Goal: Task Accomplishment & Management: Manage account settings

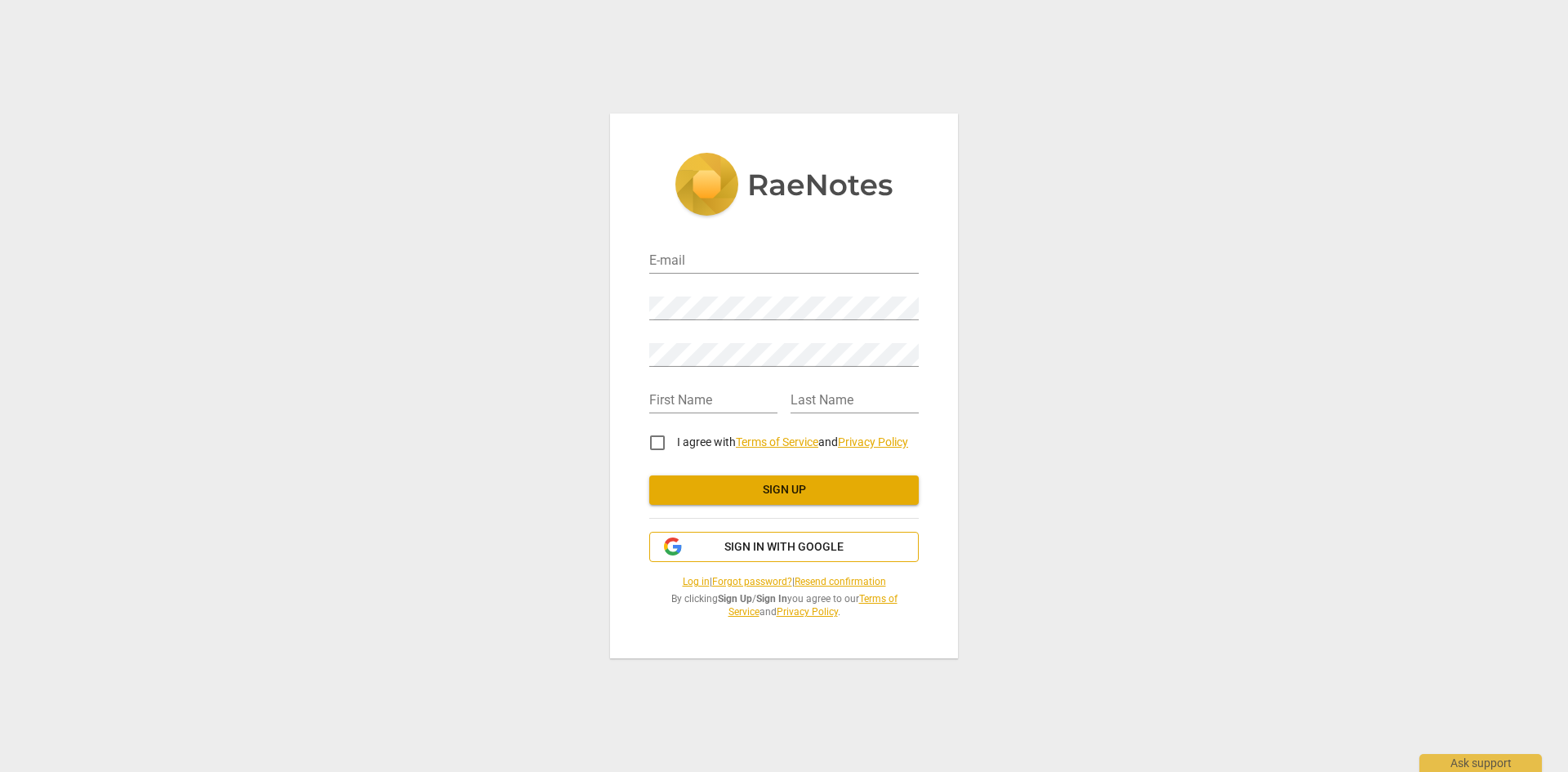
click at [756, 535] on button "Sign in with Google" at bounding box center [784, 546] width 270 height 31
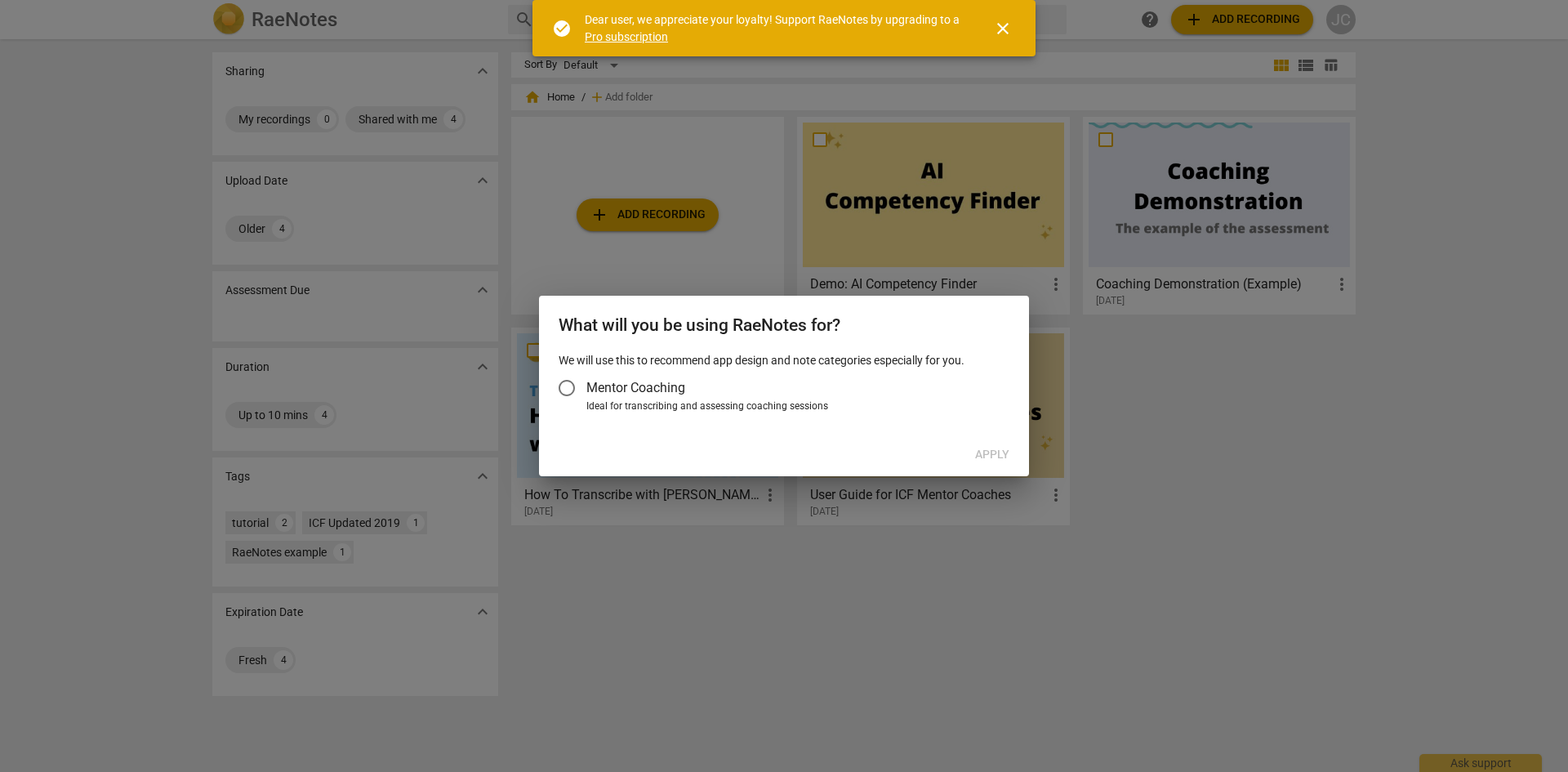
click at [857, 570] on div at bounding box center [784, 386] width 1568 height 772
click at [821, 427] on div "We will use this to recommend app design and note categories especially for you…" at bounding box center [784, 392] width 490 height 82
click at [792, 400] on div "Ideal for transcribing and assessing coaching sessions" at bounding box center [795, 406] width 418 height 15
click at [0, 0] on input "Ideal for transcribing and assessing coaching sessions" at bounding box center [0, 0] width 0 height 0
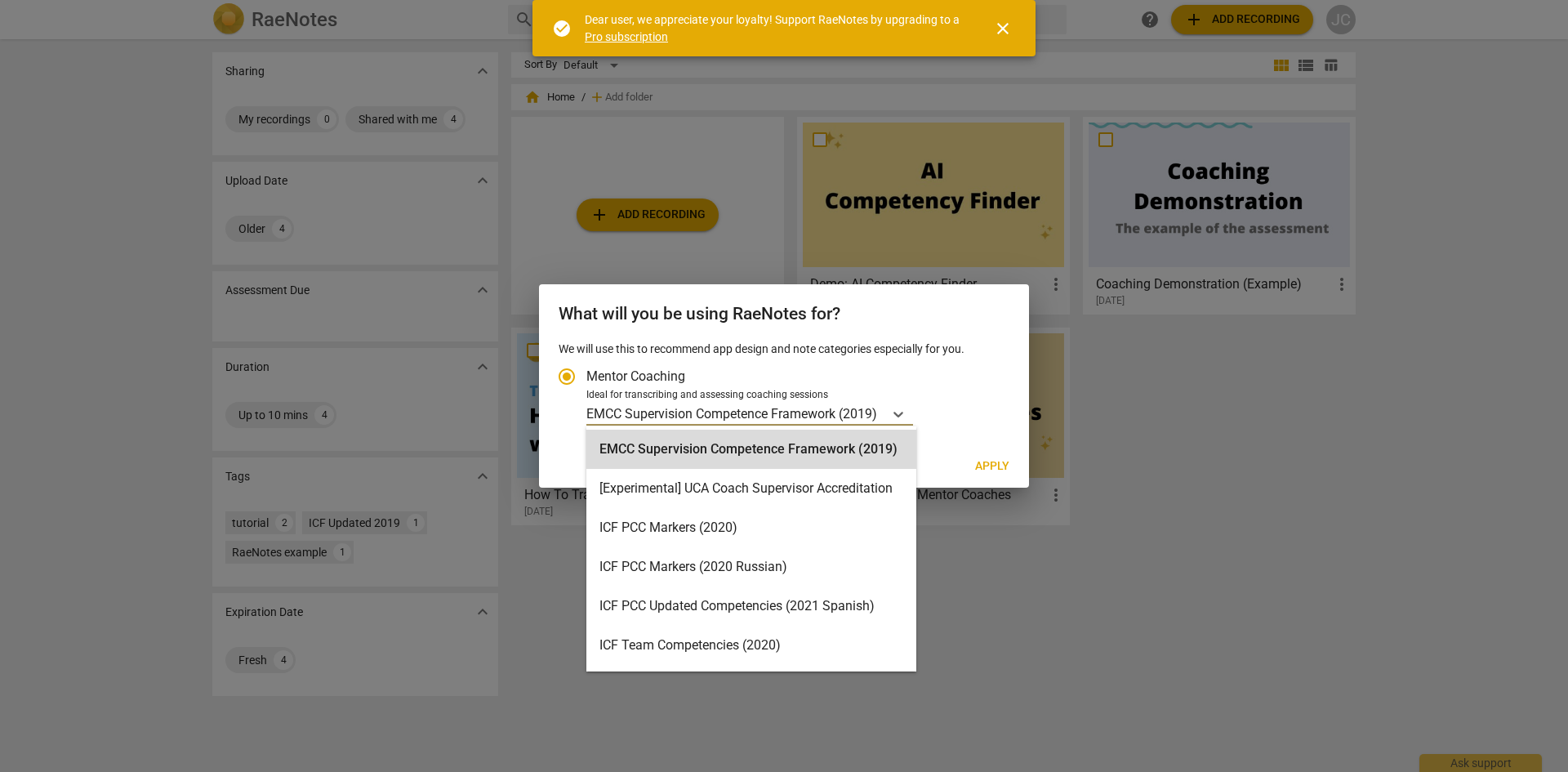
click at [877, 415] on p "EMCC Supervision Competence Framework (2019)" at bounding box center [731, 413] width 291 height 19
click at [0, 0] on input "Ideal for transcribing and assessing coaching sessions 15 results available. Us…" at bounding box center [0, 0] width 0 height 0
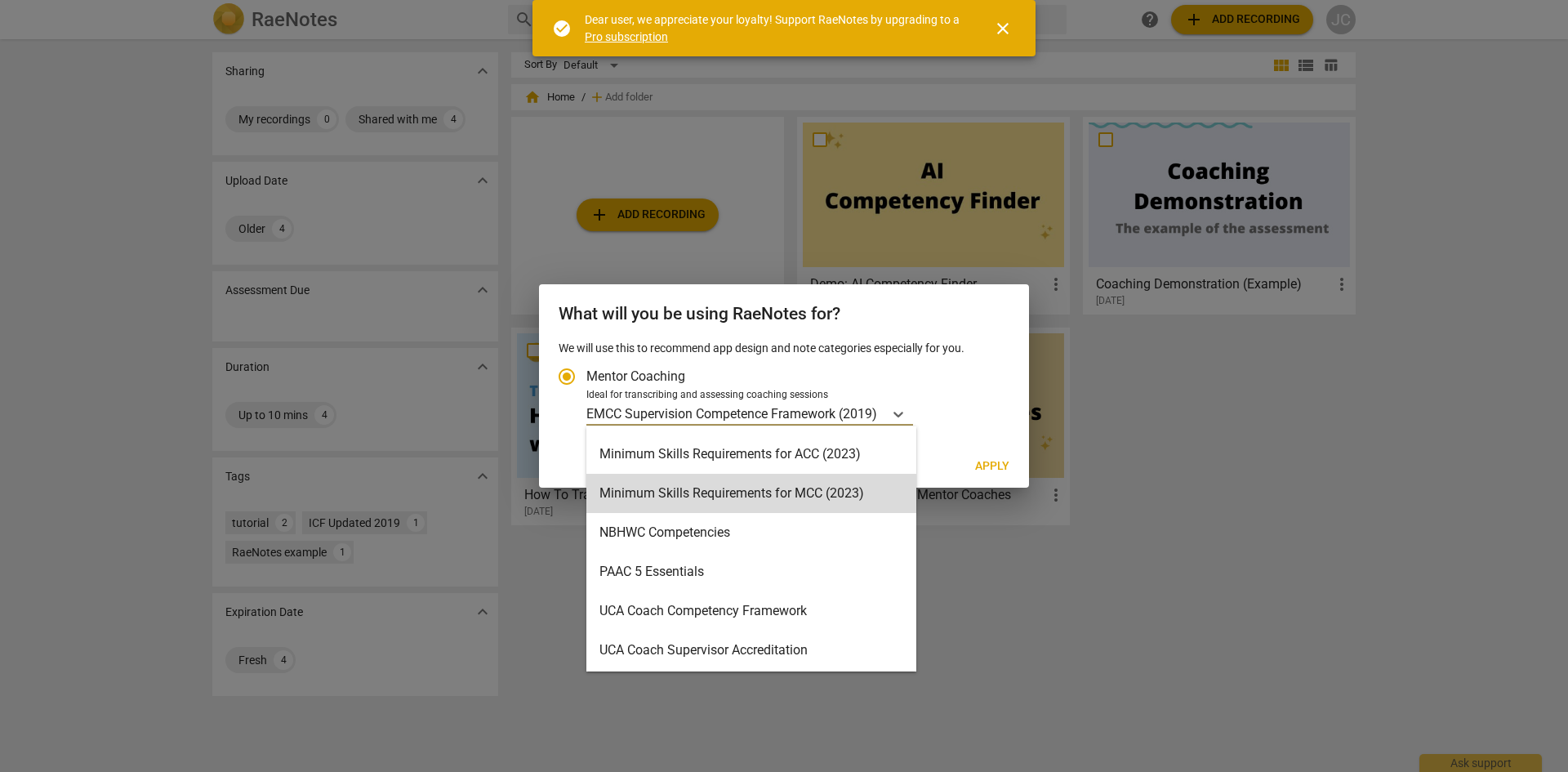
scroll to position [350, 0]
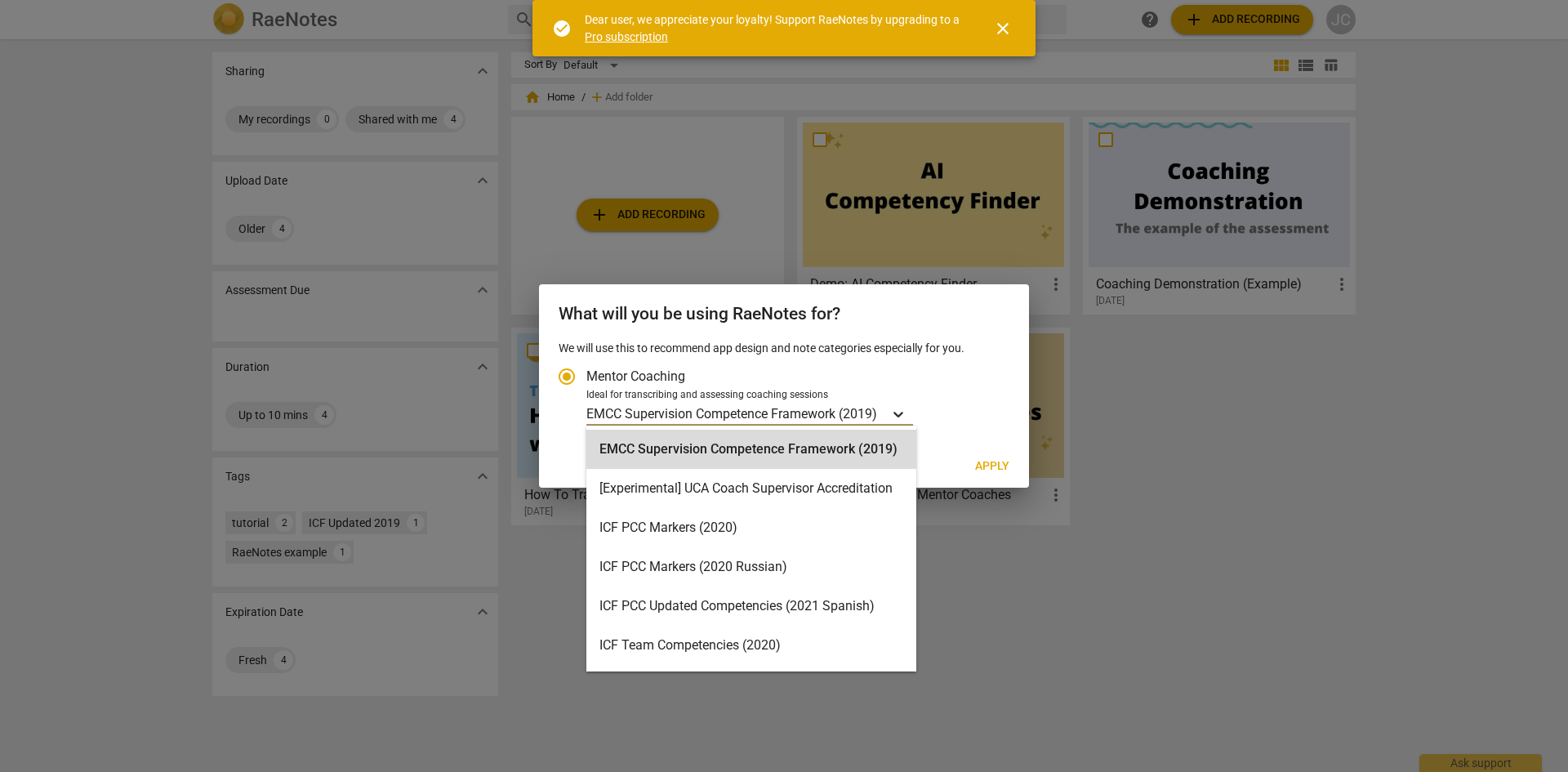
click at [886, 403] on div "Account type" at bounding box center [898, 413] width 29 height 24
click at [0, 0] on input "Ideal for transcribing and assessing coaching sessions 15 results available. Us…" at bounding box center [0, 0] width 0 height 0
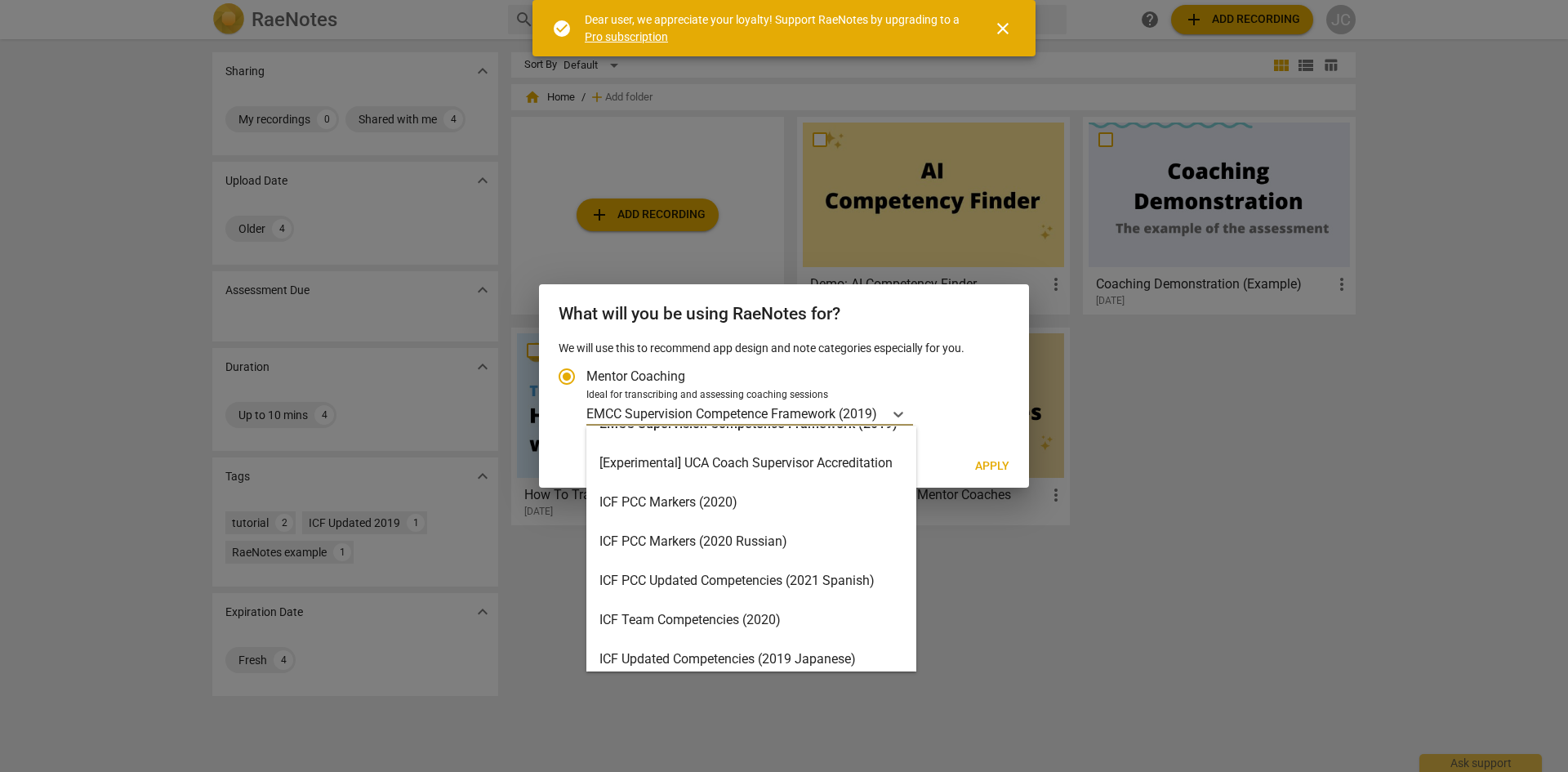
scroll to position [0, 0]
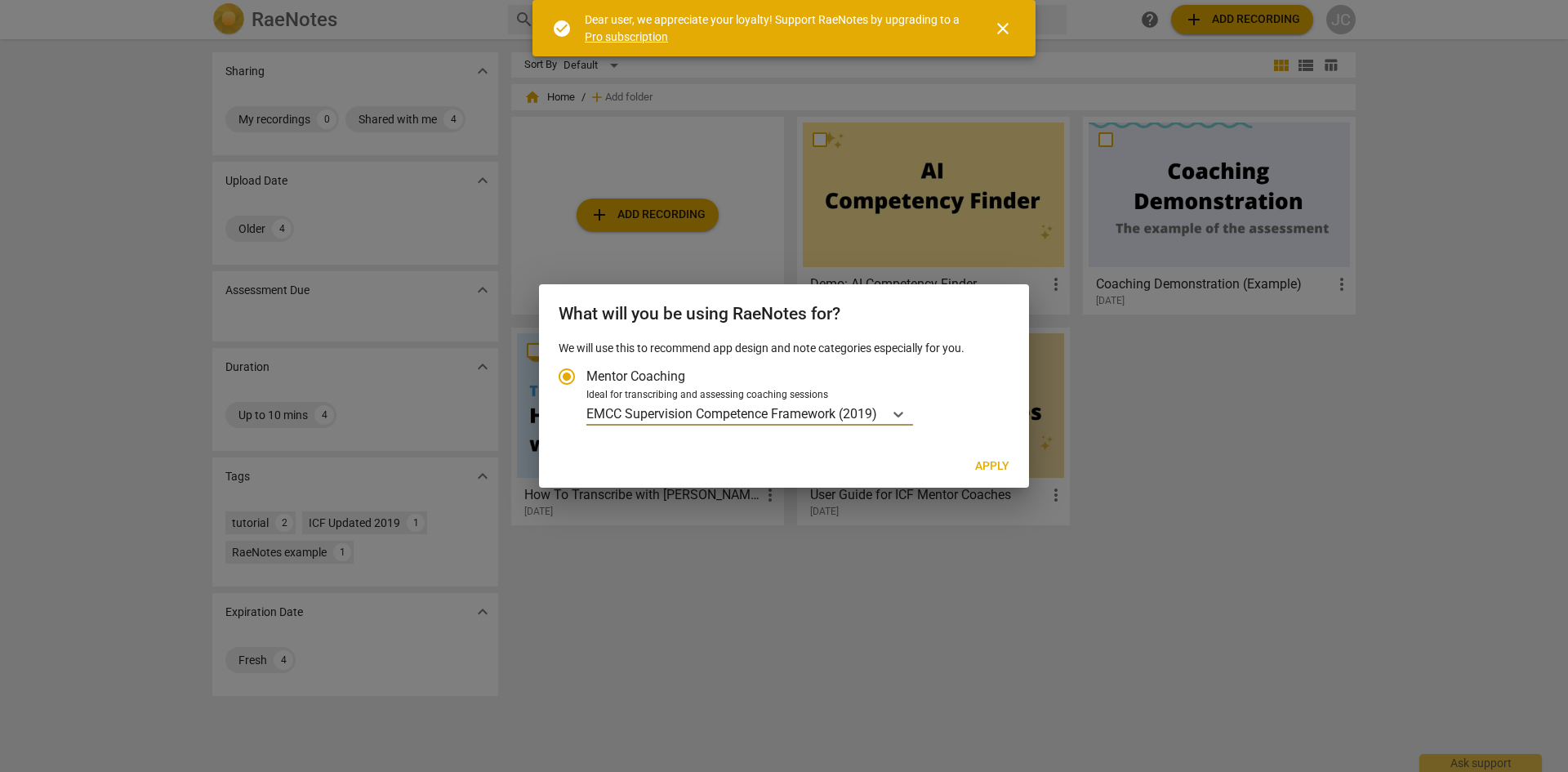
click at [799, 413] on p "EMCC Supervision Competence Framework (2019)" at bounding box center [731, 413] width 291 height 19
click at [0, 0] on input "Ideal for transcribing and assessing coaching sessions option EMCC Supervision …" at bounding box center [0, 0] width 0 height 0
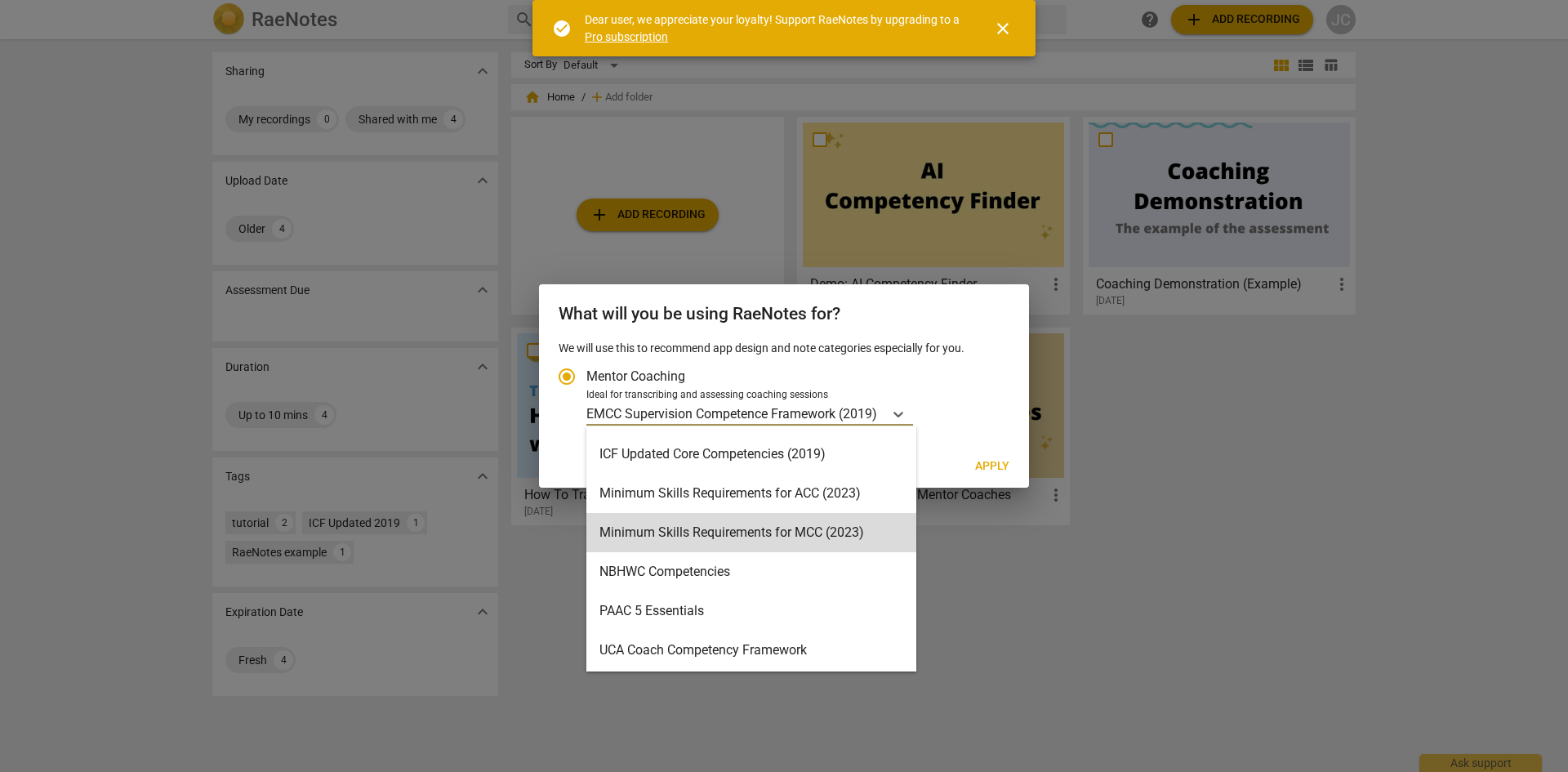
scroll to position [308, 0]
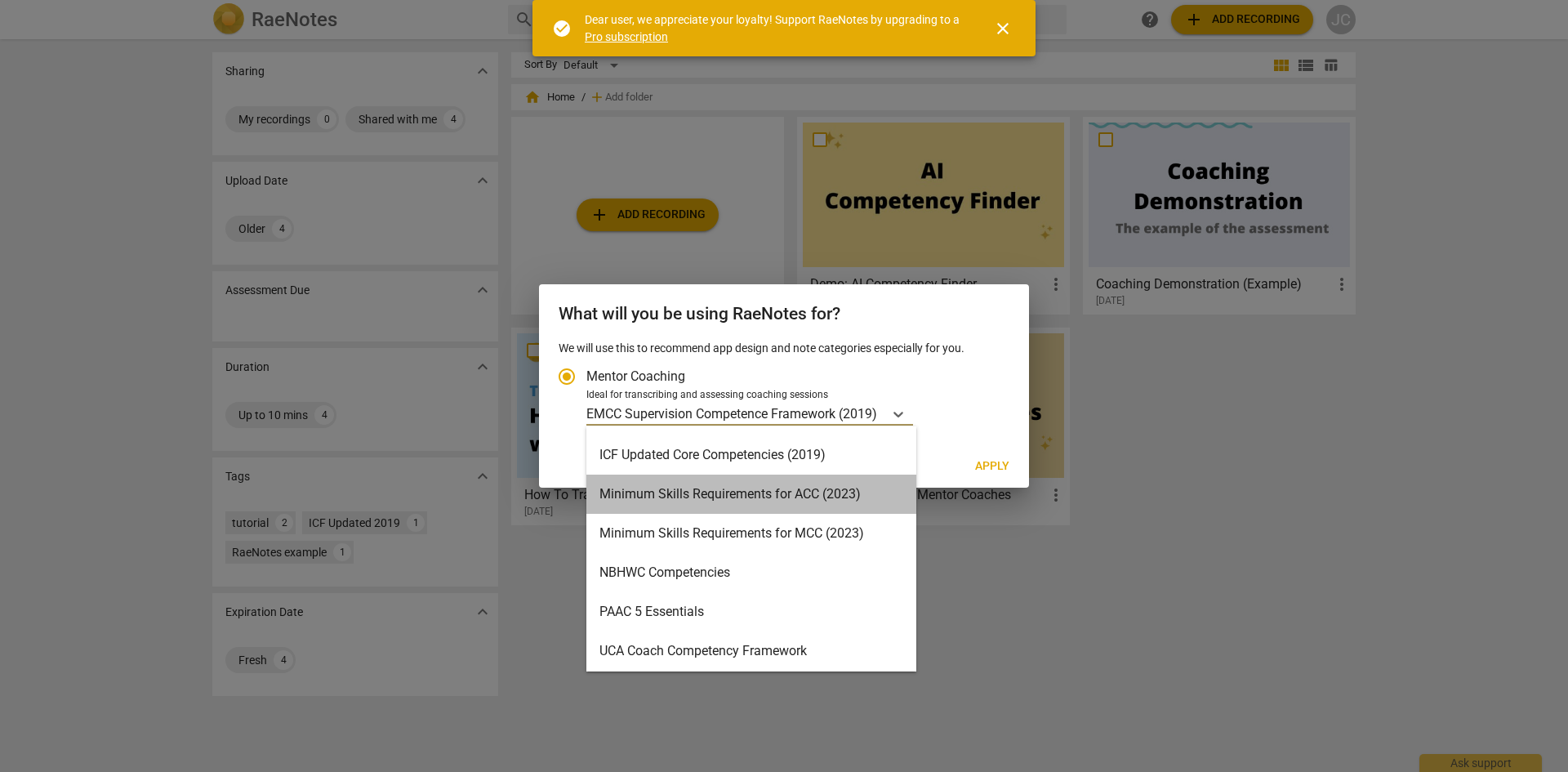
click at [816, 495] on div "Minimum Skills Requirements for ACC (2023)" at bounding box center [751, 493] width 330 height 39
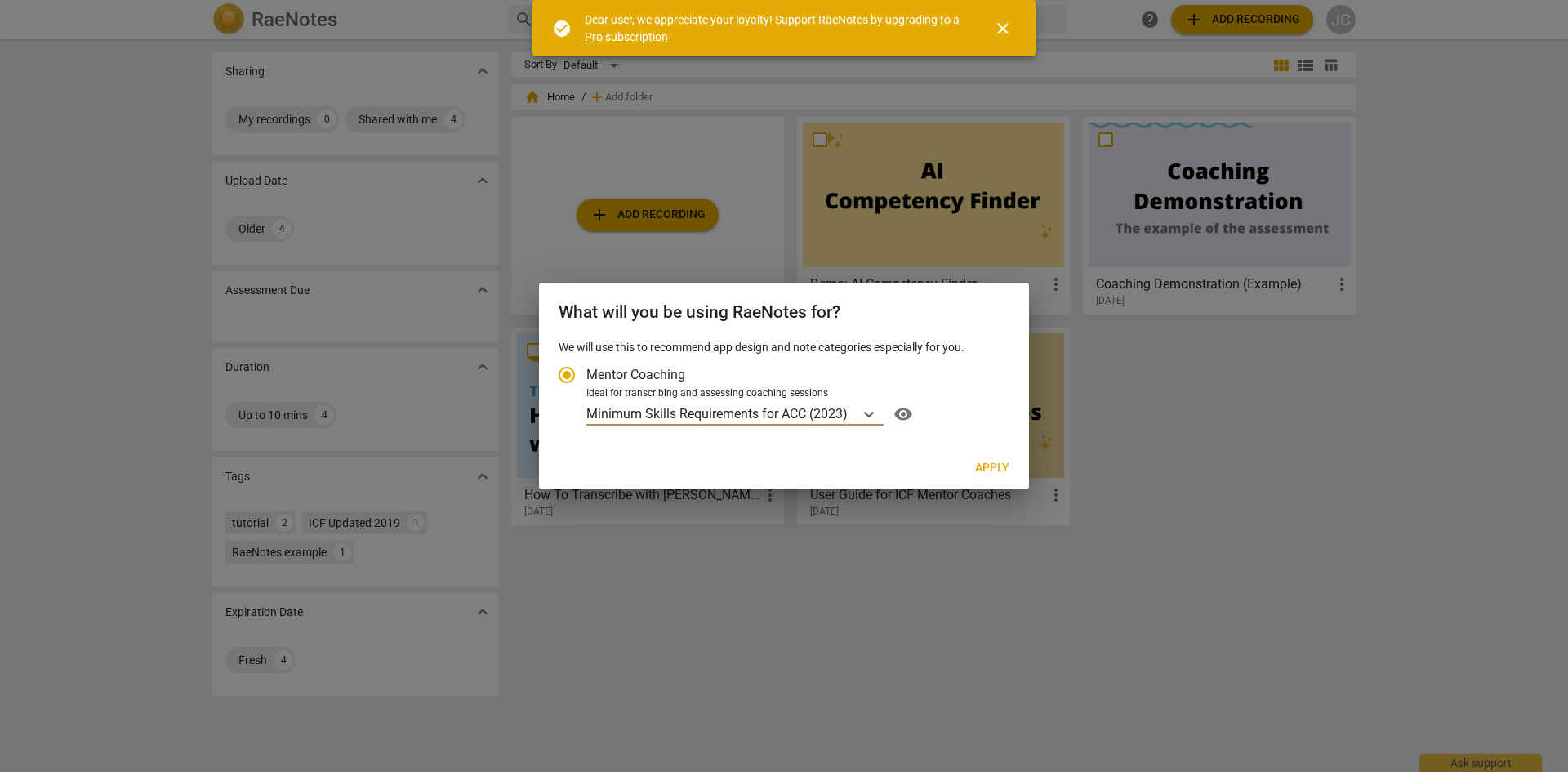
click at [902, 413] on span "visibility" at bounding box center [903, 414] width 26 height 20
click at [982, 460] on span "Apply" at bounding box center [992, 467] width 34 height 16
radio input "false"
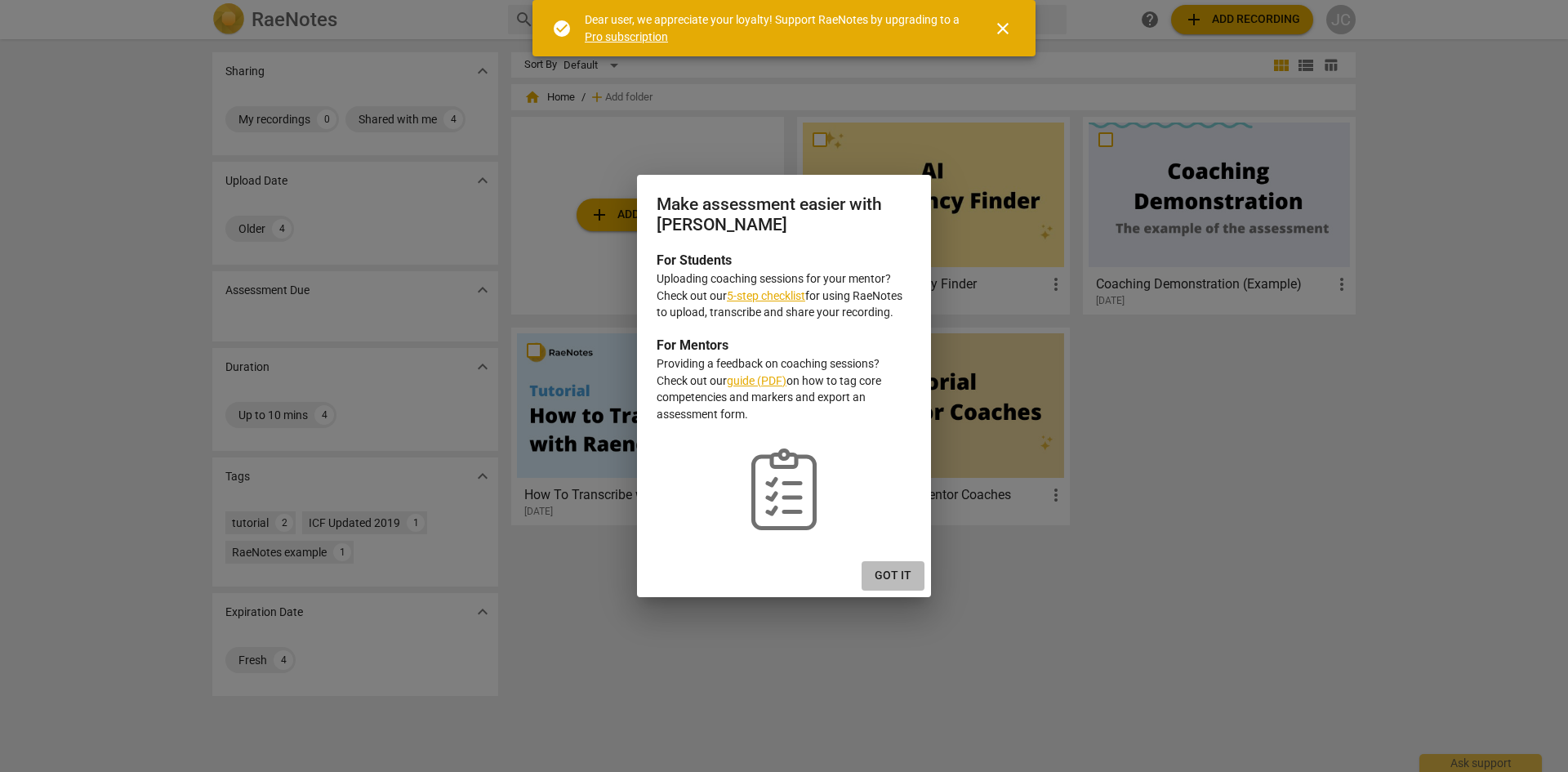
click at [896, 567] on span "Got it" at bounding box center [893, 575] width 37 height 16
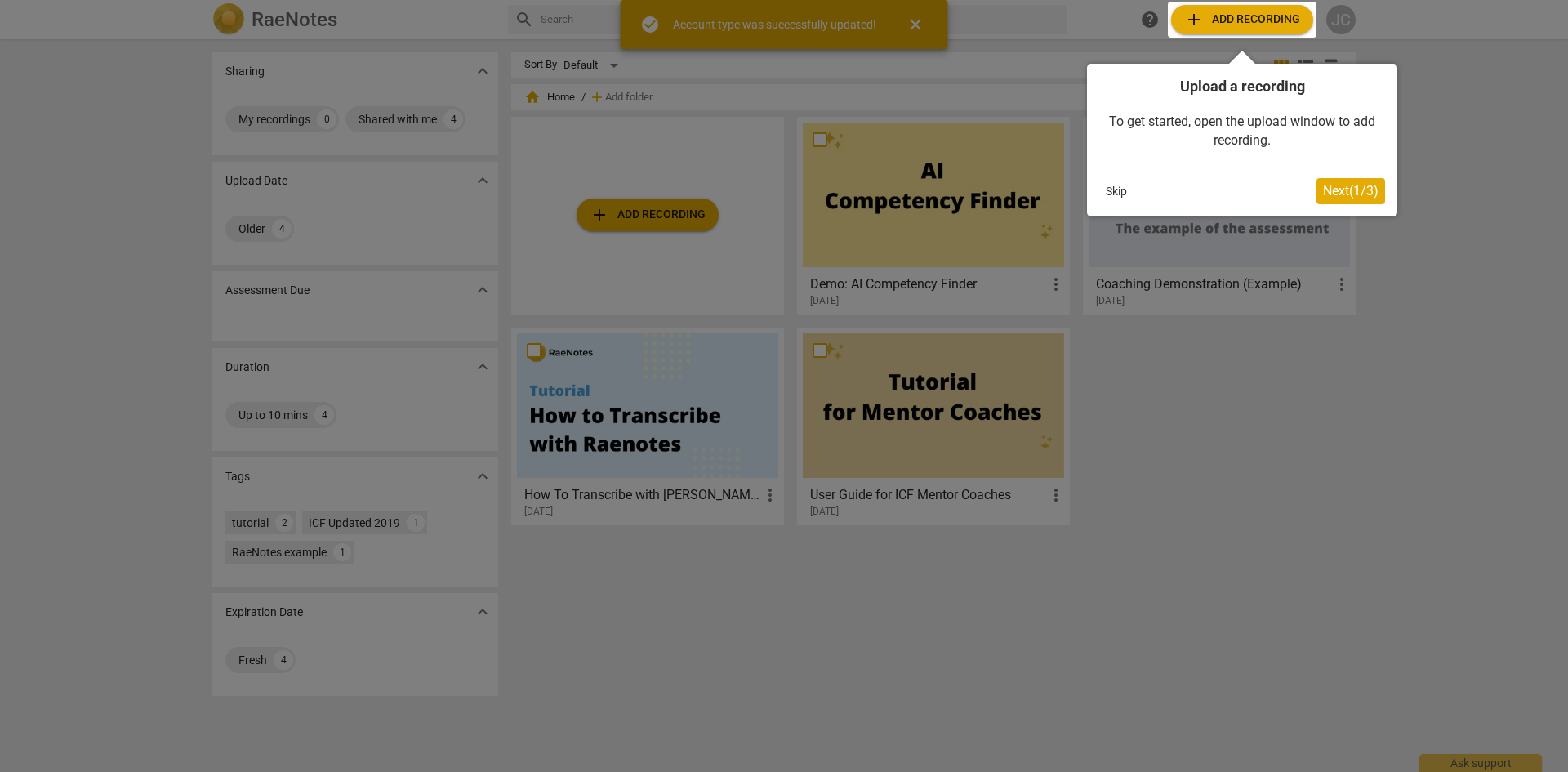
click at [1345, 194] on span "Next ( 1 / 3 )" at bounding box center [1350, 191] width 56 height 16
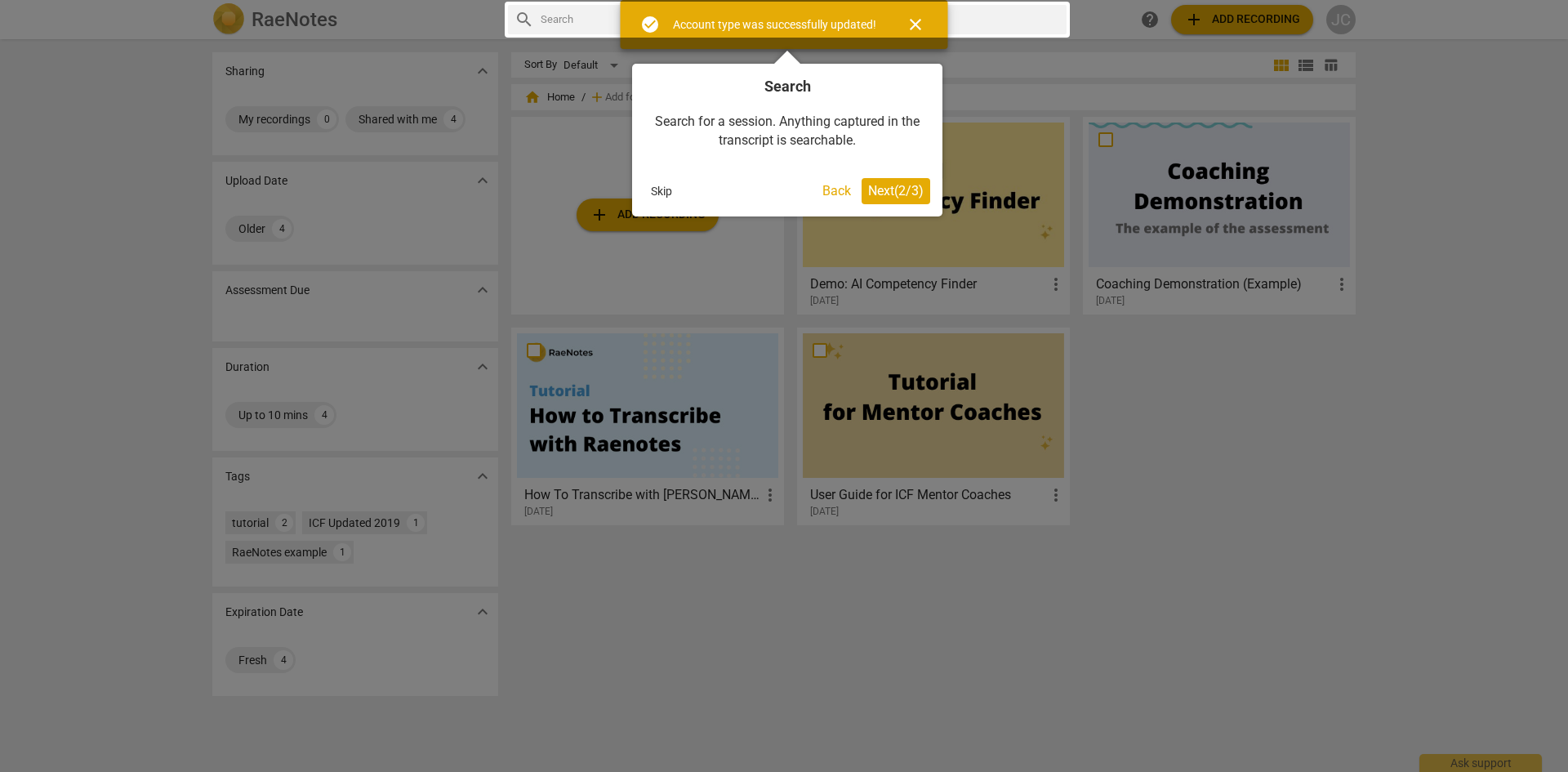
click at [903, 194] on span "Next ( 2 / 3 )" at bounding box center [896, 191] width 56 height 16
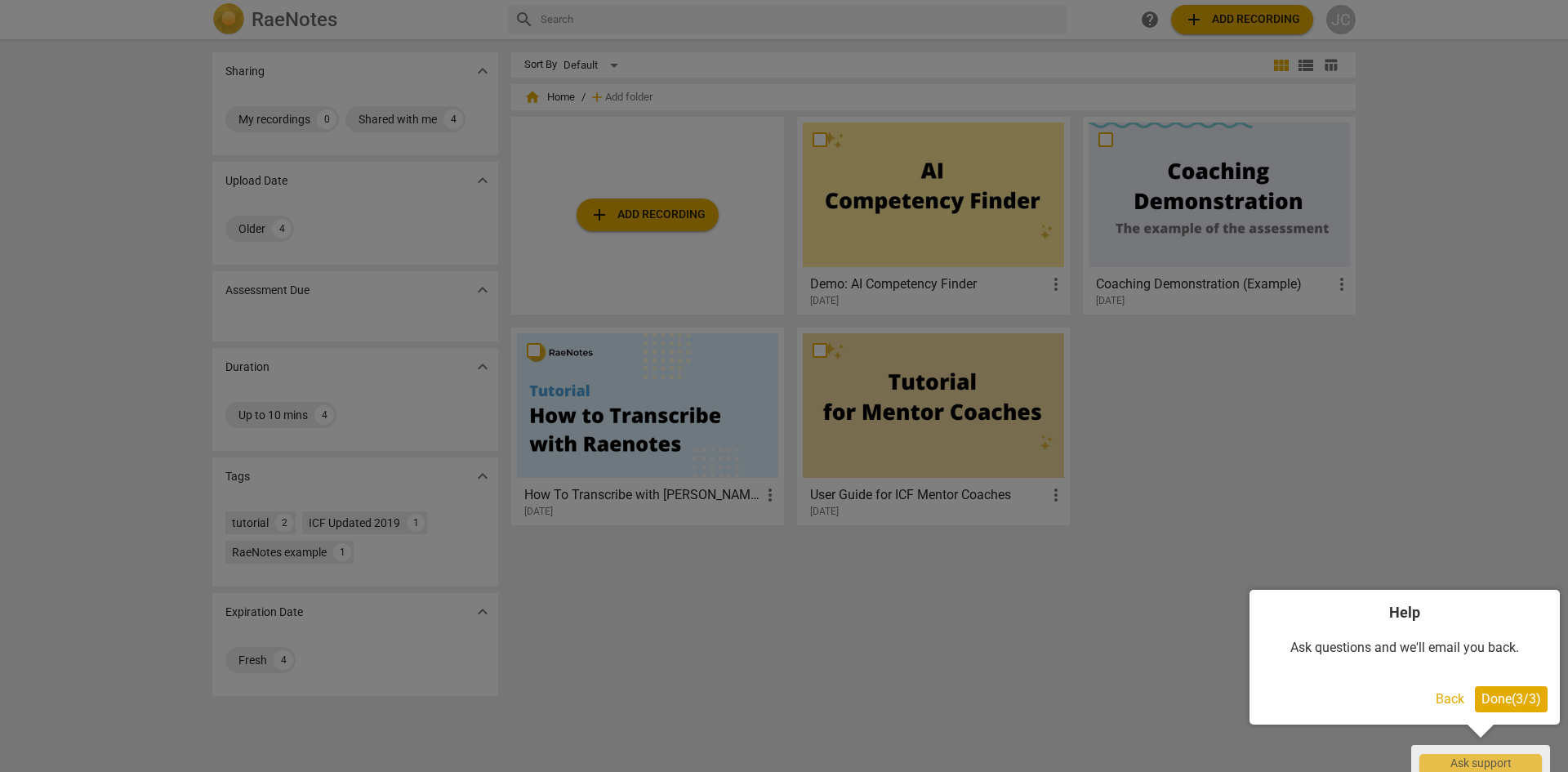
click at [1505, 701] on span "Done ( 3 / 3 )" at bounding box center [1511, 699] width 60 height 16
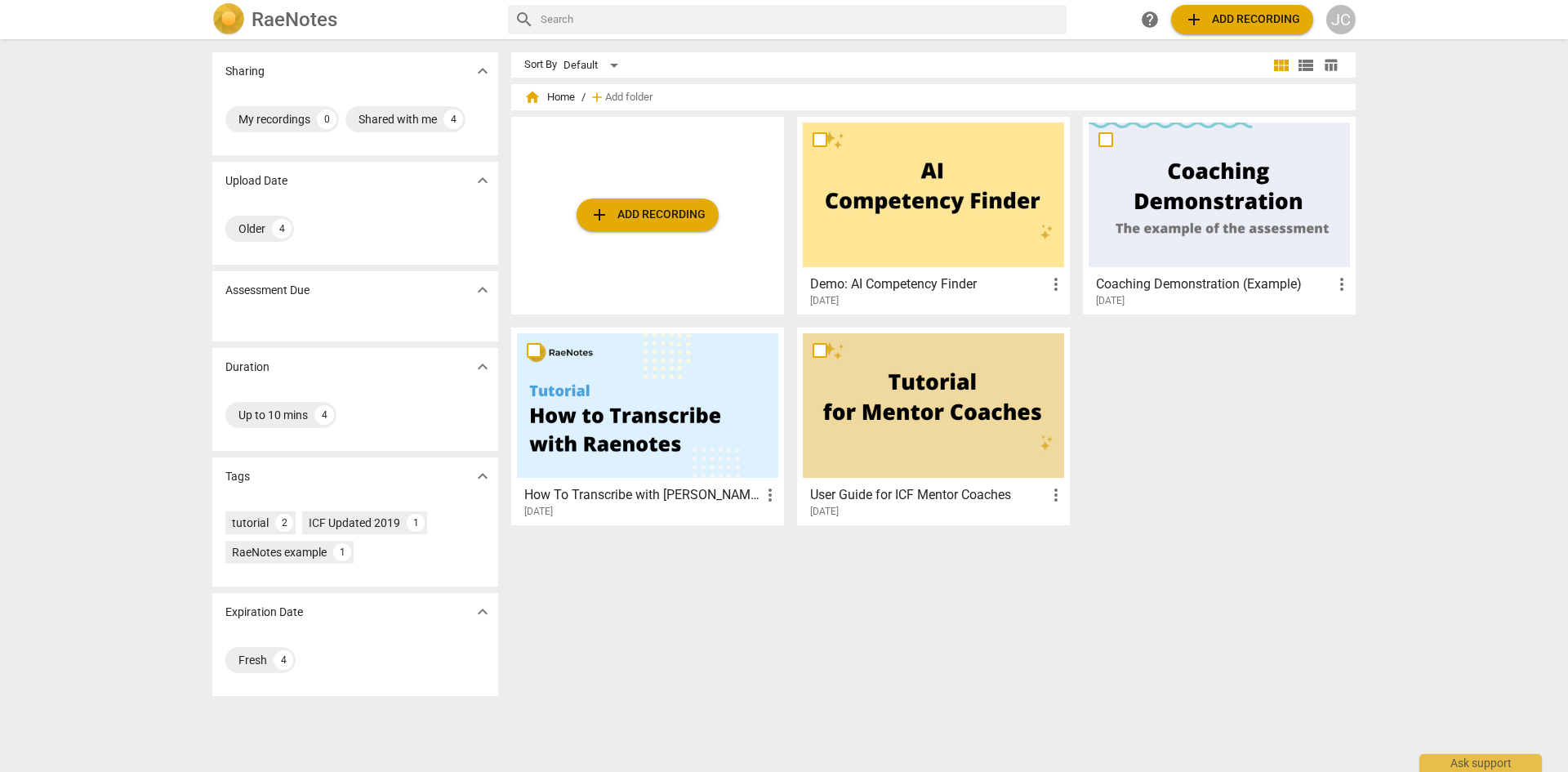
click at [1391, 541] on div "Sharing expand_more My recordings 0 Shared with me 4 Upload Date expand_more Ol…" at bounding box center [784, 406] width 1568 height 731
click at [472, 602] on span "expand_more" at bounding box center [482, 611] width 20 height 20
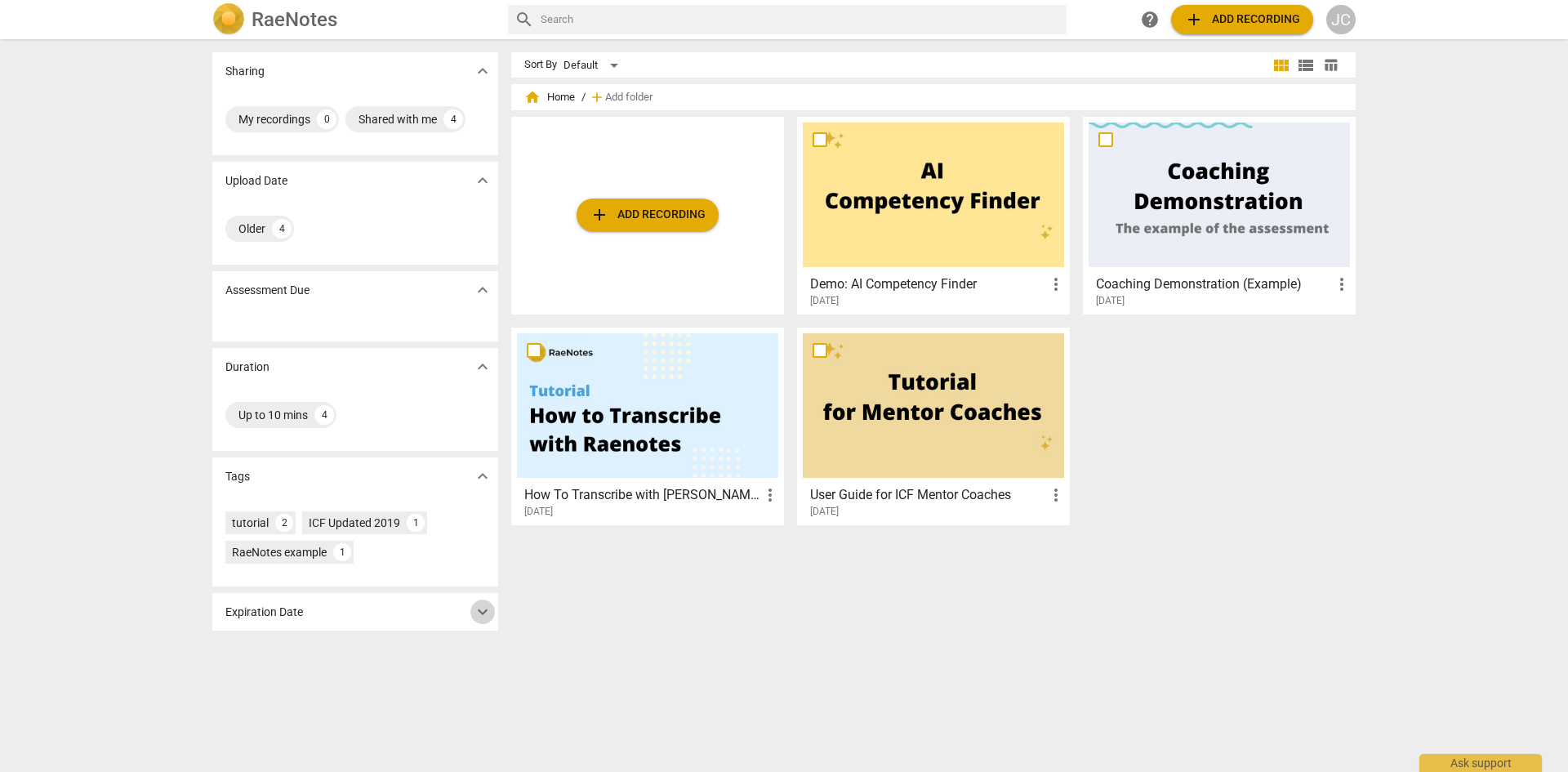
click at [472, 602] on span "expand_more" at bounding box center [482, 611] width 20 height 20
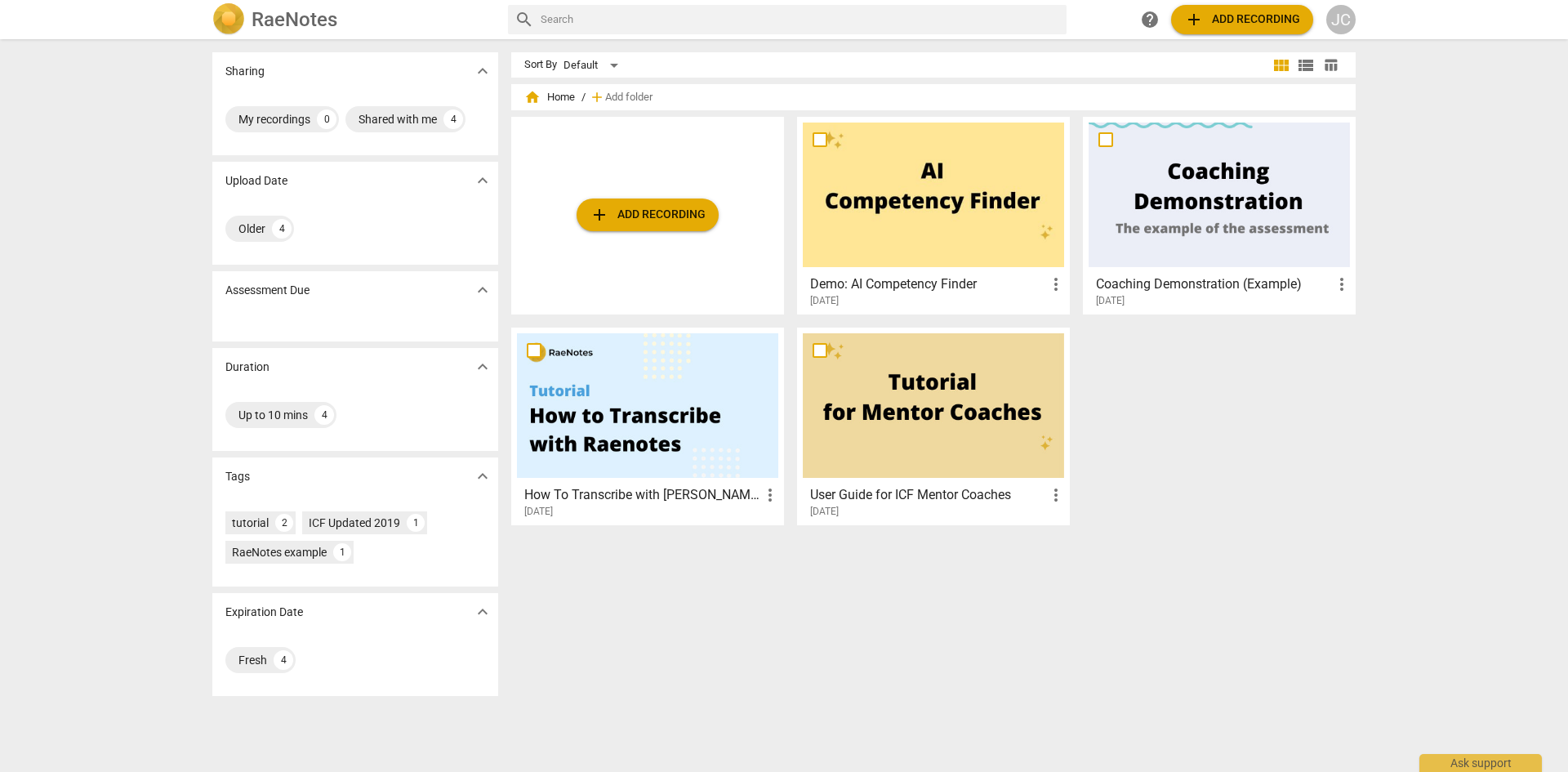
click at [278, 11] on h2 "RaeNotes" at bounding box center [295, 19] width 86 height 23
click at [1149, 21] on span "help" at bounding box center [1150, 20] width 20 height 20
click at [1331, 14] on div "JC" at bounding box center [1340, 19] width 29 height 29
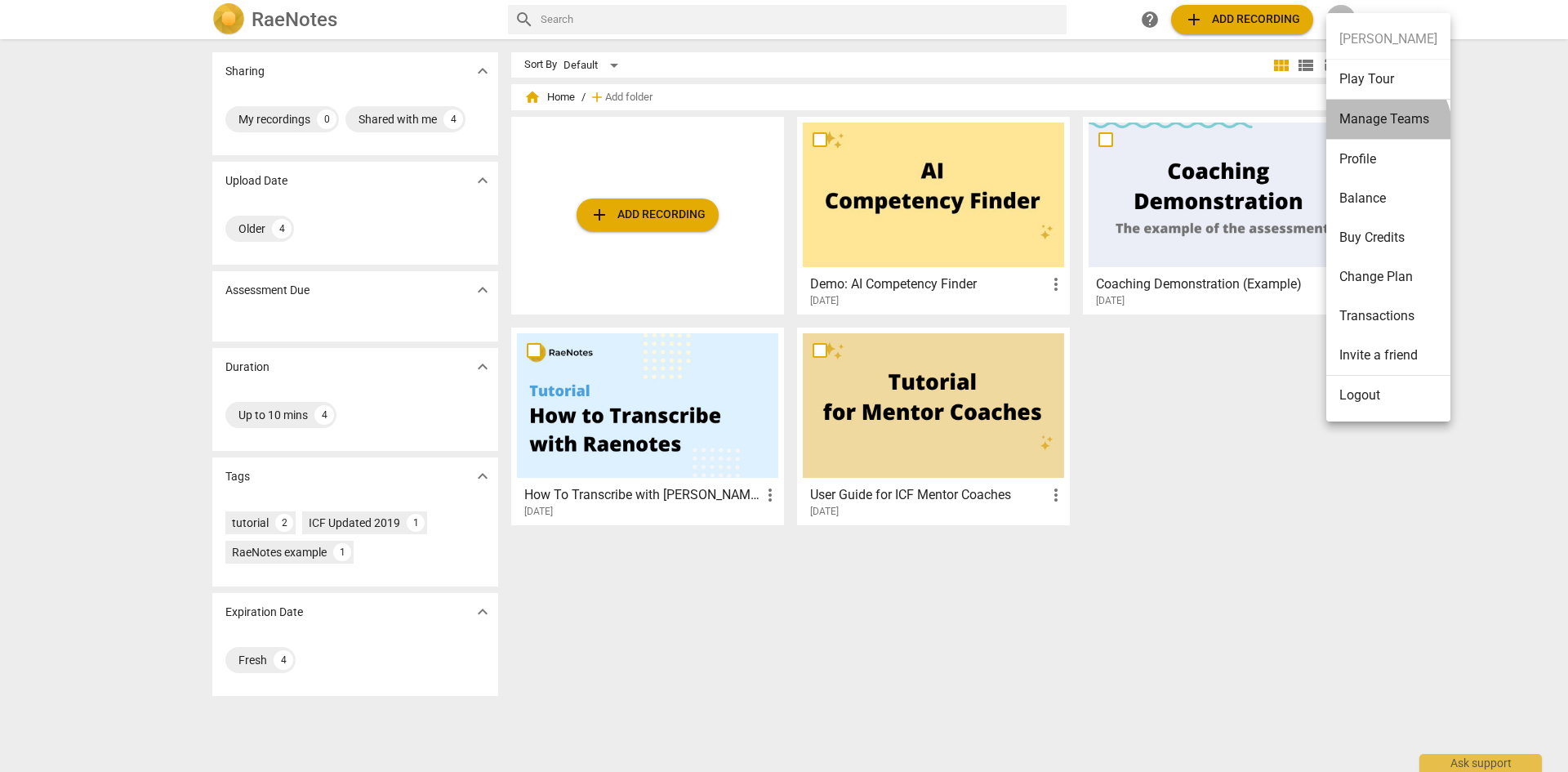
click at [1385, 127] on li "Manage Teams" at bounding box center [1388, 120] width 124 height 40
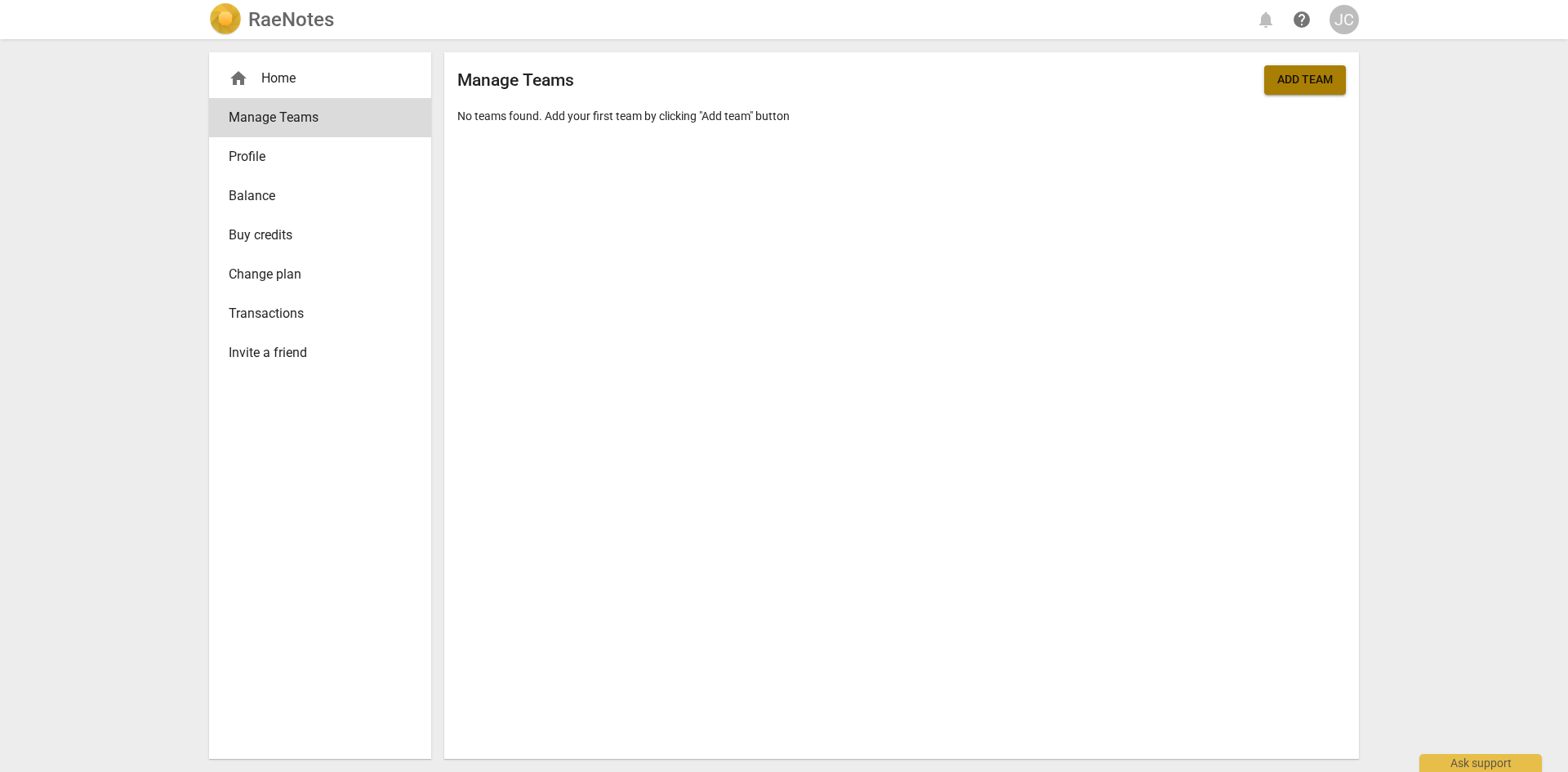
click at [1300, 81] on span "Add team" at bounding box center [1305, 80] width 56 height 16
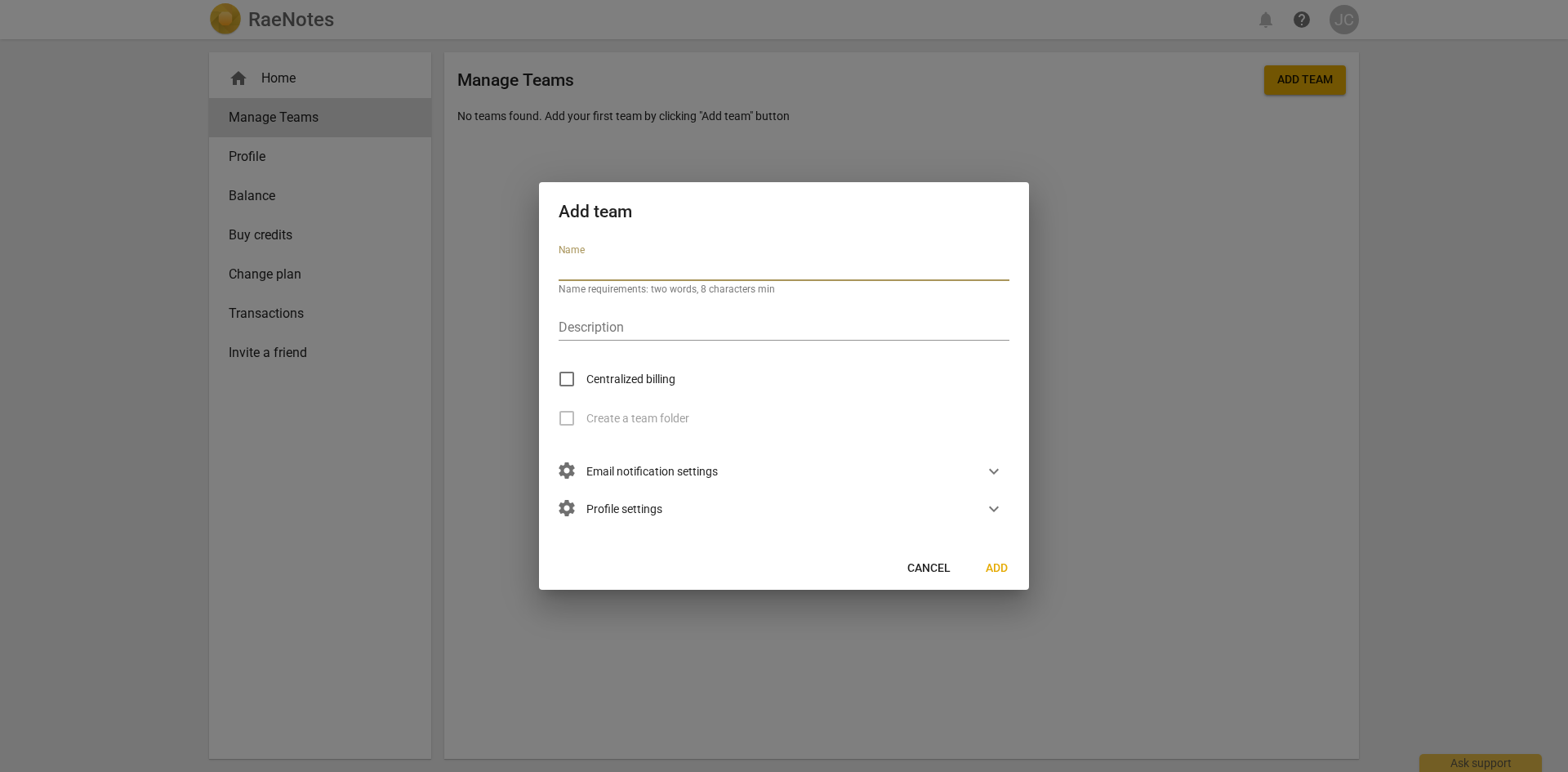
click at [768, 272] on input "text" at bounding box center [783, 270] width 450 height 24
type input "T"
type input "TCP Newfield Coach Training Program"
click at [654, 379] on span "Centralized billing" at bounding box center [630, 379] width 89 height 17
click at [586, 379] on input "Centralized billing" at bounding box center [566, 379] width 39 height 39
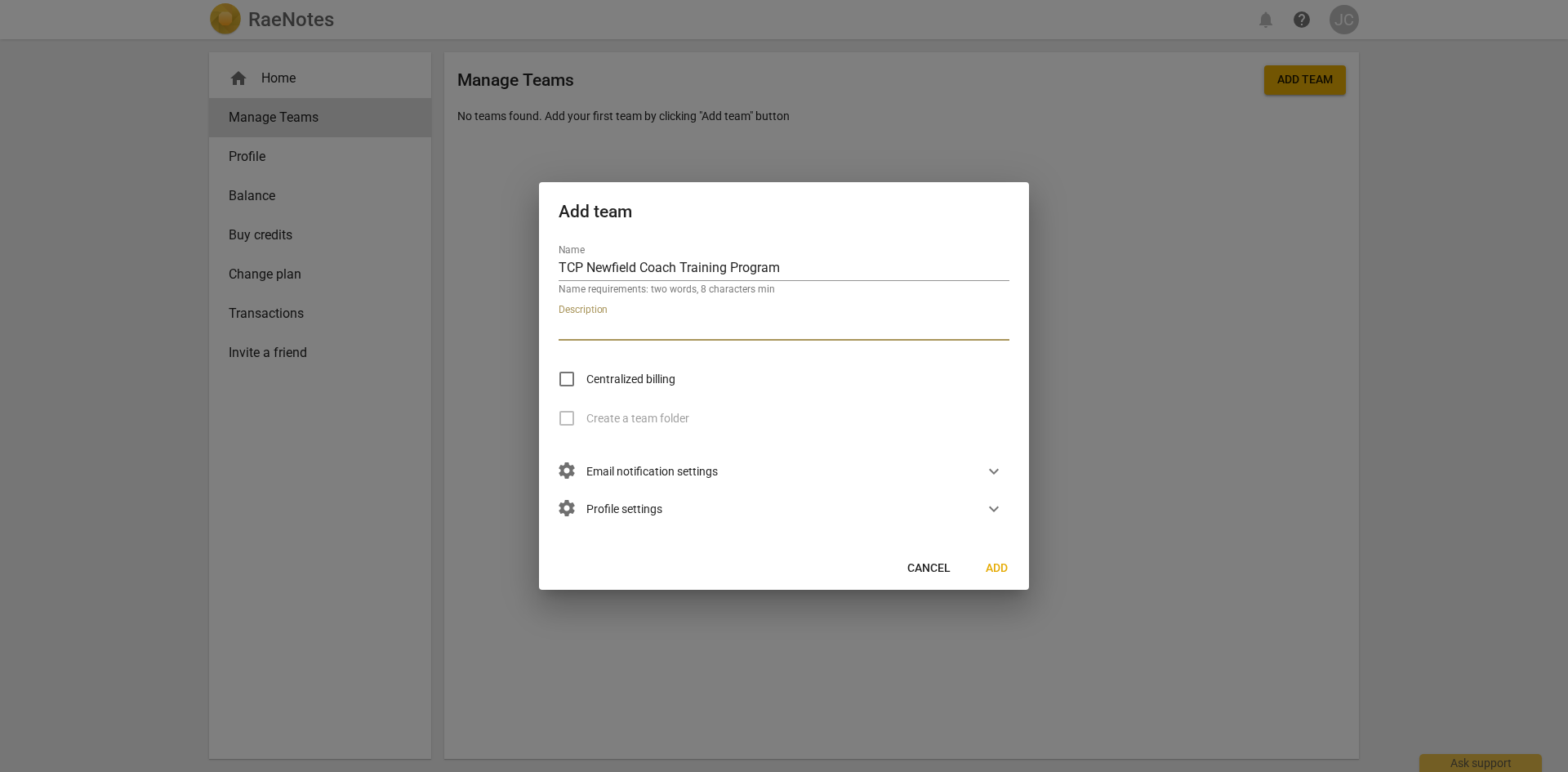
checkbox input "true"
click at [658, 422] on span "Create a team folder" at bounding box center [637, 417] width 103 height 17
click at [586, 422] on input "Create a team folder" at bounding box center [566, 417] width 39 height 39
click at [667, 413] on span "Create a team folder" at bounding box center [637, 417] width 103 height 17
click at [586, 413] on input "Create a team folder" at bounding box center [566, 417] width 39 height 39
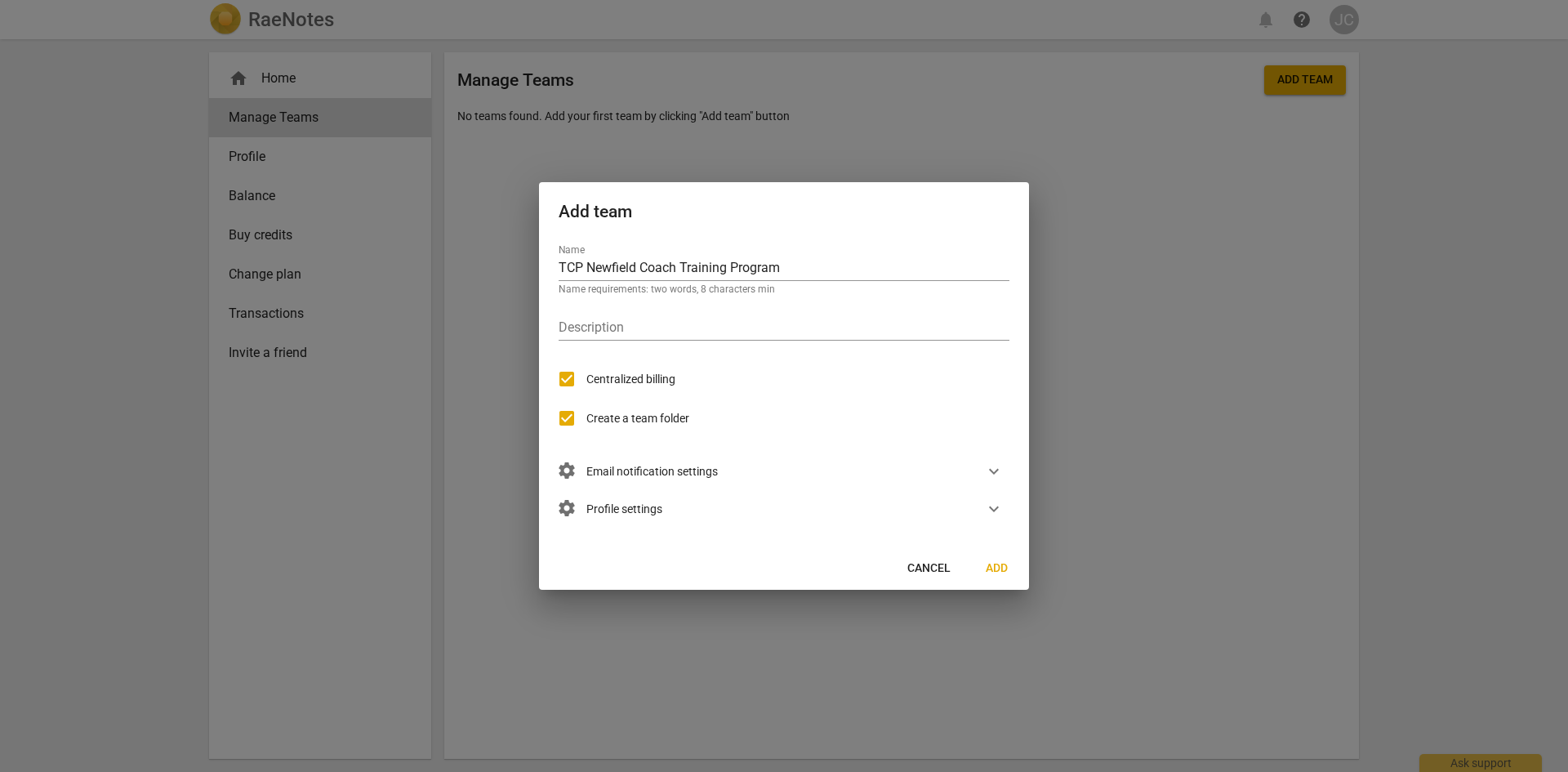
checkbox input "false"
click at [990, 466] on span "expand_more" at bounding box center [994, 471] width 20 height 20
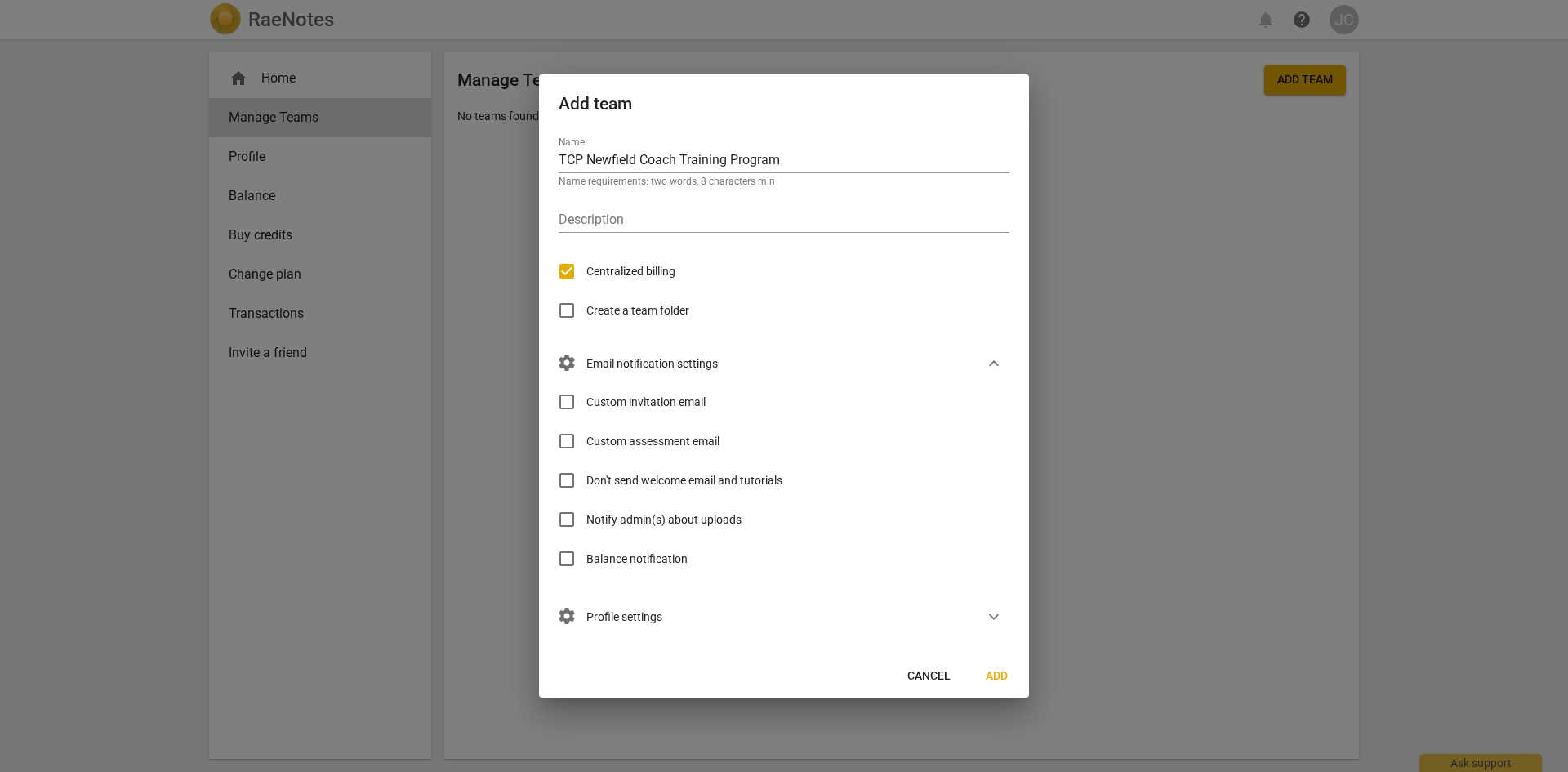
click at [662, 401] on span "Custom invitation email" at bounding box center [645, 401] width 119 height 17
click at [586, 401] on input "Custom invitation email" at bounding box center [566, 401] width 39 height 39
checkbox input "true"
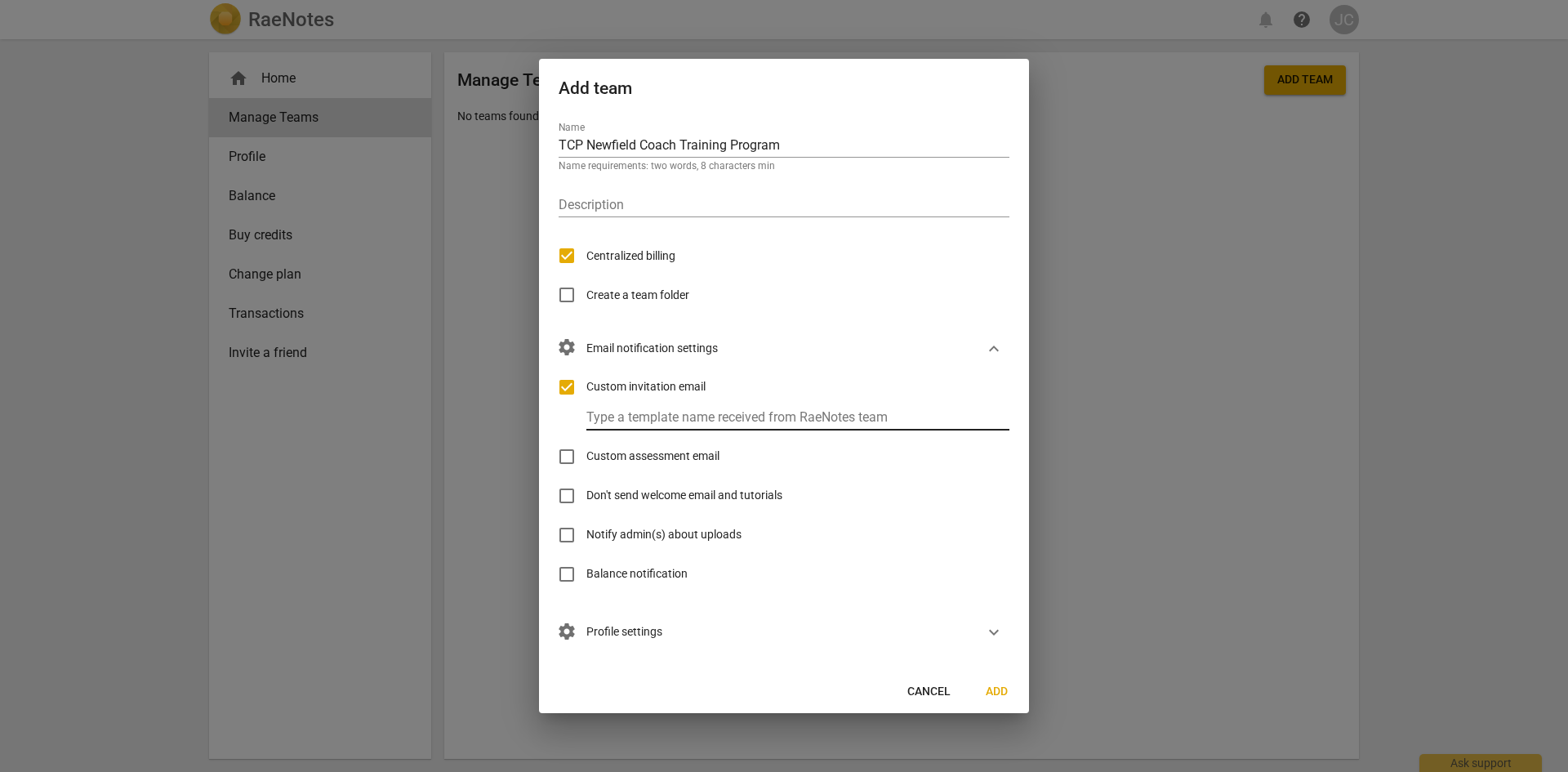
click at [699, 413] on input "text" at bounding box center [805, 418] width 437 height 24
click at [762, 427] on input "text" at bounding box center [805, 418] width 437 height 24
click at [624, 463] on span "Custom assessment email" at bounding box center [652, 455] width 133 height 17
click at [586, 463] on input "Custom assessment email" at bounding box center [566, 455] width 39 height 39
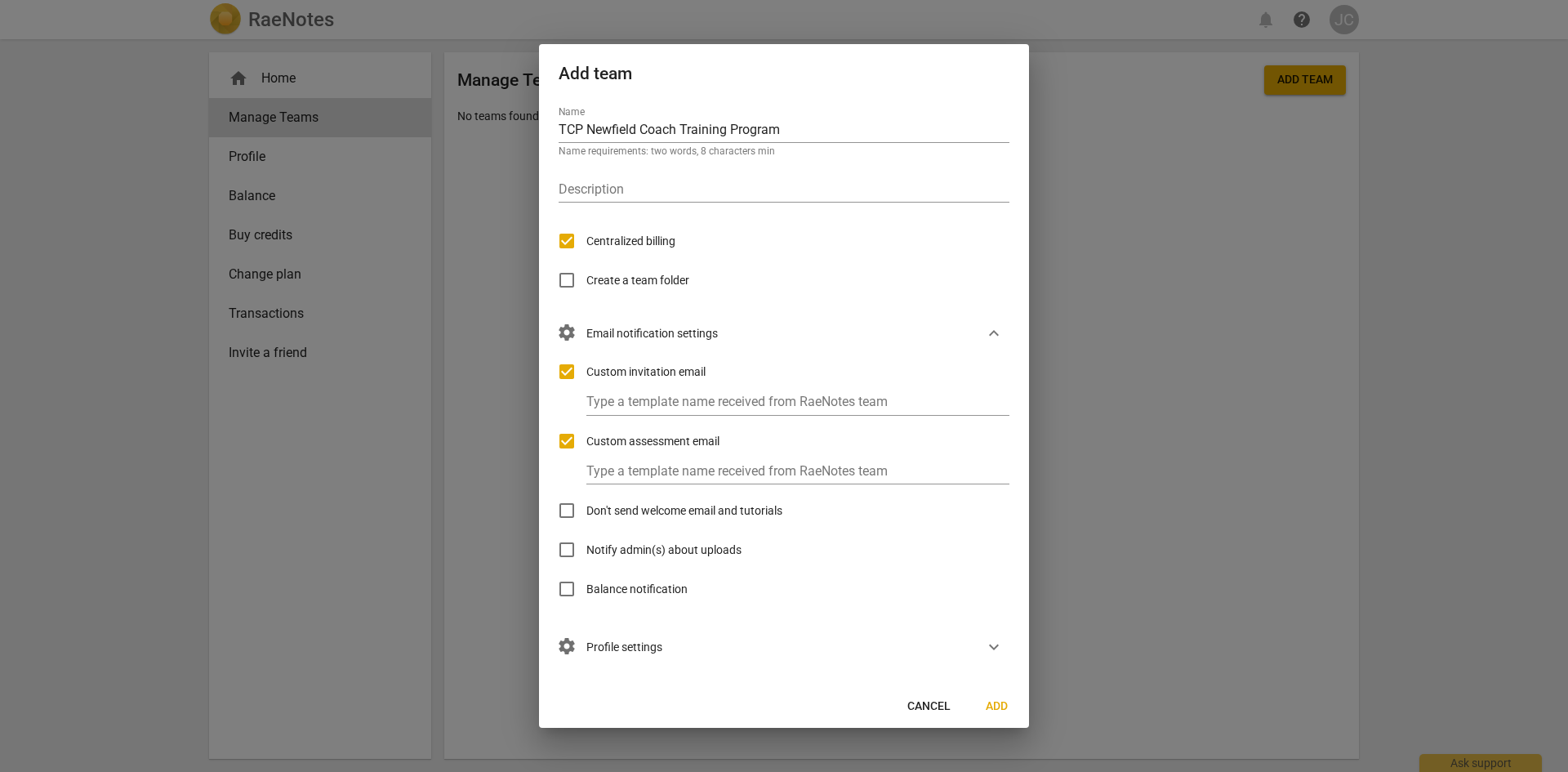
click at [653, 445] on span "Custom assessment email" at bounding box center [652, 440] width 133 height 17
click at [586, 445] on input "Custom assessment email" at bounding box center [566, 440] width 39 height 39
checkbox input "false"
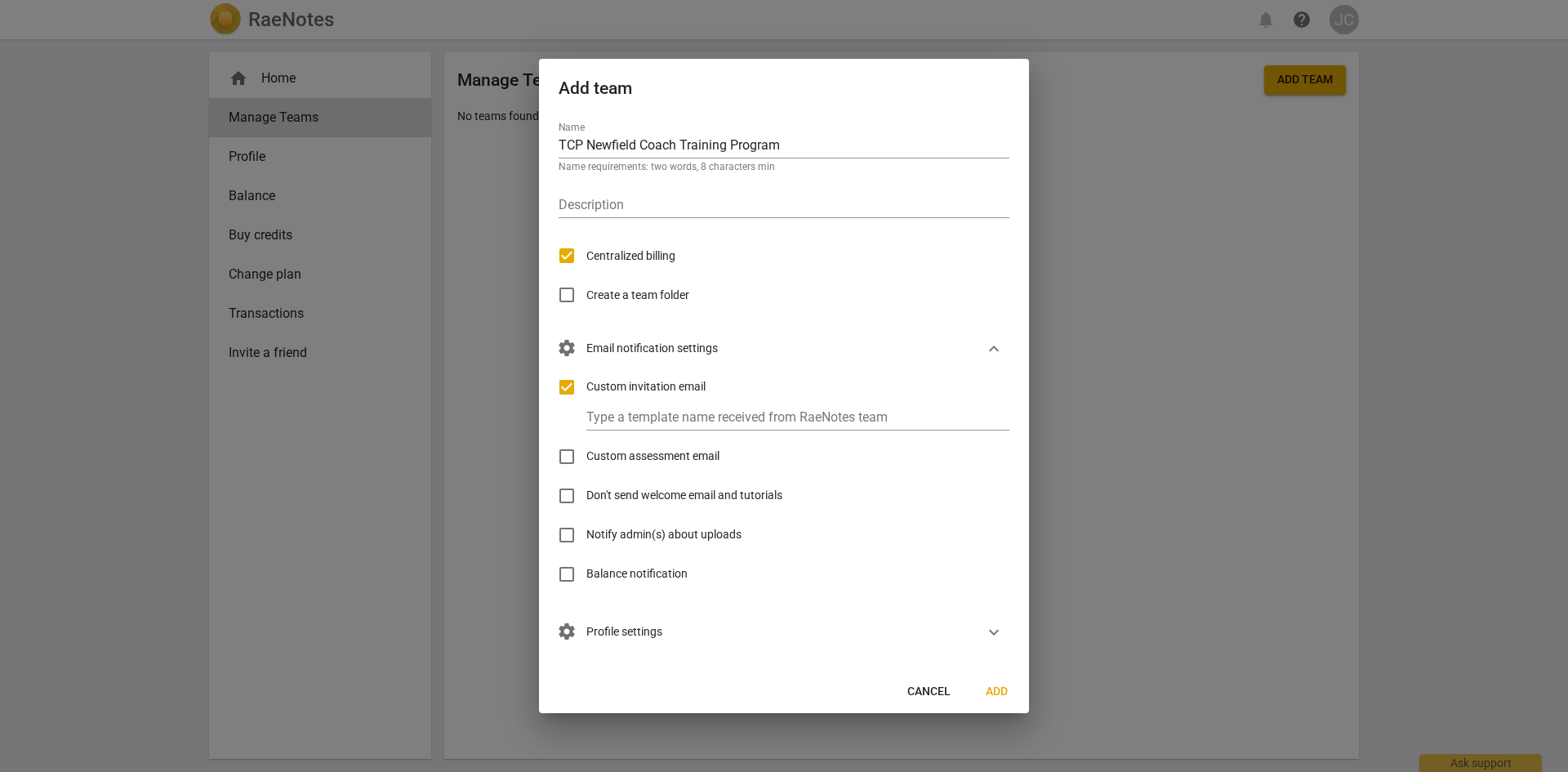
click at [641, 539] on span "Notify admin(s) about uploads" at bounding box center [663, 533] width 155 height 17
click at [586, 539] on input "Notify admin(s) about uploads" at bounding box center [566, 534] width 39 height 39
checkbox input "true"
click at [680, 637] on div "settings Profile settings expand_more" at bounding box center [777, 632] width 463 height 38
click at [651, 629] on span "settings Profile settings" at bounding box center [610, 632] width 104 height 18
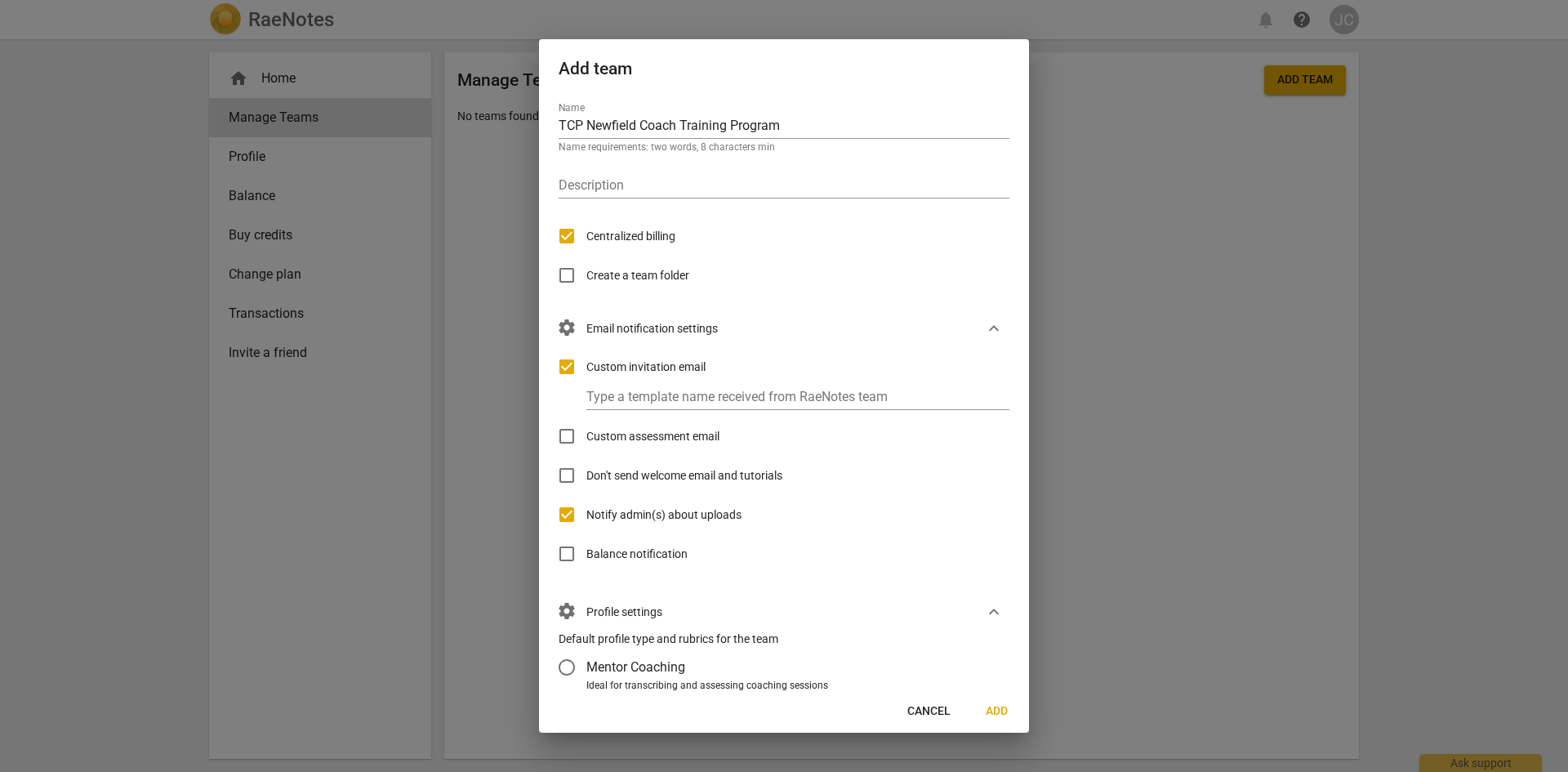
click at [616, 547] on span "Balance notification" at bounding box center [636, 553] width 101 height 17
click at [586, 547] on input "Balance notification" at bounding box center [566, 553] width 39 height 39
checkbox input "true"
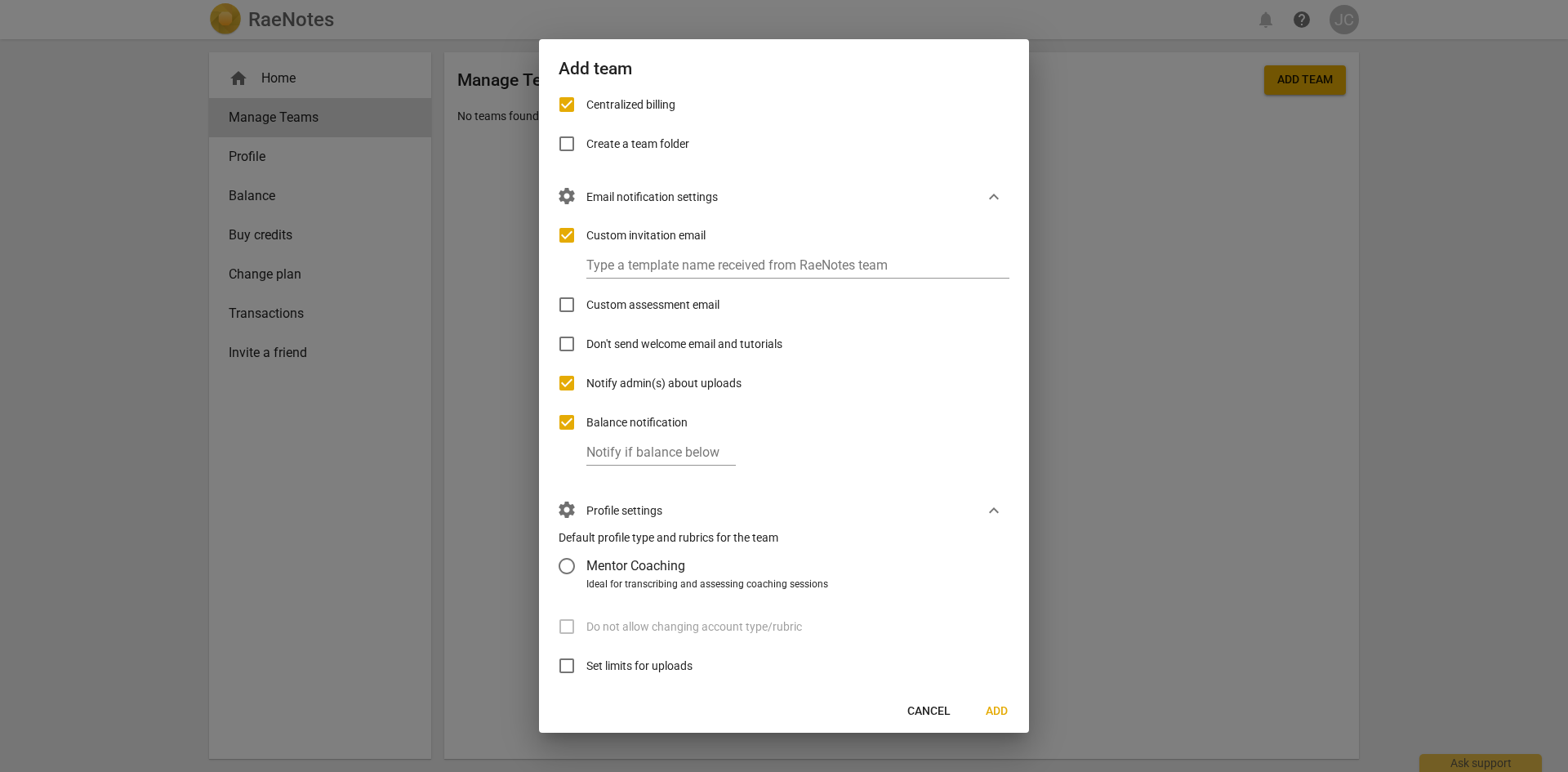
scroll to position [132, 0]
click at [625, 445] on input "number" at bounding box center [661, 452] width 150 height 24
type input "50"
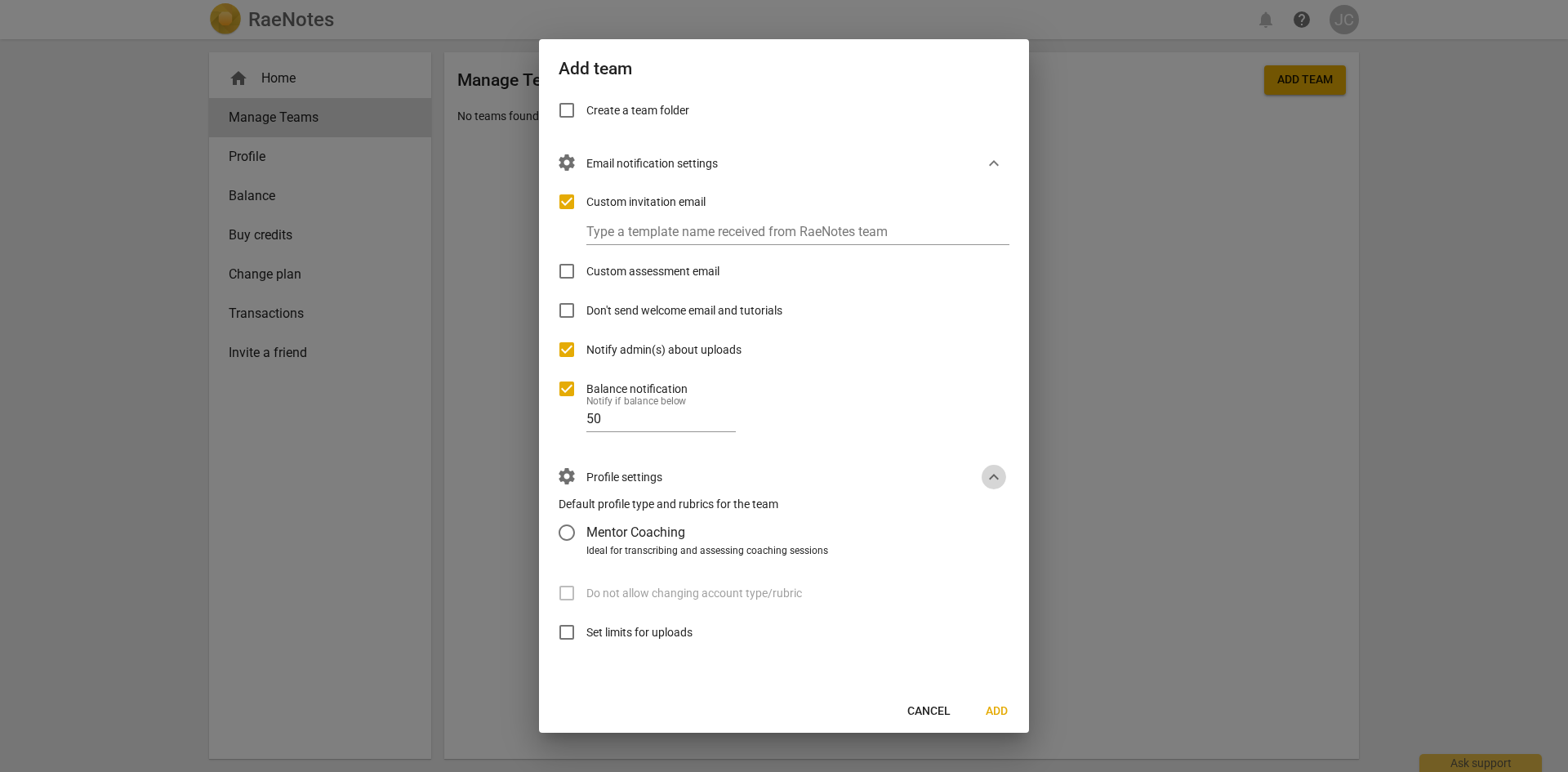
click at [998, 477] on span "expand_more" at bounding box center [994, 477] width 25 height 20
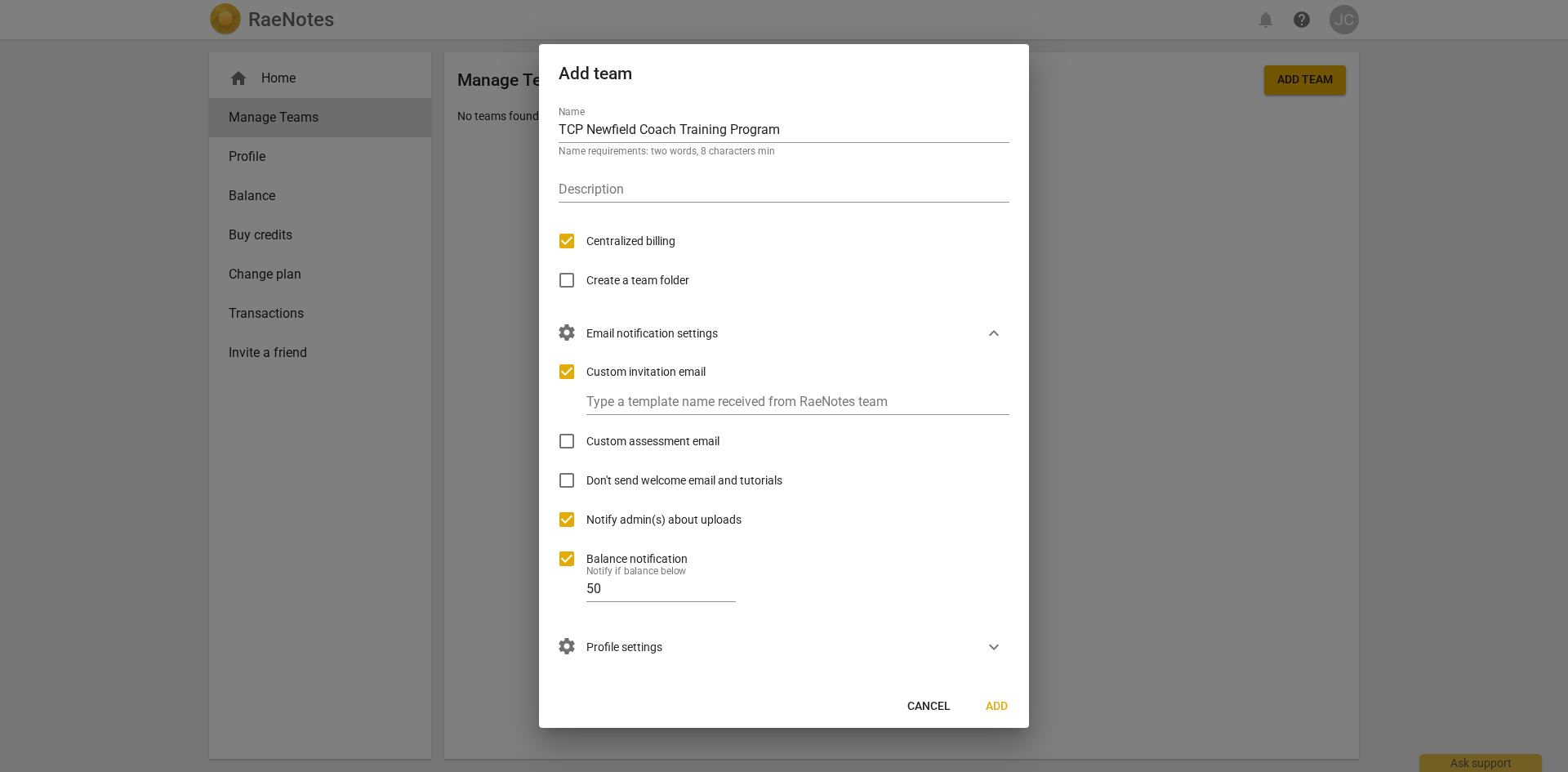
scroll to position [0, 0]
click at [998, 477] on div "Custom invitation email Type a template name received from RaeNotes team Custom…" at bounding box center [777, 489] width 463 height 276
click at [986, 649] on span "expand_more" at bounding box center [994, 647] width 20 height 20
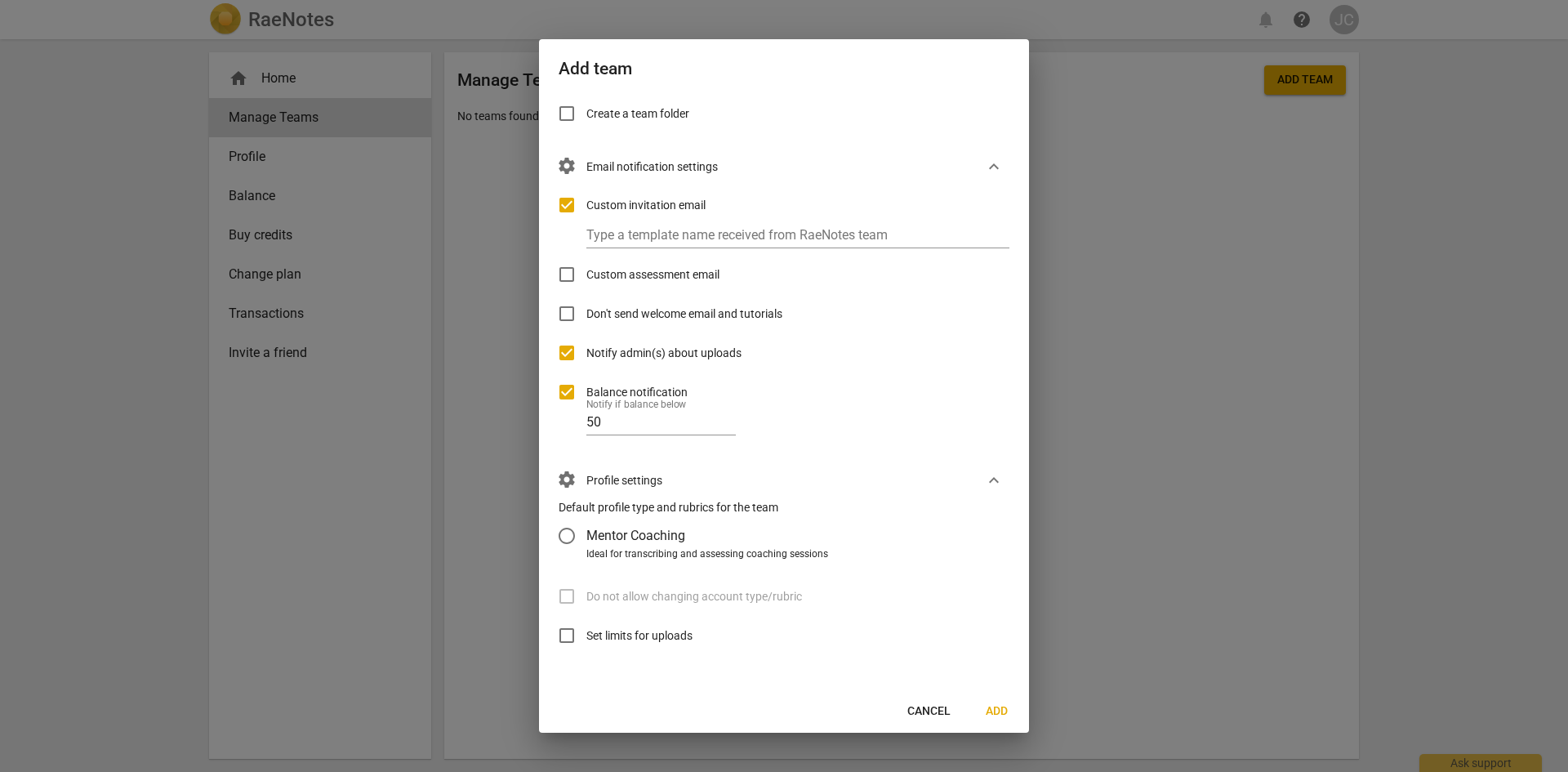
scroll to position [165, 0]
click at [637, 530] on span "Mentor Coaching" at bounding box center [635, 531] width 99 height 19
click at [586, 530] on input "Mentor Coaching" at bounding box center [566, 531] width 39 height 39
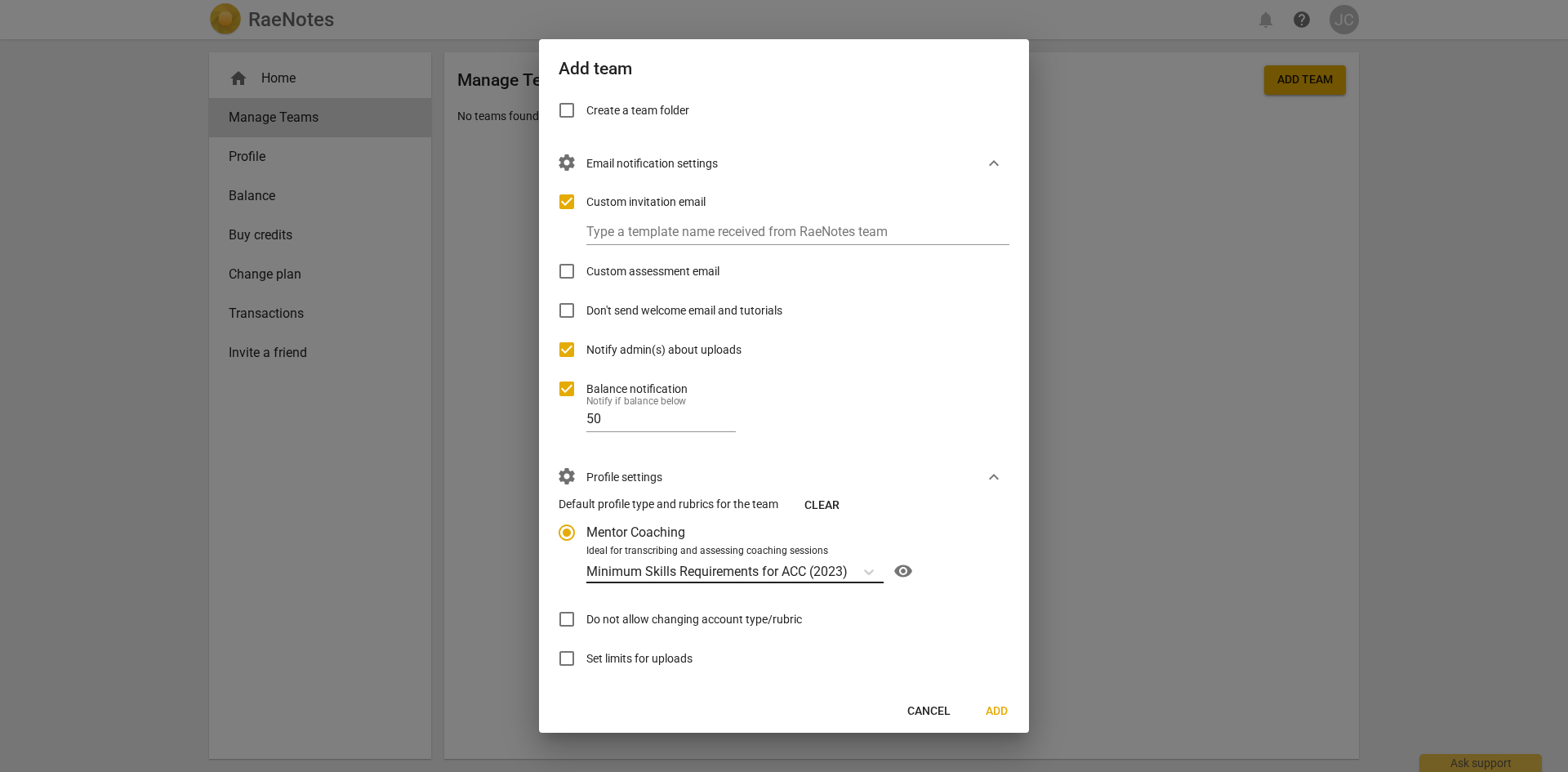
scroll to position [191, 0]
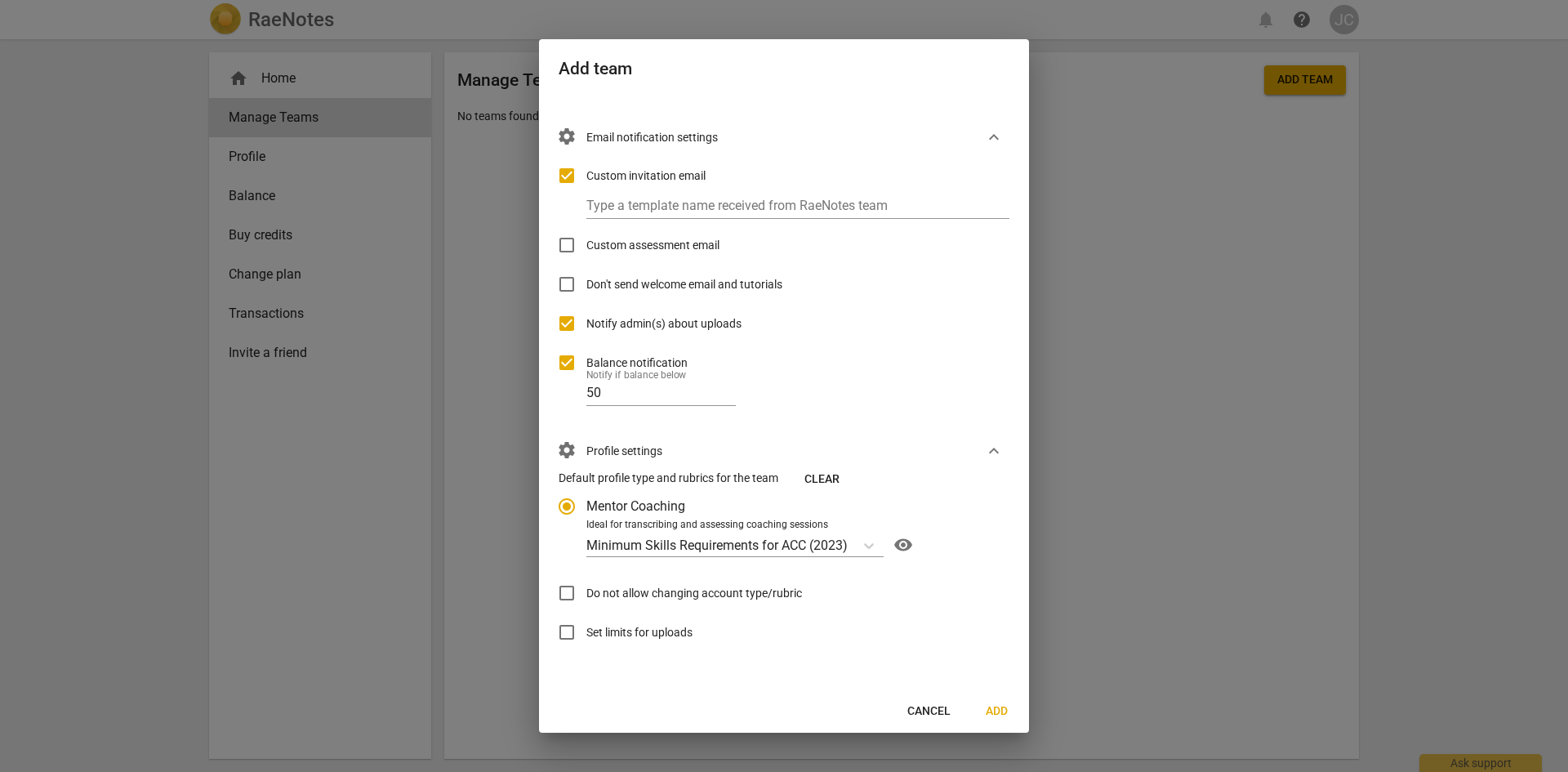
click at [659, 505] on span "Mentor Coaching" at bounding box center [635, 505] width 99 height 19
click at [586, 505] on input "Mentor Coaching" at bounding box center [566, 505] width 39 height 39
click at [806, 474] on span "Clear" at bounding box center [821, 479] width 35 height 16
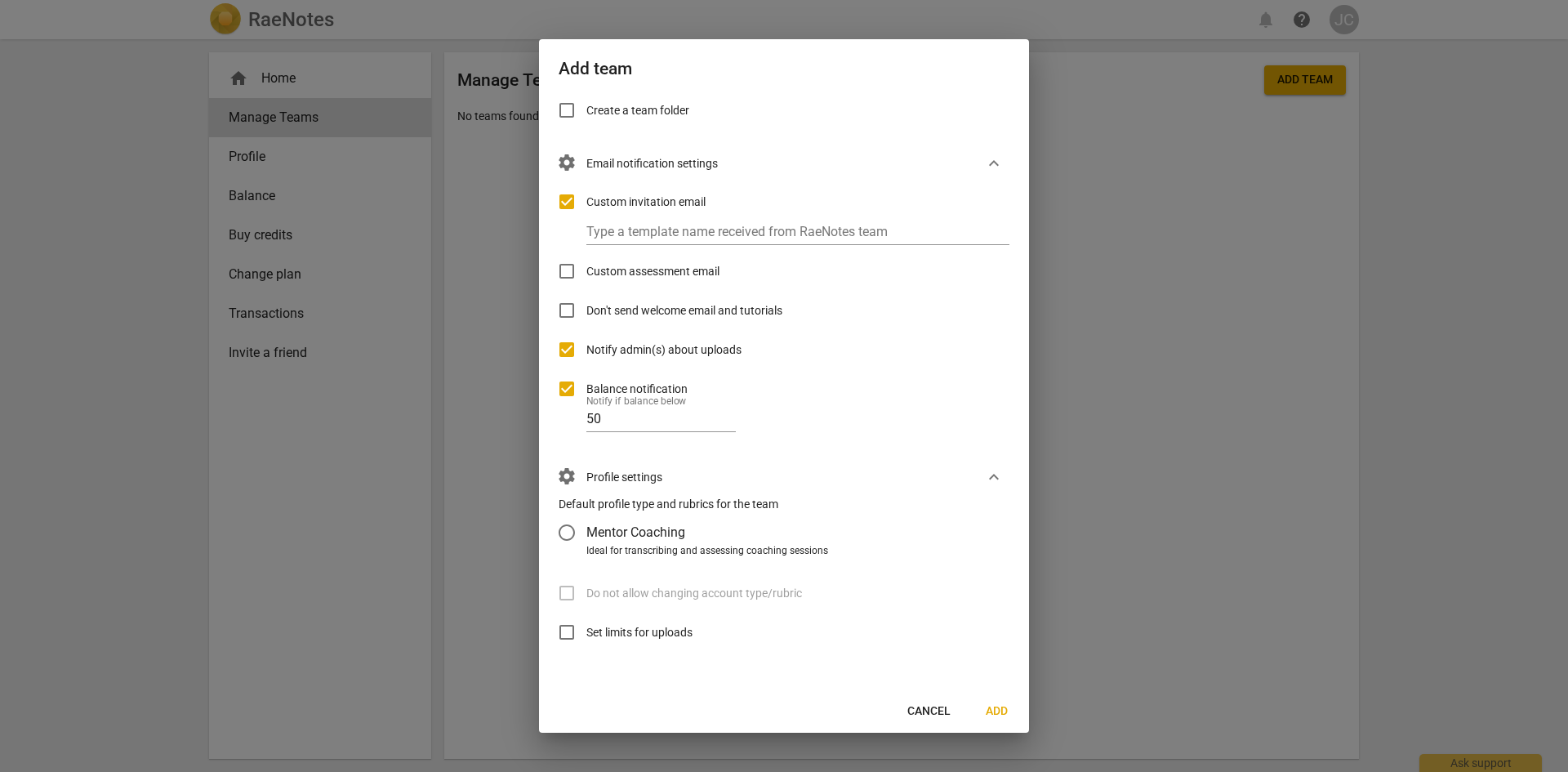
click at [664, 542] on label "Mentor Coaching" at bounding box center [769, 531] width 444 height 39
click at [586, 542] on input "Mentor Coaching" at bounding box center [566, 531] width 39 height 39
radio input "false"
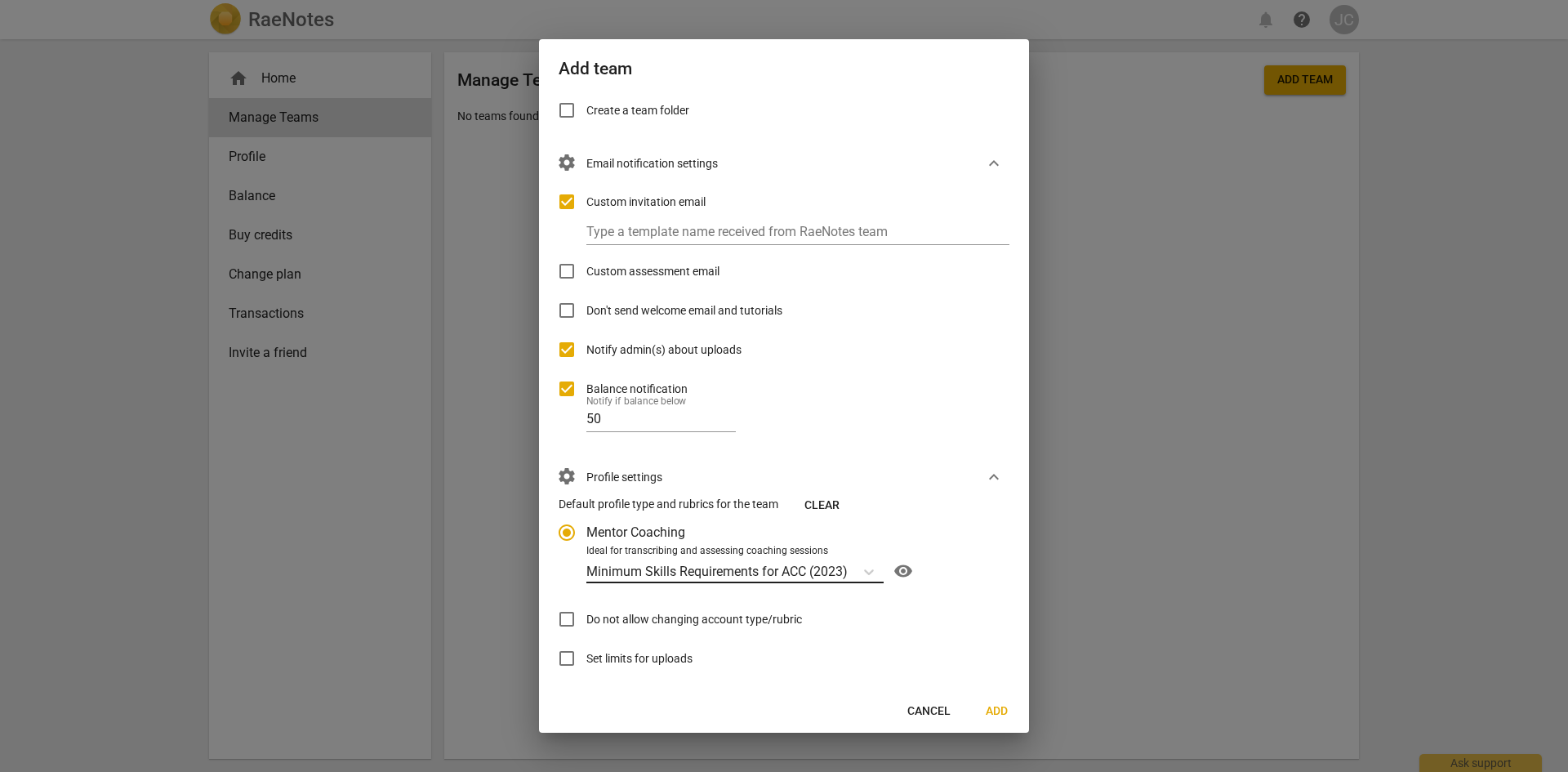
click at [693, 566] on p "Minimum Skills Requirements for ACC (2023)" at bounding box center [717, 570] width 262 height 19
click at [0, 0] on input "Ideal for transcribing and assessing coaching sessions Minimum Skills Requireme…" at bounding box center [0, 0] width 0 height 0
click at [693, 566] on p "Minimum Skills Requirements for ACC (2023)" at bounding box center [717, 570] width 262 height 19
click at [0, 0] on input "Ideal for transcribing and assessing coaching sessions Minimum Skills Requireme…" at bounding box center [0, 0] width 0 height 0
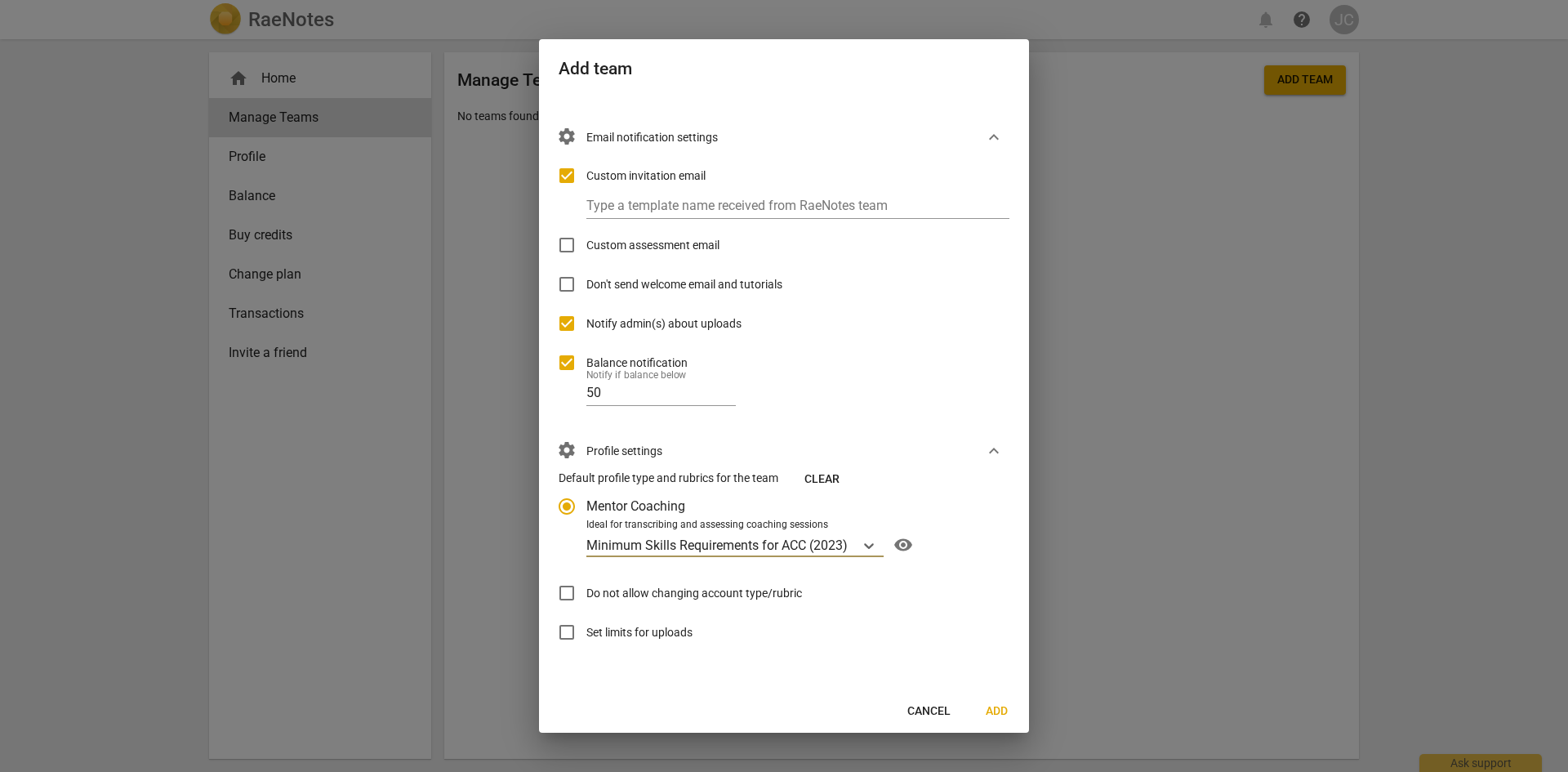
click at [841, 539] on p "Minimum Skills Requirements for ACC (2023)" at bounding box center [717, 544] width 262 height 19
click at [0, 0] on input "Ideal for transcribing and assessing coaching sessions option Minimum Skills Re…" at bounding box center [0, 0] width 0 height 0
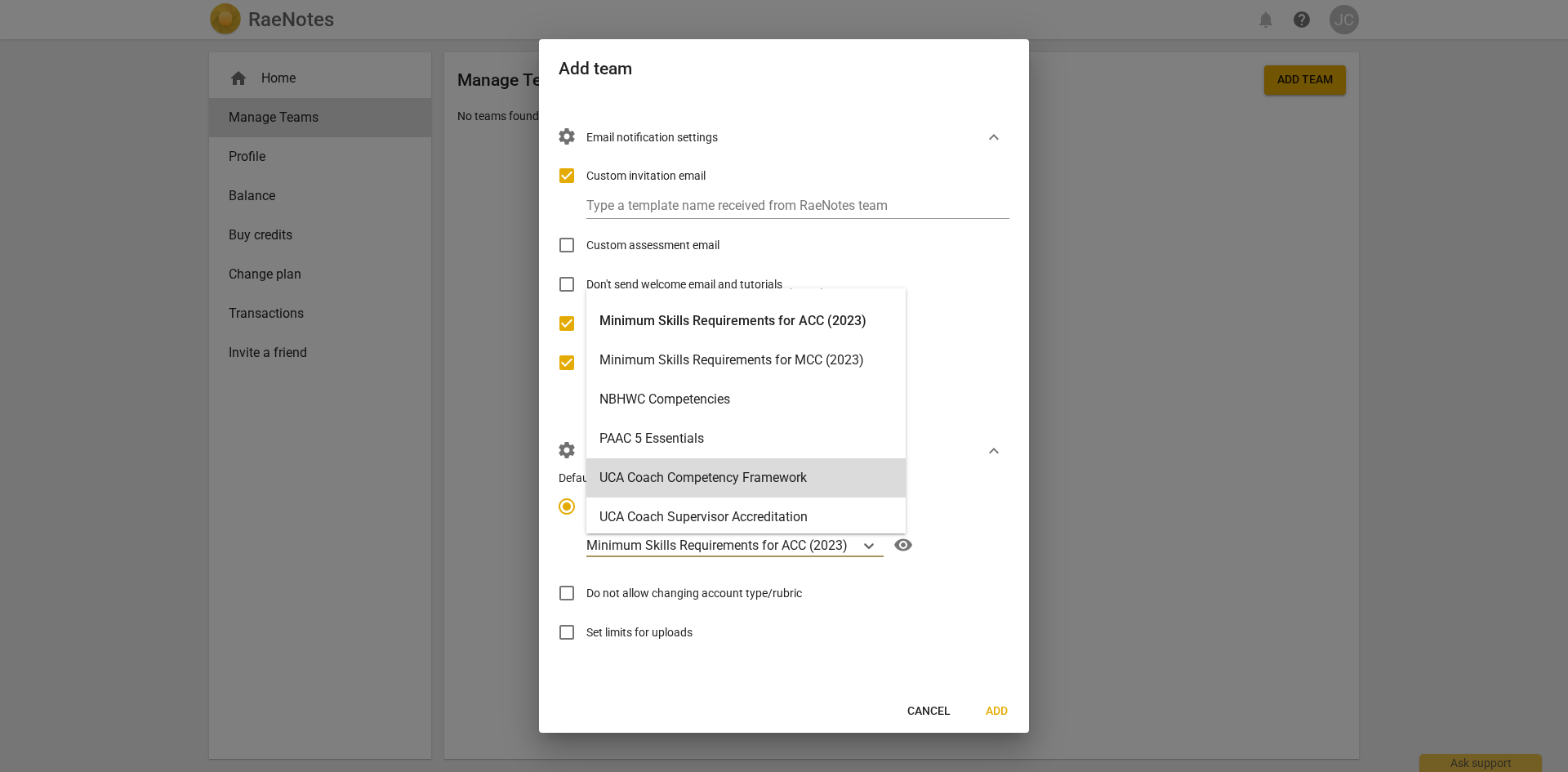
scroll to position [350, 0]
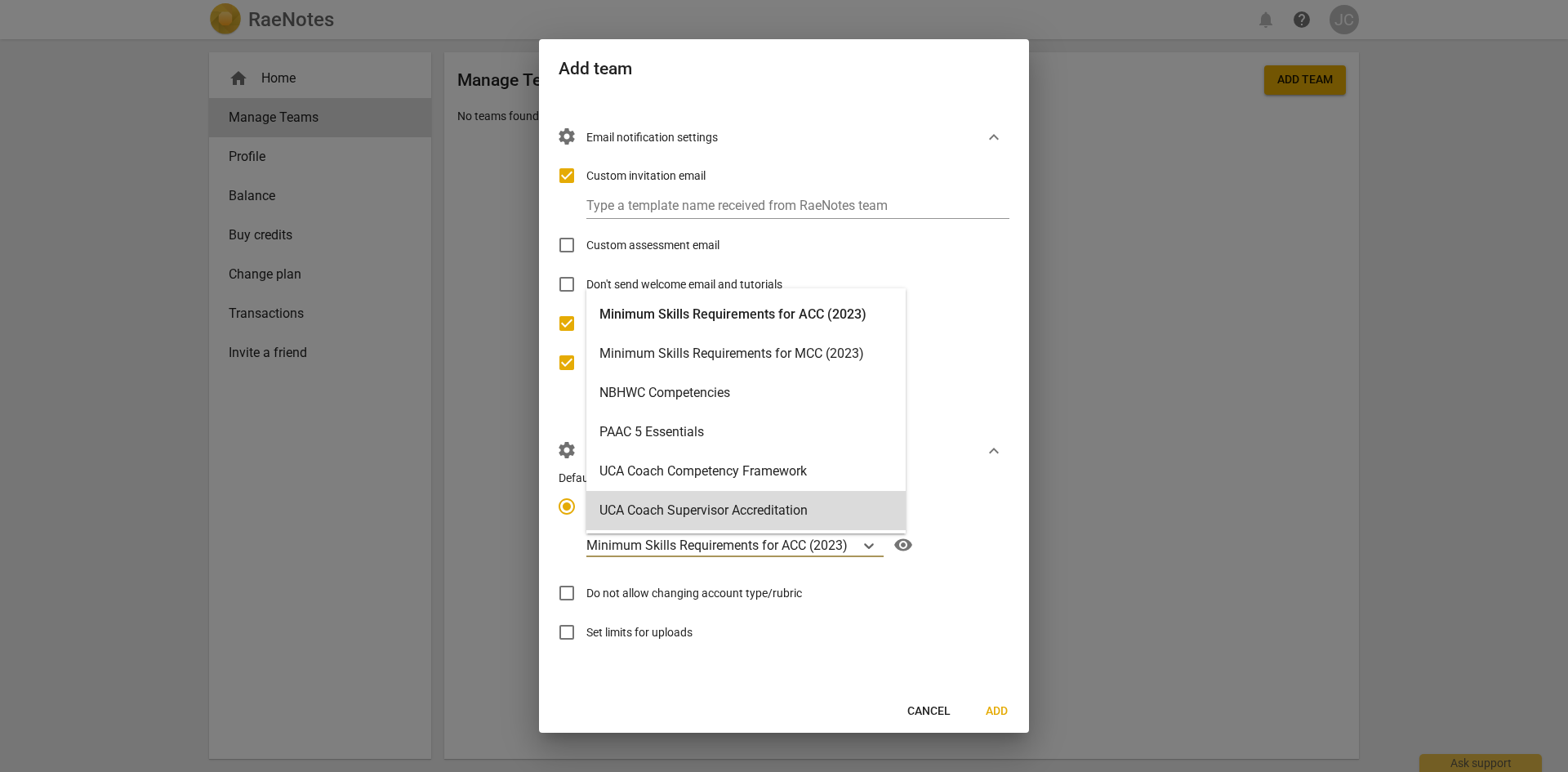
click at [964, 552] on div "15 results available. Use Up and Down to choose options, press Enter to select …" at bounding box center [788, 544] width 404 height 26
click at [0, 0] on input "Ideal for transcribing and assessing coaching sessions 15 results available. Us…" at bounding box center [0, 0] width 0 height 0
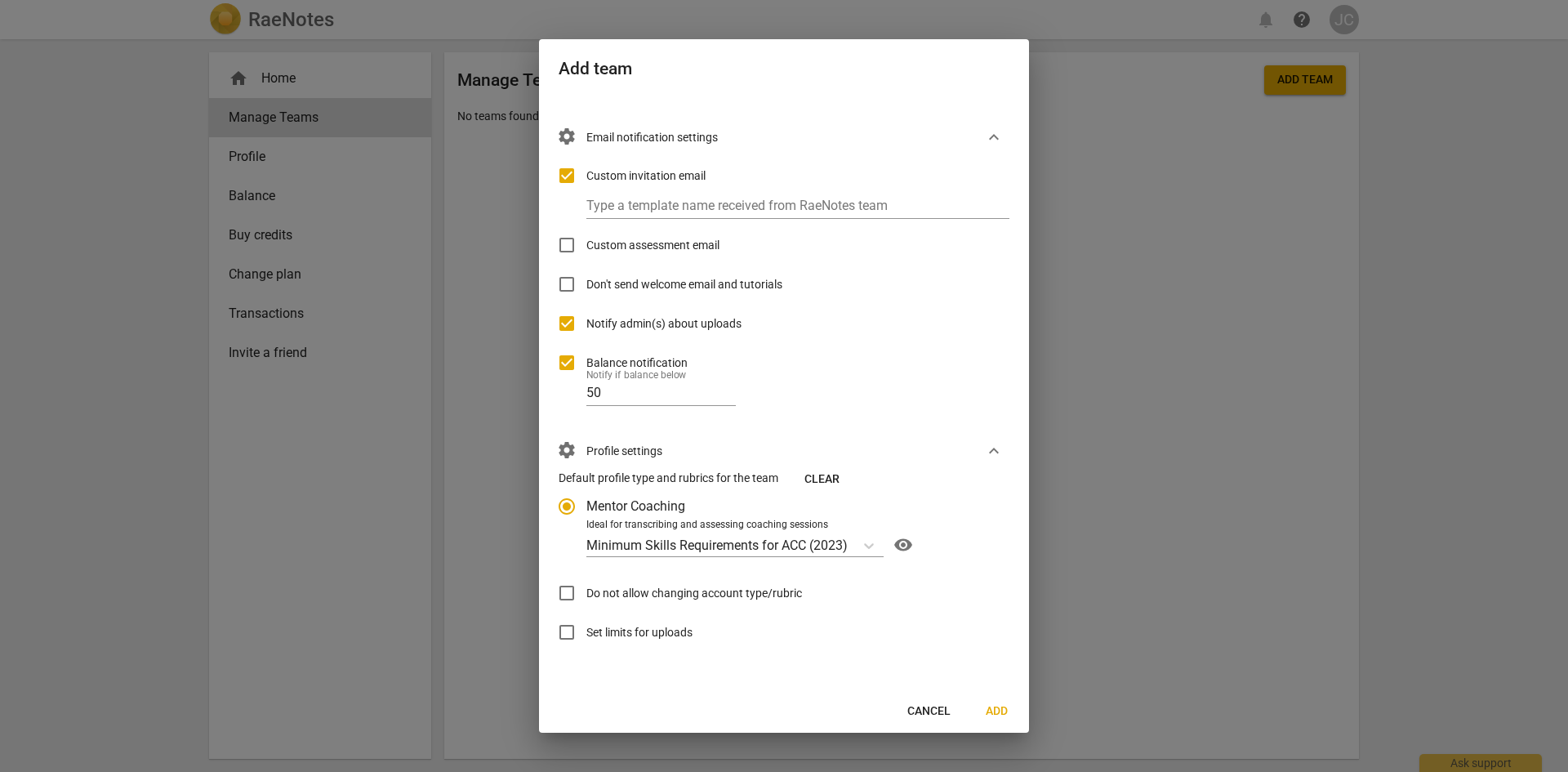
click at [656, 633] on span "Set limits for uploads" at bounding box center [639, 632] width 106 height 17
click at [586, 633] on input "Set limits for uploads" at bounding box center [566, 631] width 39 height 39
checkbox input "true"
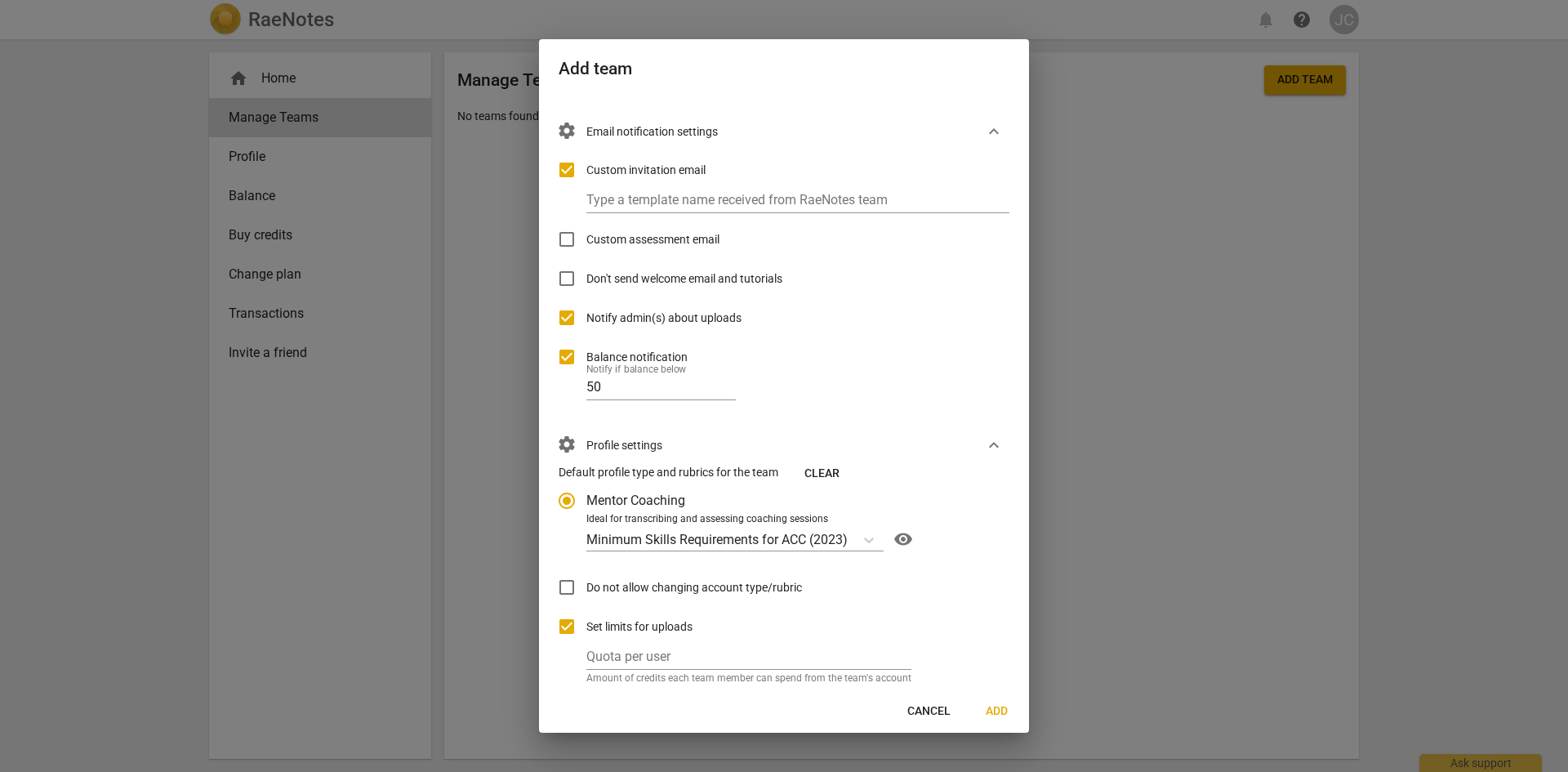
scroll to position [293, 0]
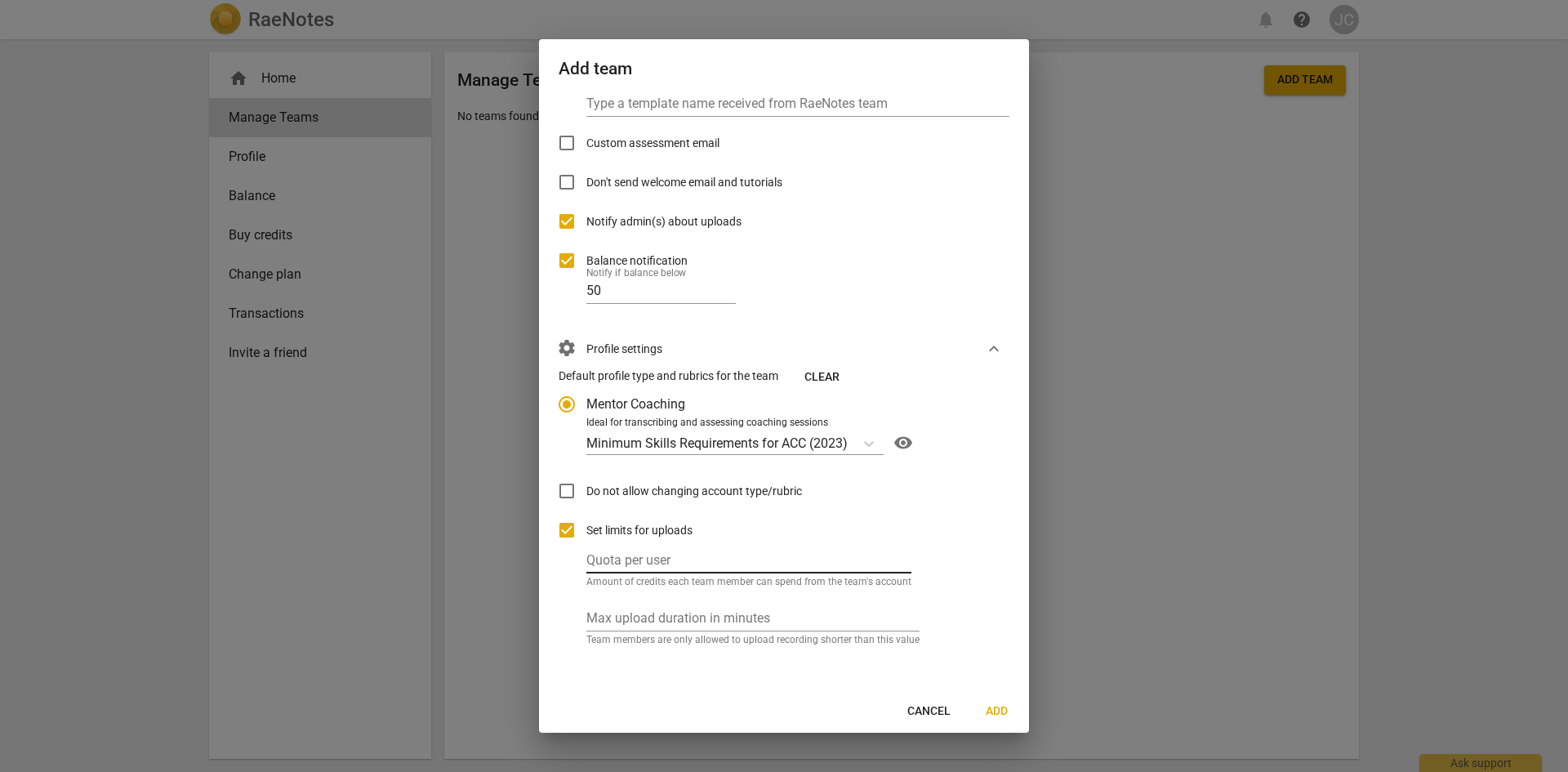
click at [669, 553] on input "number" at bounding box center [748, 561] width 325 height 24
type input "2"
click at [997, 543] on div "Default profile type and rubrics for the team Clear Mentor Coaching Ideal for t…" at bounding box center [777, 518] width 463 height 303
click at [852, 615] on input "number" at bounding box center [753, 619] width 334 height 24
click at [797, 562] on input "2" at bounding box center [748, 561] width 325 height 24
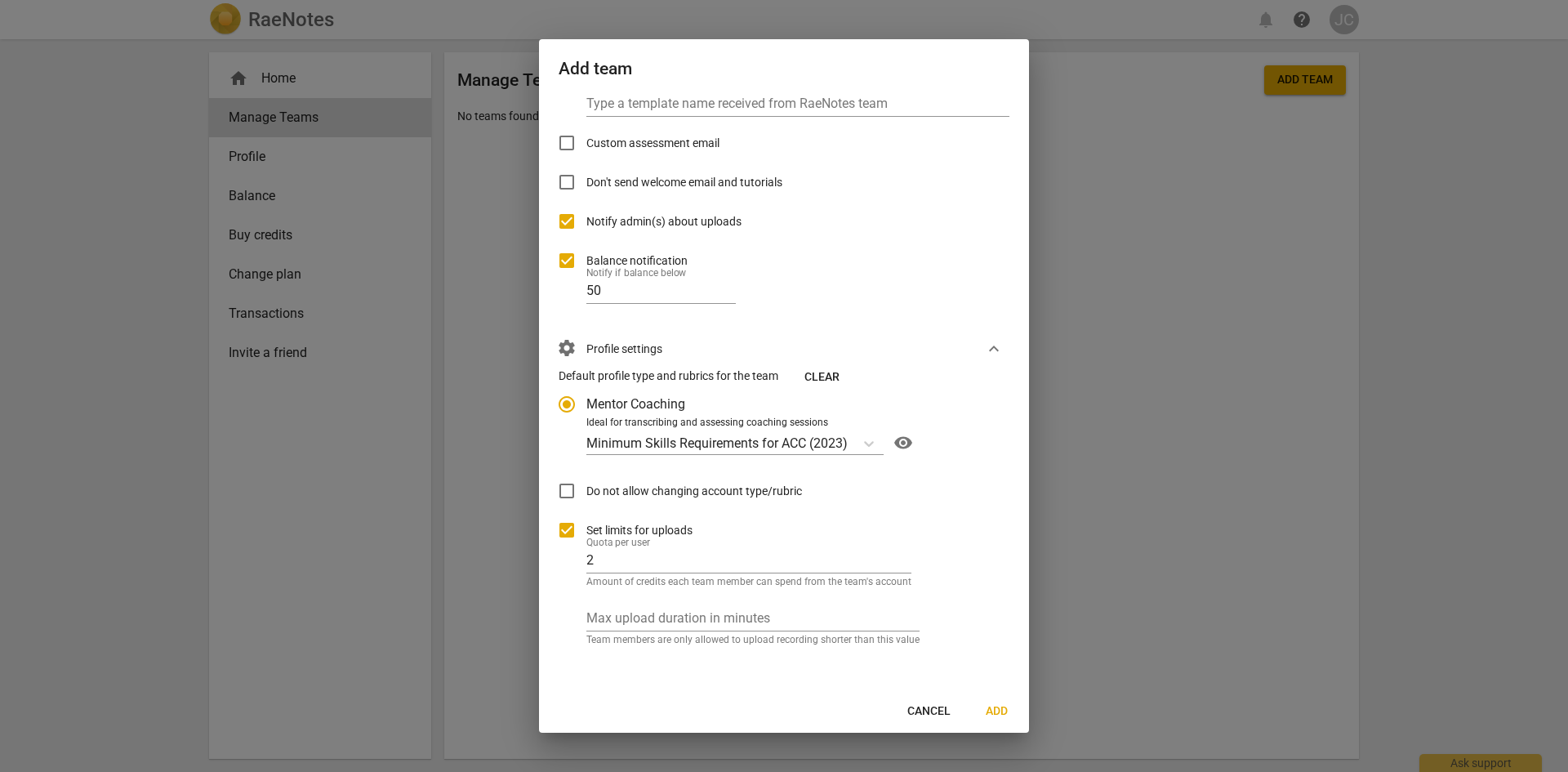
click at [961, 584] on div "Default profile type and rubrics for the team Clear Mentor Coaching Ideal for t…" at bounding box center [777, 518] width 463 height 303
click at [876, 610] on input "number" at bounding box center [753, 619] width 334 height 24
type input "60"
click at [951, 650] on div "Default profile type and rubrics for the team Clear Mentor Coaching Ideal for t…" at bounding box center [777, 518] width 463 height 303
click at [830, 606] on div "Max upload duration in minutes 60 Team members are only allowed to upload recor…" at bounding box center [753, 619] width 334 height 50
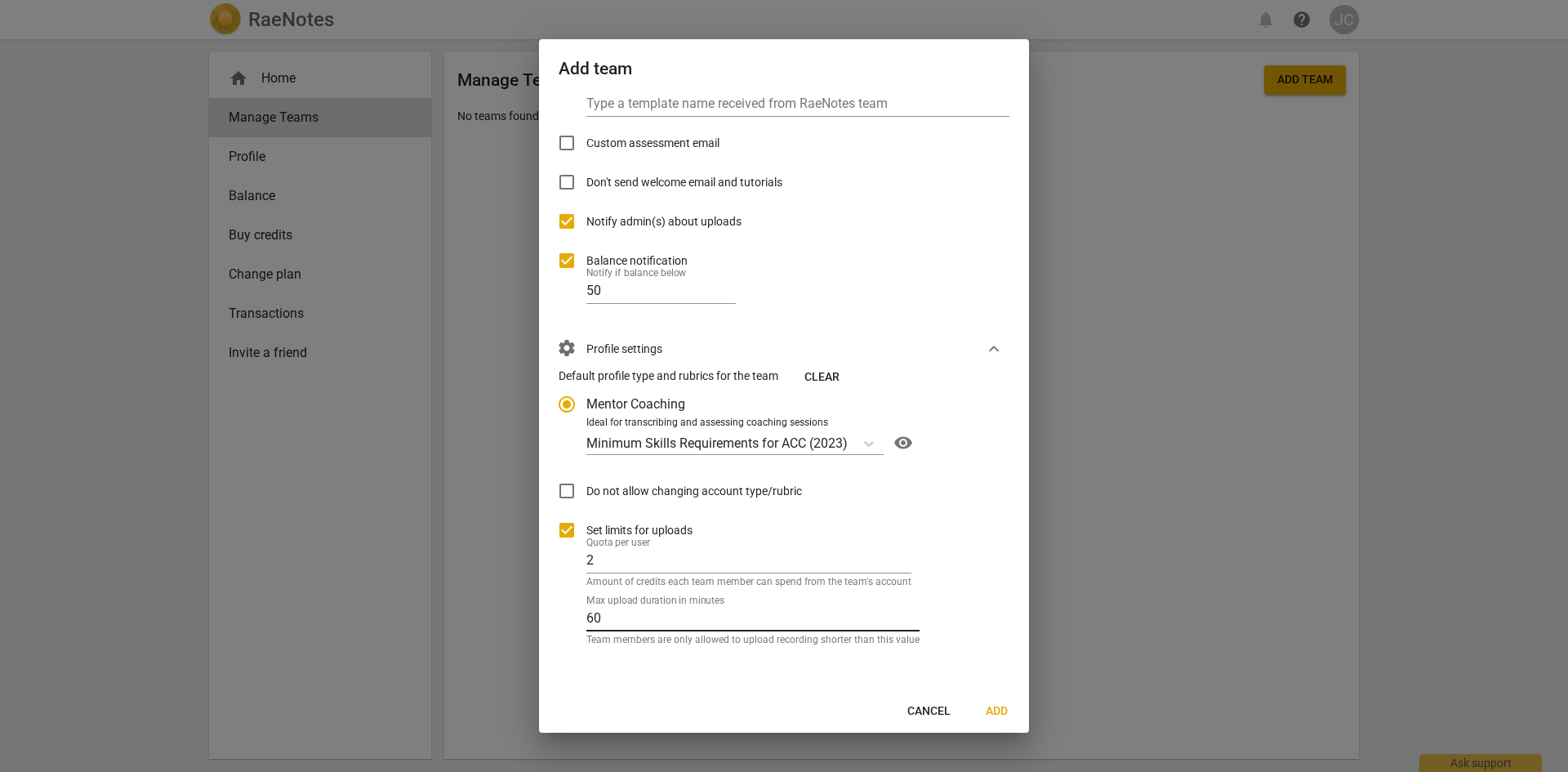
click at [829, 613] on input "60" at bounding box center [753, 619] width 334 height 24
click at [938, 606] on div "Default profile type and rubrics for the team Clear Mentor Coaching Ideal for t…" at bounding box center [777, 518] width 463 height 303
click at [857, 562] on input "2" at bounding box center [748, 561] width 325 height 24
click at [901, 563] on input "1" at bounding box center [748, 561] width 325 height 24
type input "2"
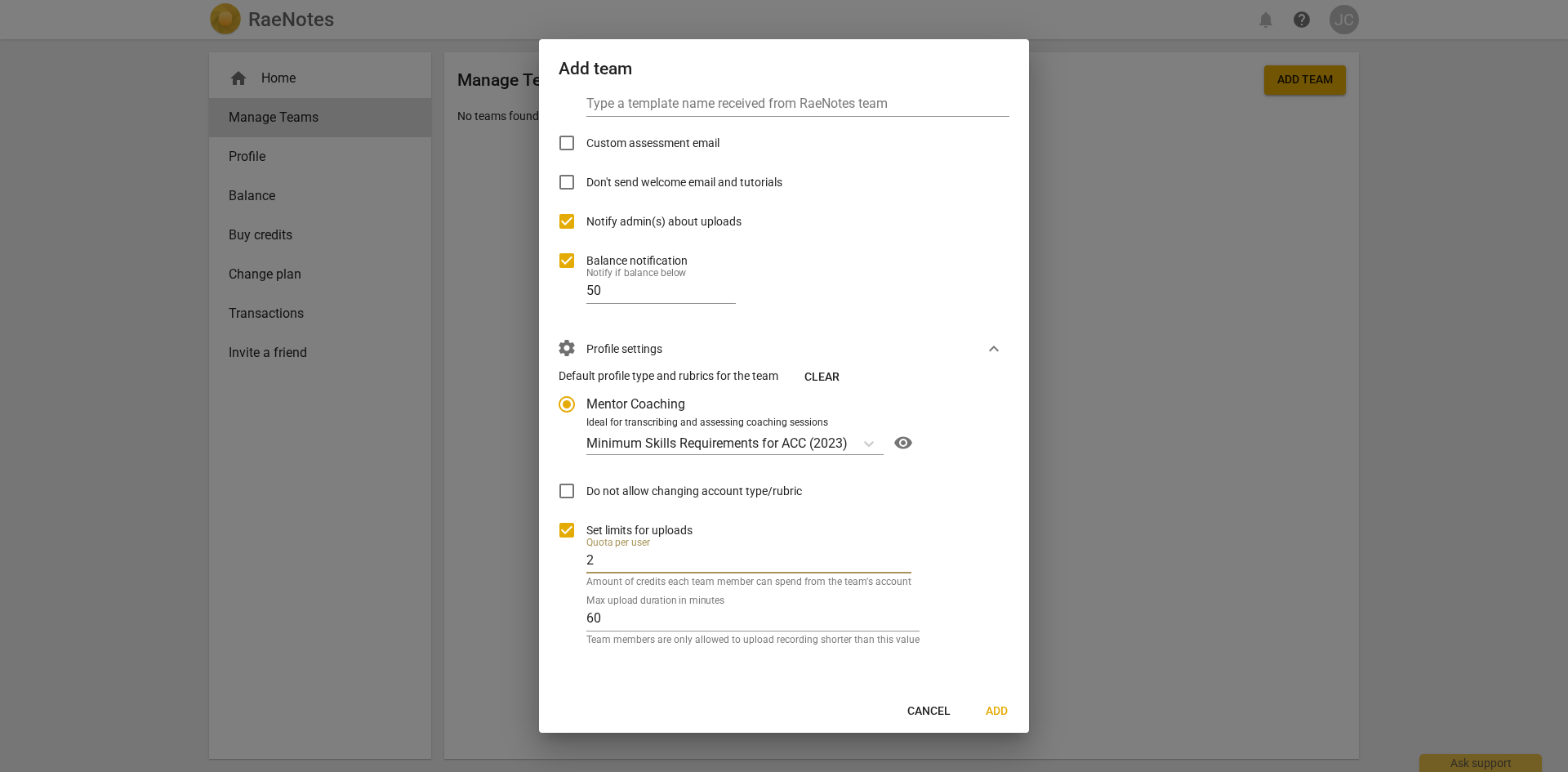
click at [900, 555] on input "2" at bounding box center [748, 561] width 325 height 24
click at [978, 531] on div "Set limits for uploads" at bounding box center [777, 529] width 437 height 39
click at [879, 553] on input "2" at bounding box center [748, 561] width 325 height 24
click at [960, 515] on div "Set limits for uploads" at bounding box center [777, 529] width 437 height 39
click at [725, 294] on input "49" at bounding box center [661, 292] width 150 height 24
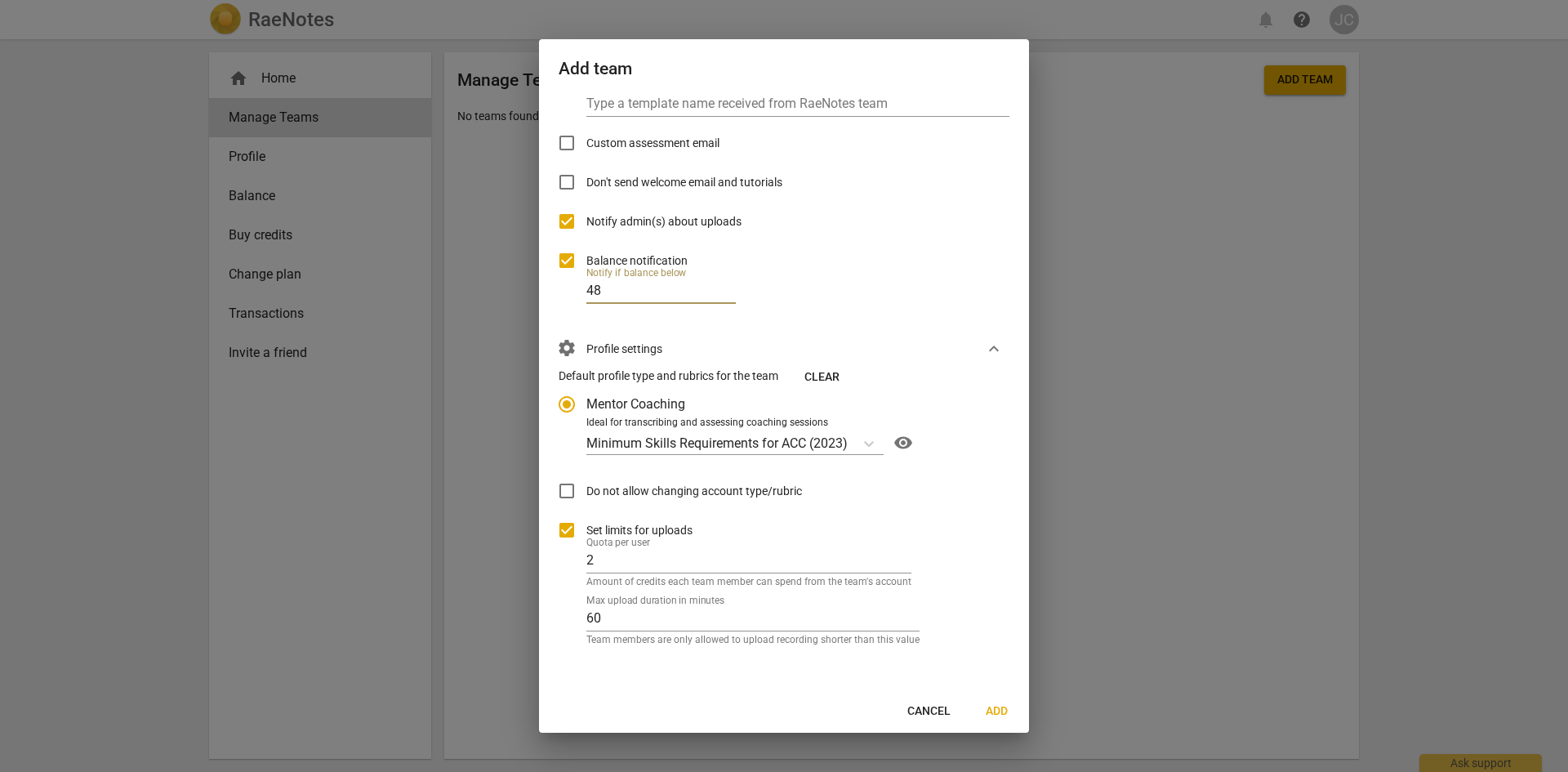
click at [725, 294] on input "48" at bounding box center [661, 292] width 150 height 24
click at [725, 294] on input "47" at bounding box center [661, 292] width 150 height 24
click at [725, 294] on input "46" at bounding box center [661, 292] width 150 height 24
click at [725, 294] on input "45" at bounding box center [661, 292] width 150 height 24
click at [725, 294] on input "44" at bounding box center [661, 292] width 150 height 24
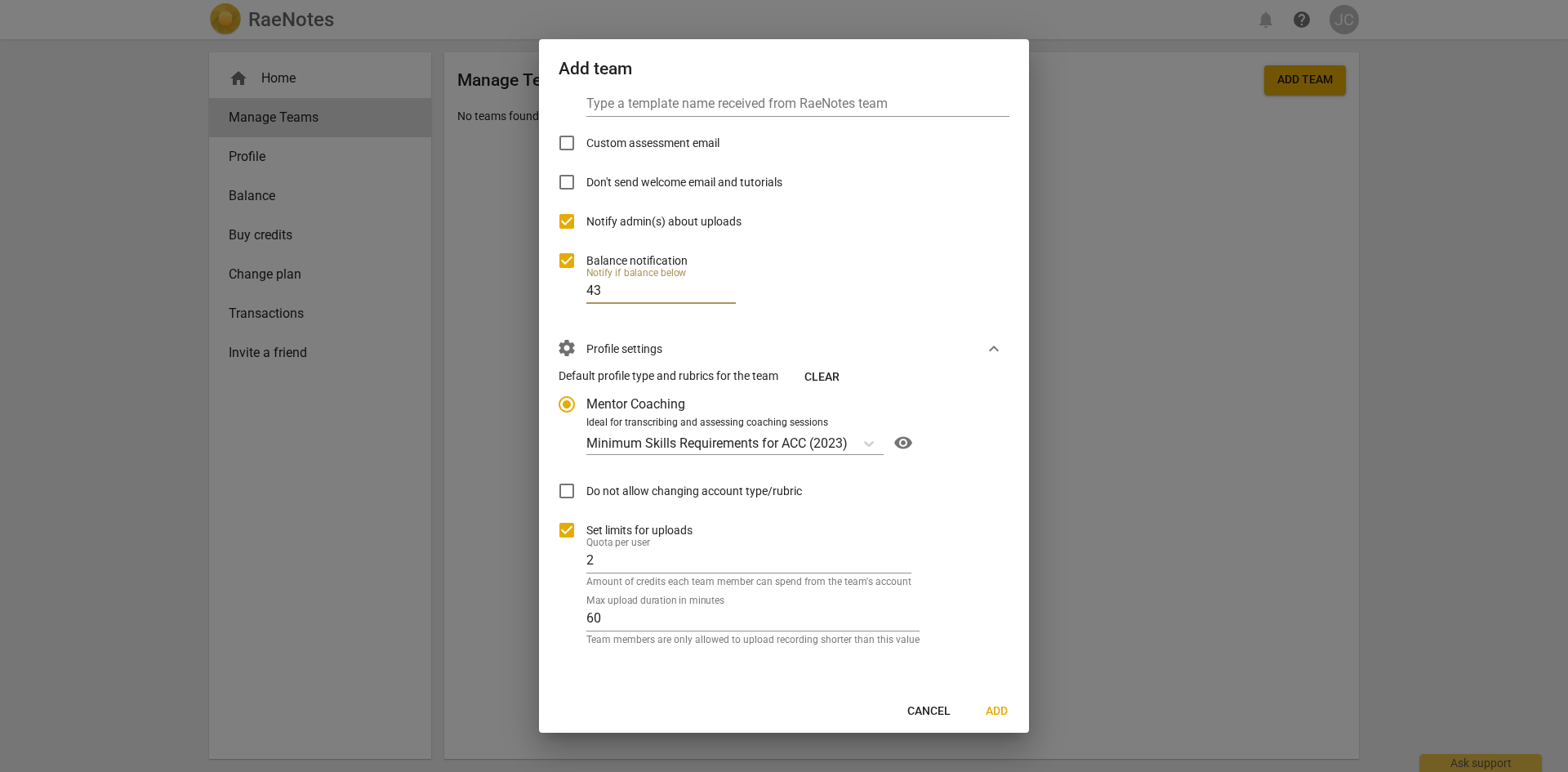
click at [725, 294] on input "43" at bounding box center [661, 292] width 150 height 24
click at [725, 294] on input "42" at bounding box center [661, 292] width 150 height 24
click at [725, 294] on input "41" at bounding box center [661, 292] width 150 height 24
type input "40"
click at [725, 294] on input "40" at bounding box center [661, 292] width 150 height 24
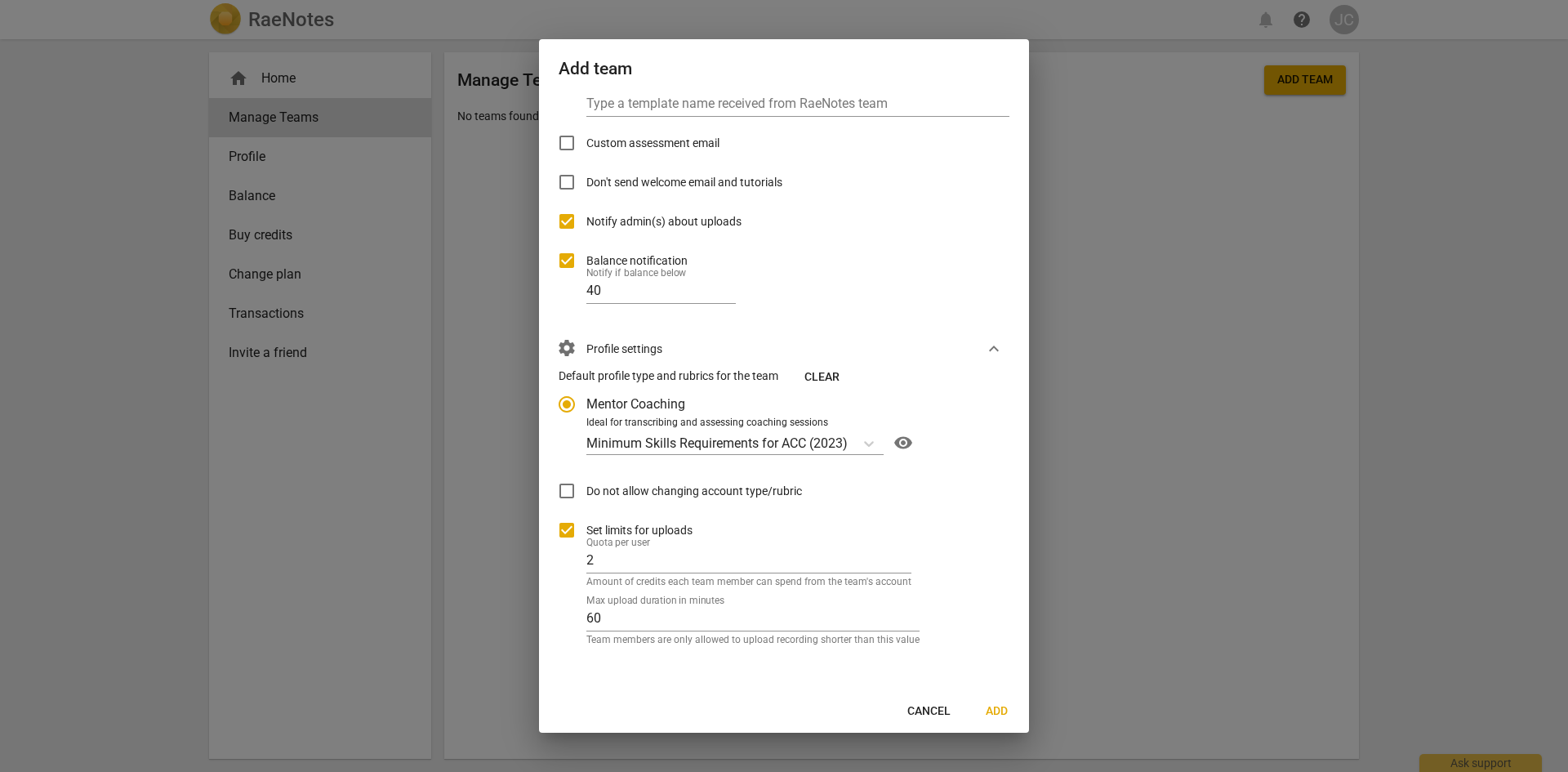
click at [952, 575] on div "Default profile type and rubrics for the team Clear Mentor Coaching Ideal for t…" at bounding box center [777, 518] width 463 height 303
click at [993, 708] on span "Add" at bounding box center [996, 711] width 26 height 16
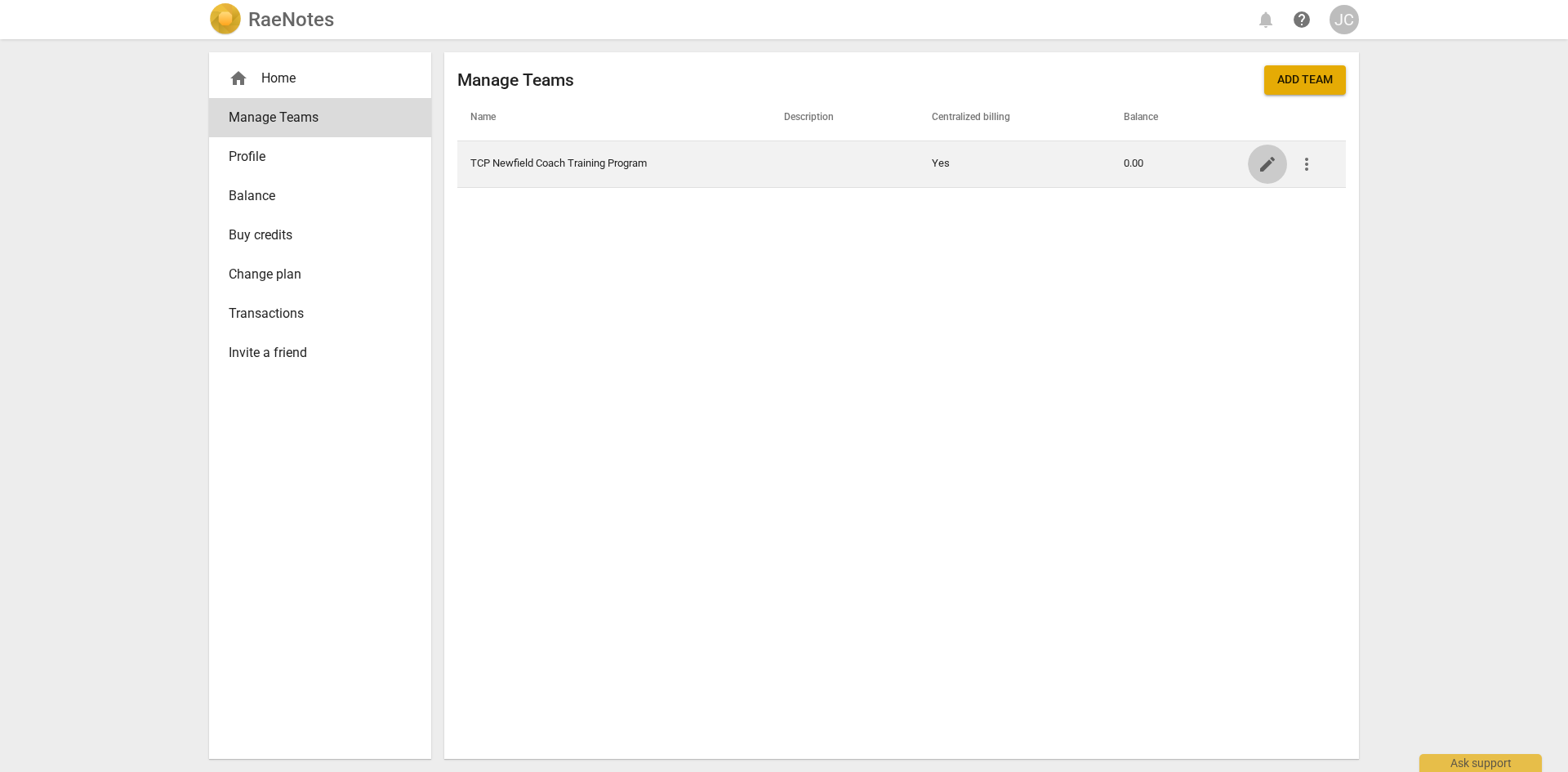
click at [1270, 162] on span "edit" at bounding box center [1267, 165] width 20 height 20
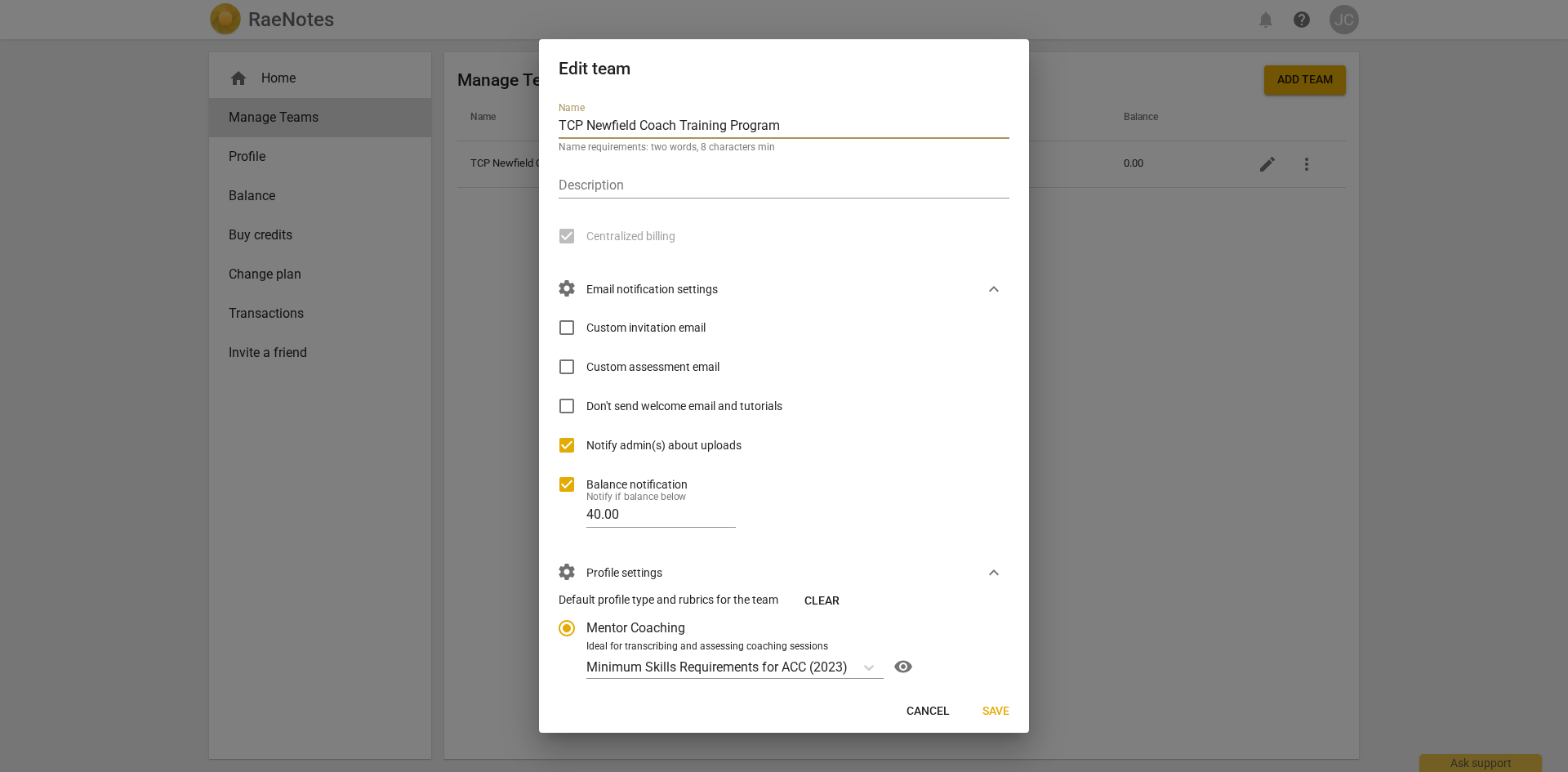
scroll to position [258, 0]
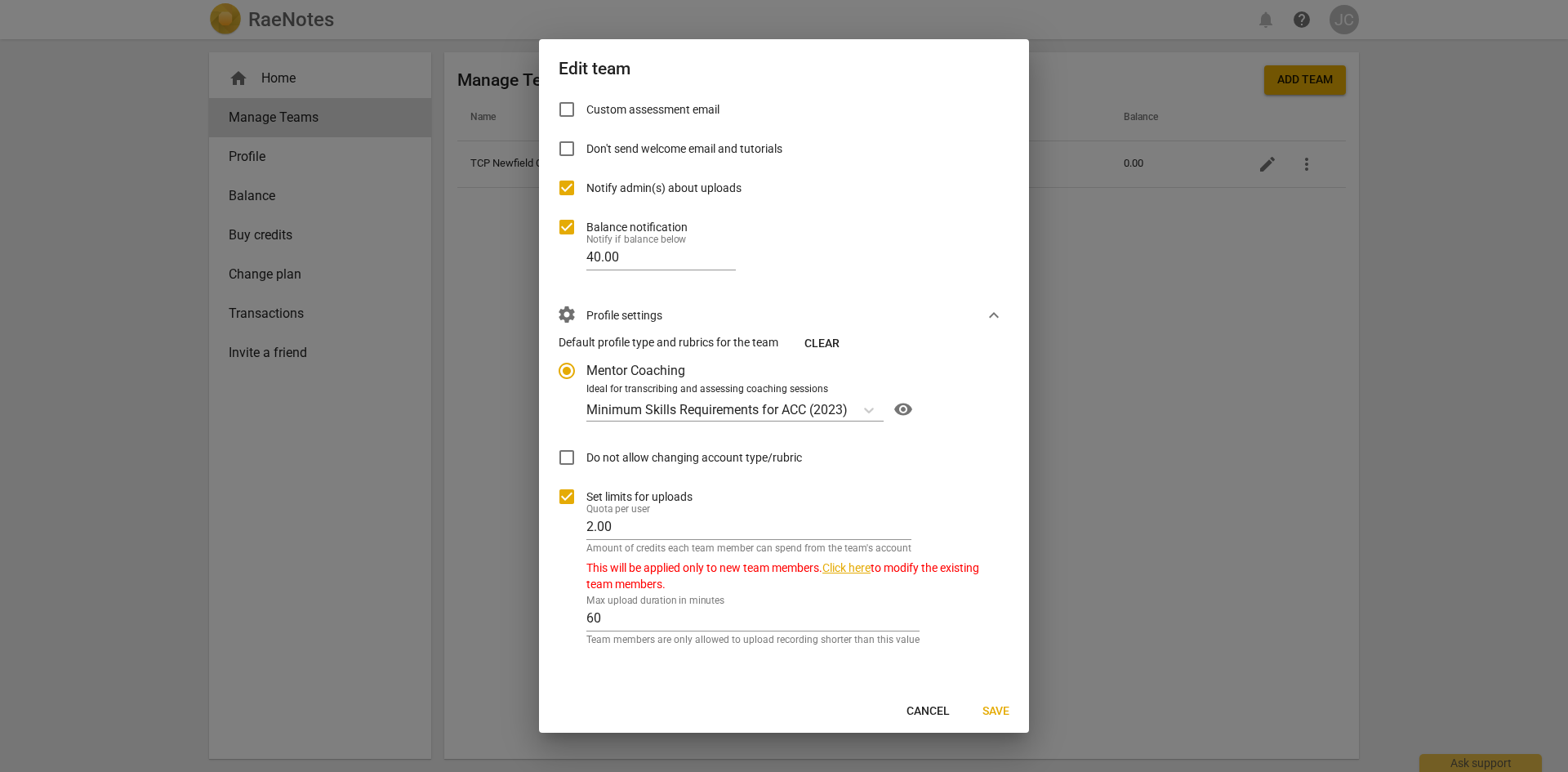
click at [852, 569] on link "Click here" at bounding box center [846, 567] width 48 height 13
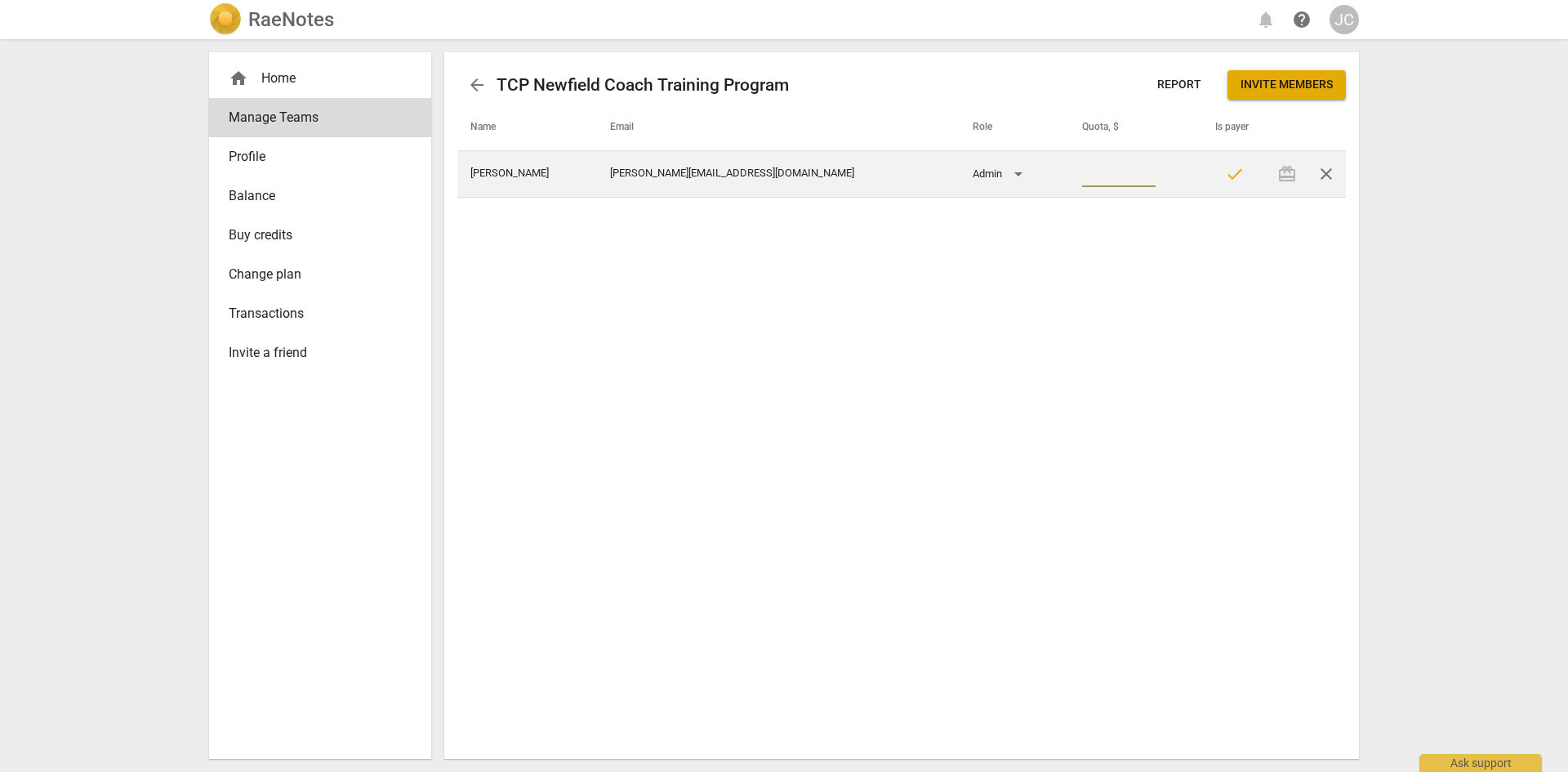
click at [1082, 172] on input "number" at bounding box center [1119, 176] width 74 height 24
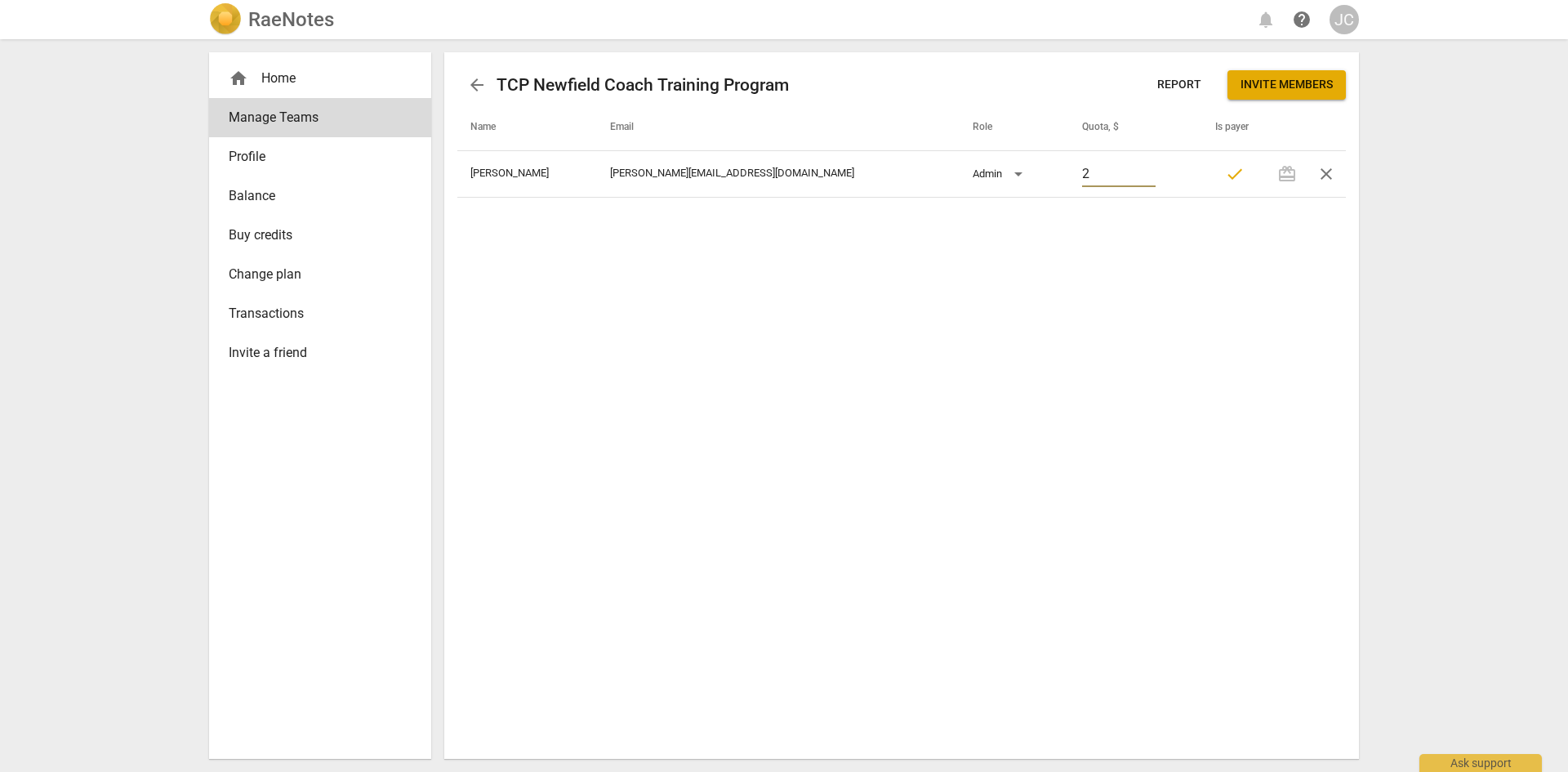
click at [1015, 326] on div "arrow_back TCP Newfield Coach Training Program Report Invite members Name Email…" at bounding box center [902, 404] width 915 height 706
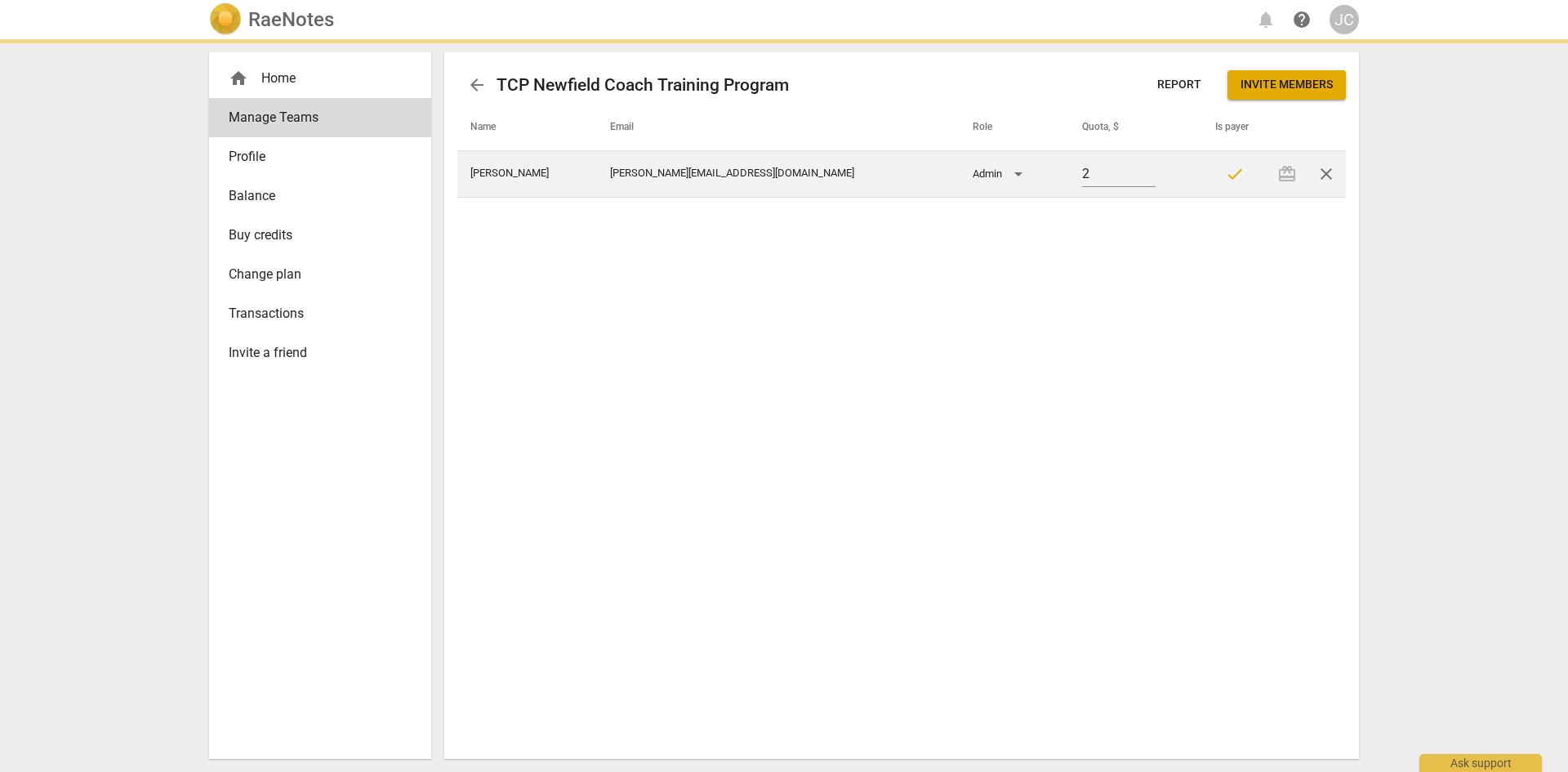
type input "2.00"
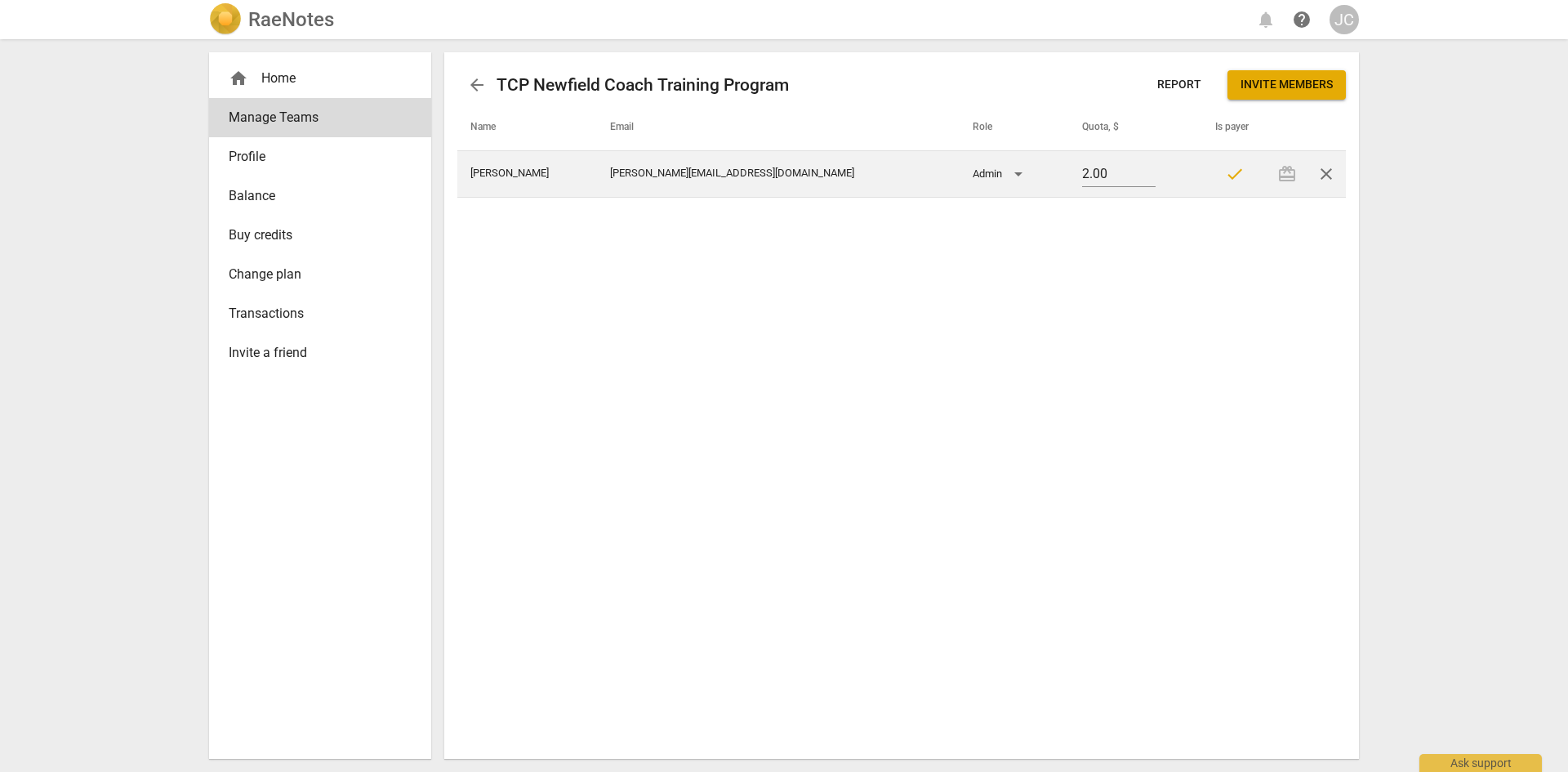
click at [1291, 175] on div "redeem close" at bounding box center [1306, 174] width 78 height 39
click at [1233, 172] on span "check" at bounding box center [1234, 174] width 20 height 20
click at [1235, 175] on span "check" at bounding box center [1234, 174] width 20 height 20
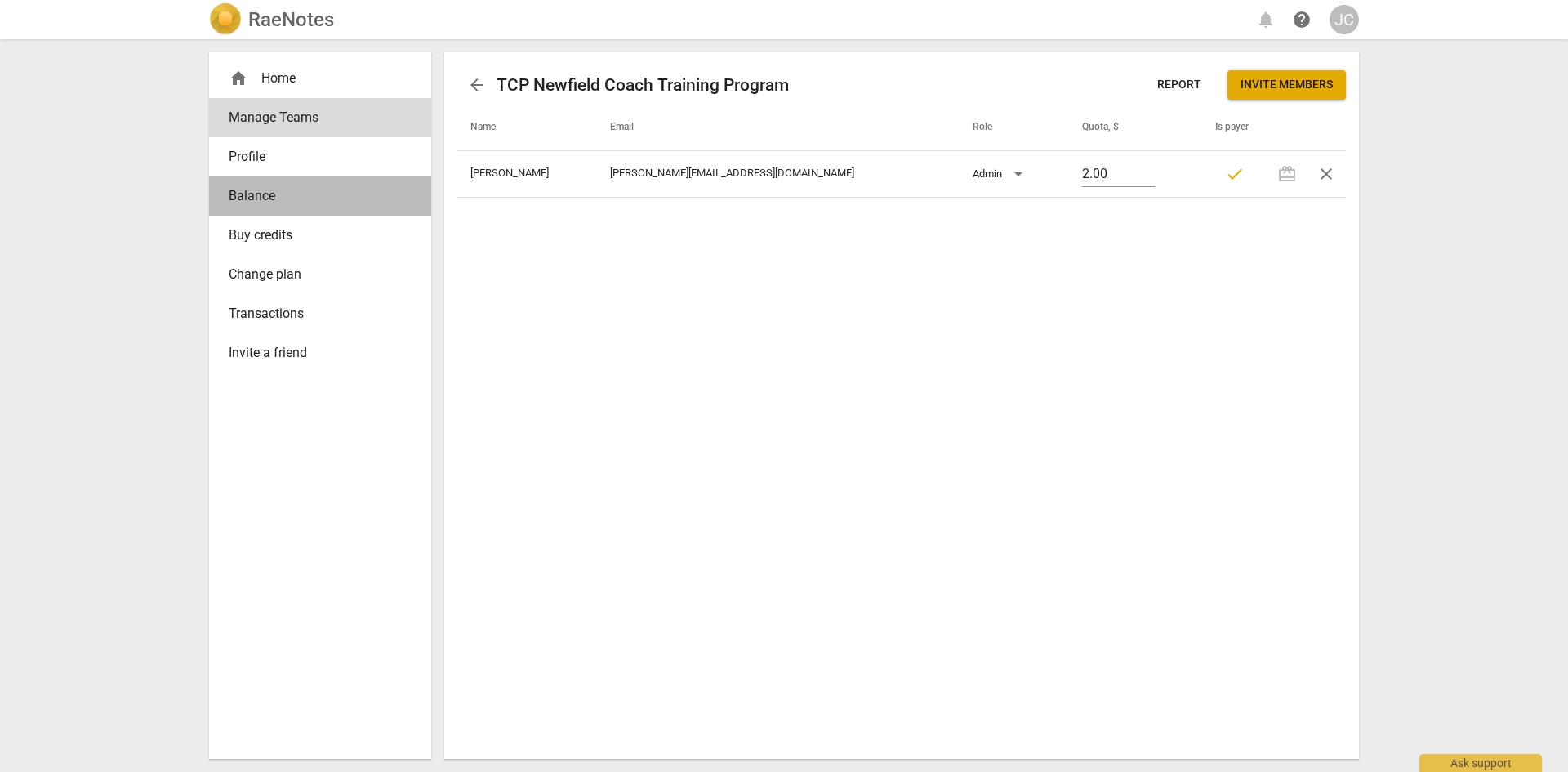
click at [333, 208] on link "Balance" at bounding box center [320, 196] width 222 height 39
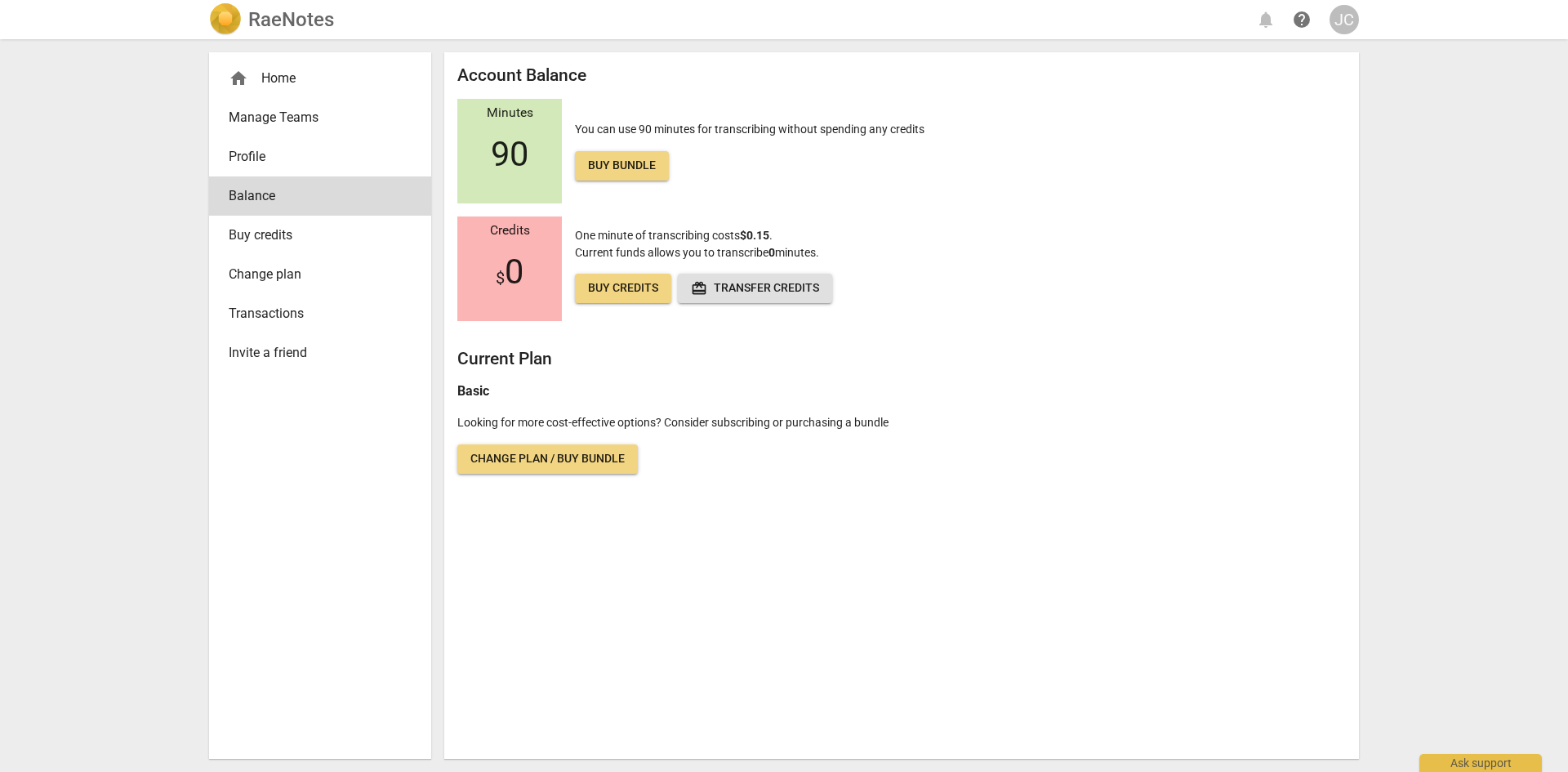
click at [332, 244] on span "Buy credits" at bounding box center [314, 236] width 170 height 20
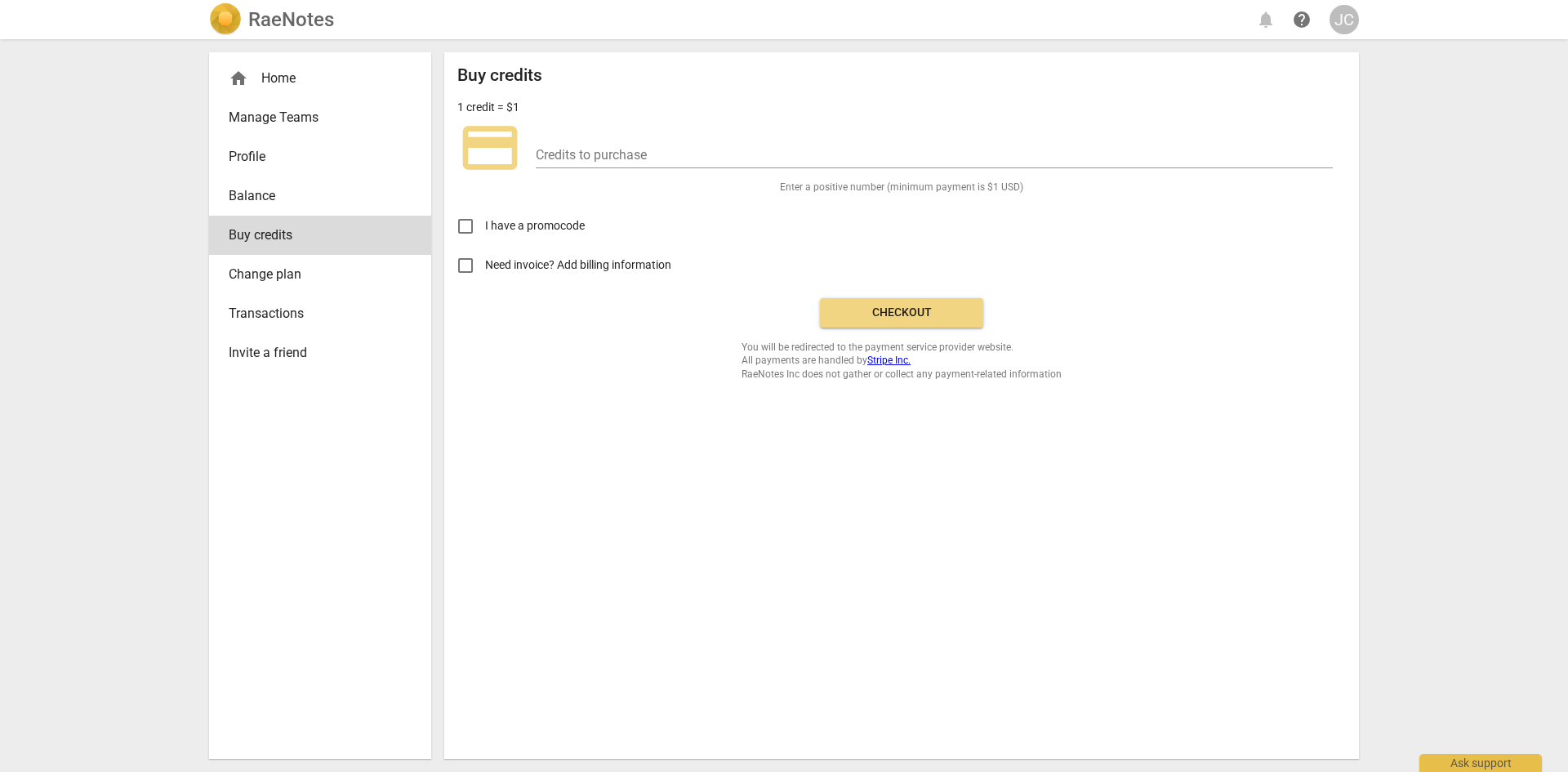
click at [344, 270] on span "Change plan" at bounding box center [314, 275] width 170 height 20
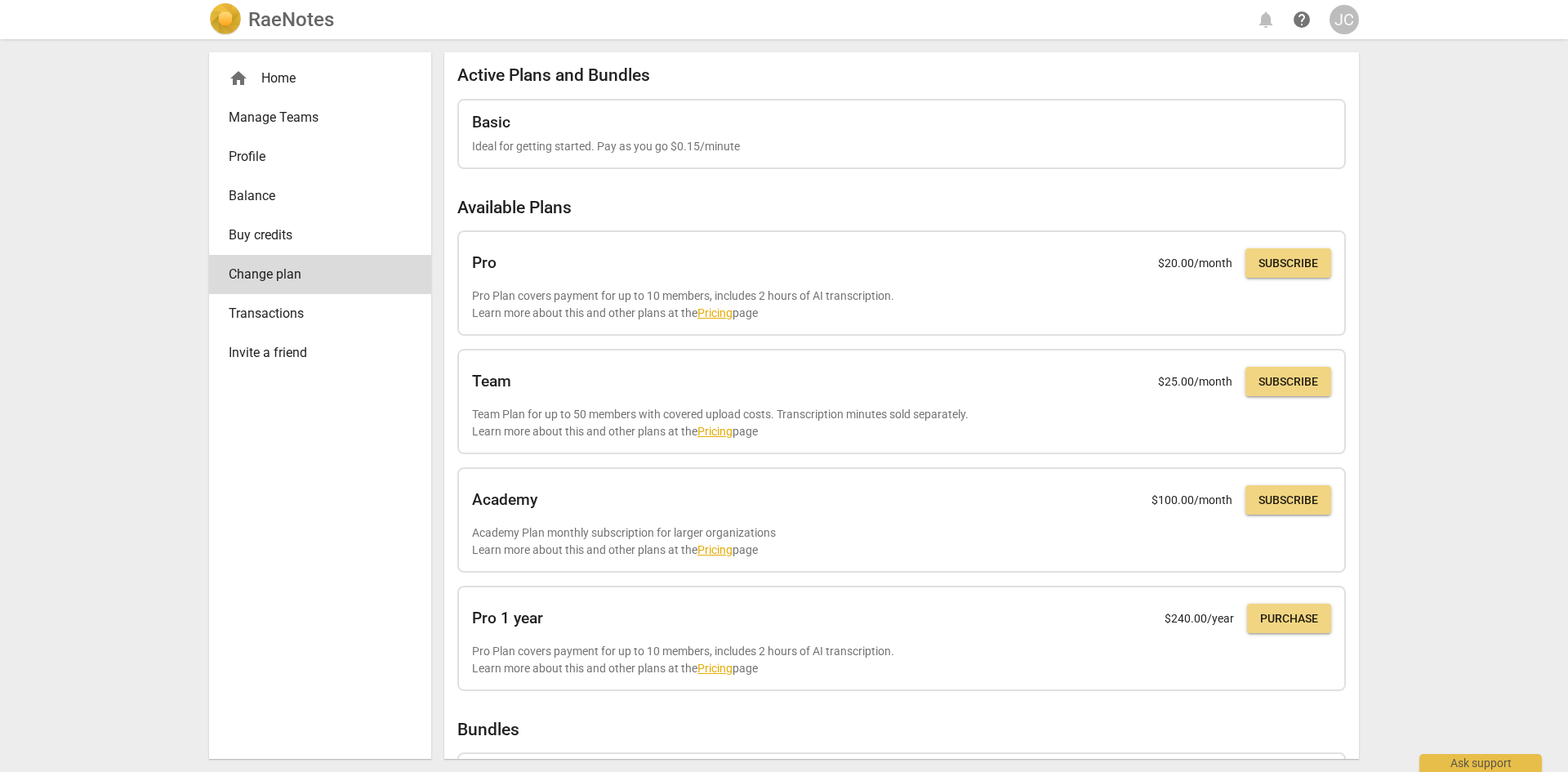
click at [1532, 307] on div "RaeNotes notifications help JC home Home Manage Teams Profile Balance Buy credi…" at bounding box center [784, 386] width 1568 height 772
click at [1478, 354] on div "RaeNotes notifications help JC home Home Manage Teams Profile Balance Buy credi…" at bounding box center [784, 386] width 1568 height 772
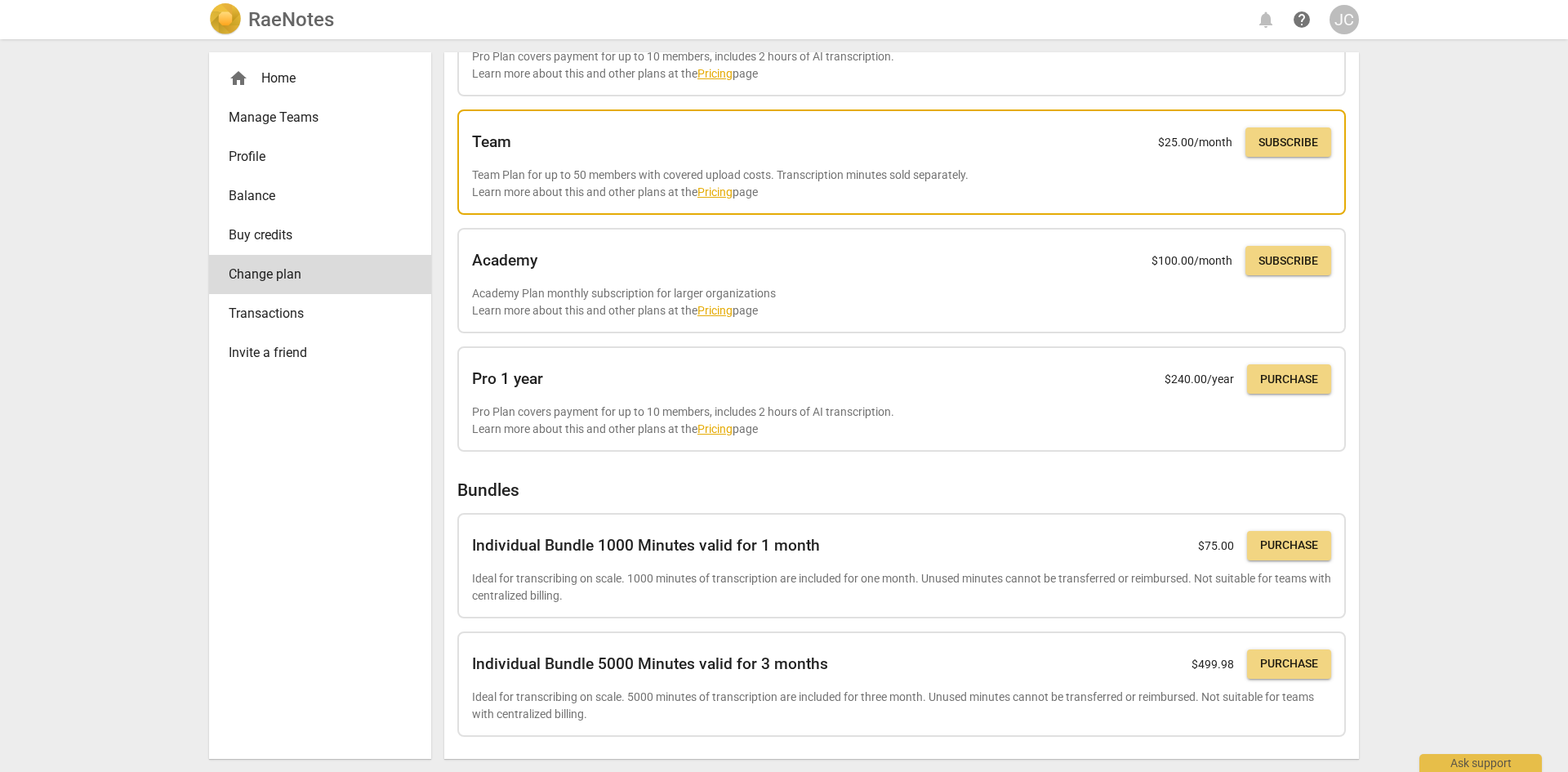
scroll to position [244, 0]
